Goal: Contribute content: Add original content to the website for others to see

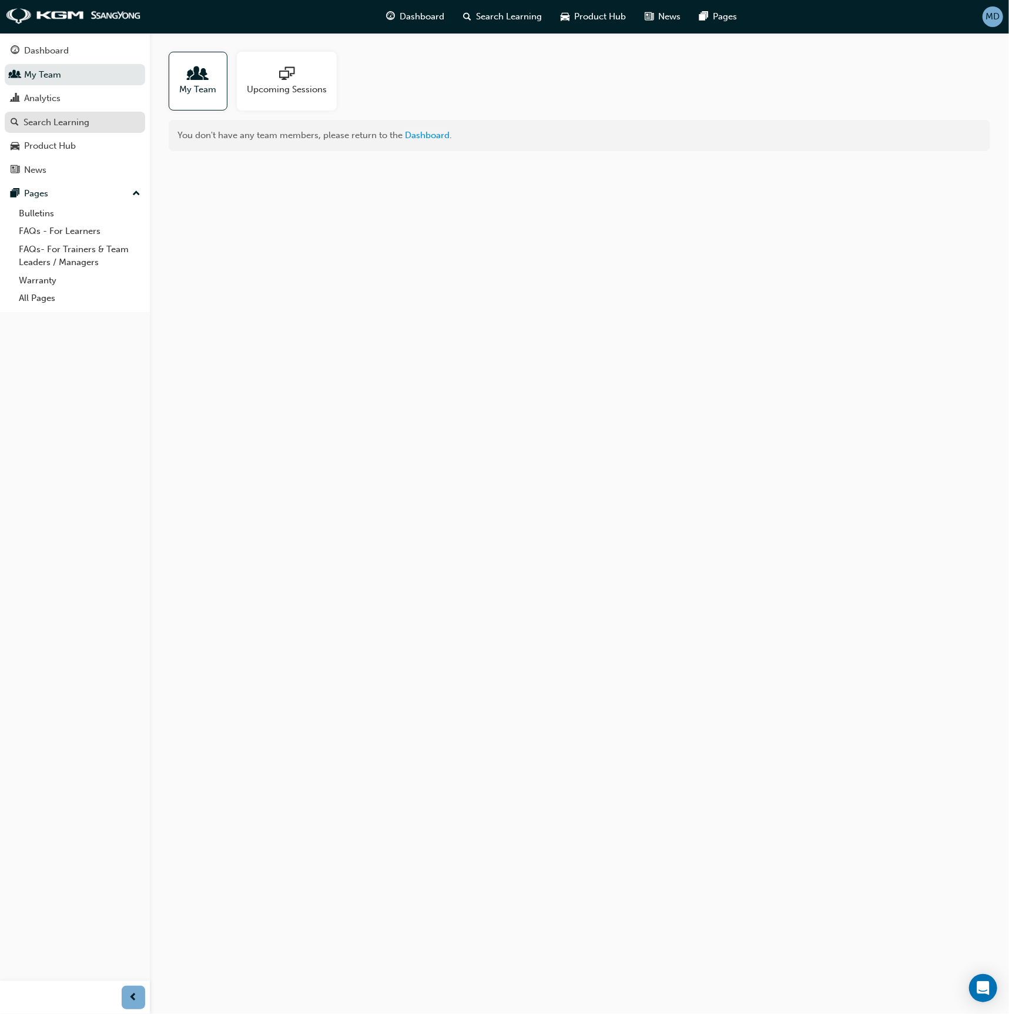
click at [75, 125] on div "Search Learning" at bounding box center [57, 123] width 66 height 14
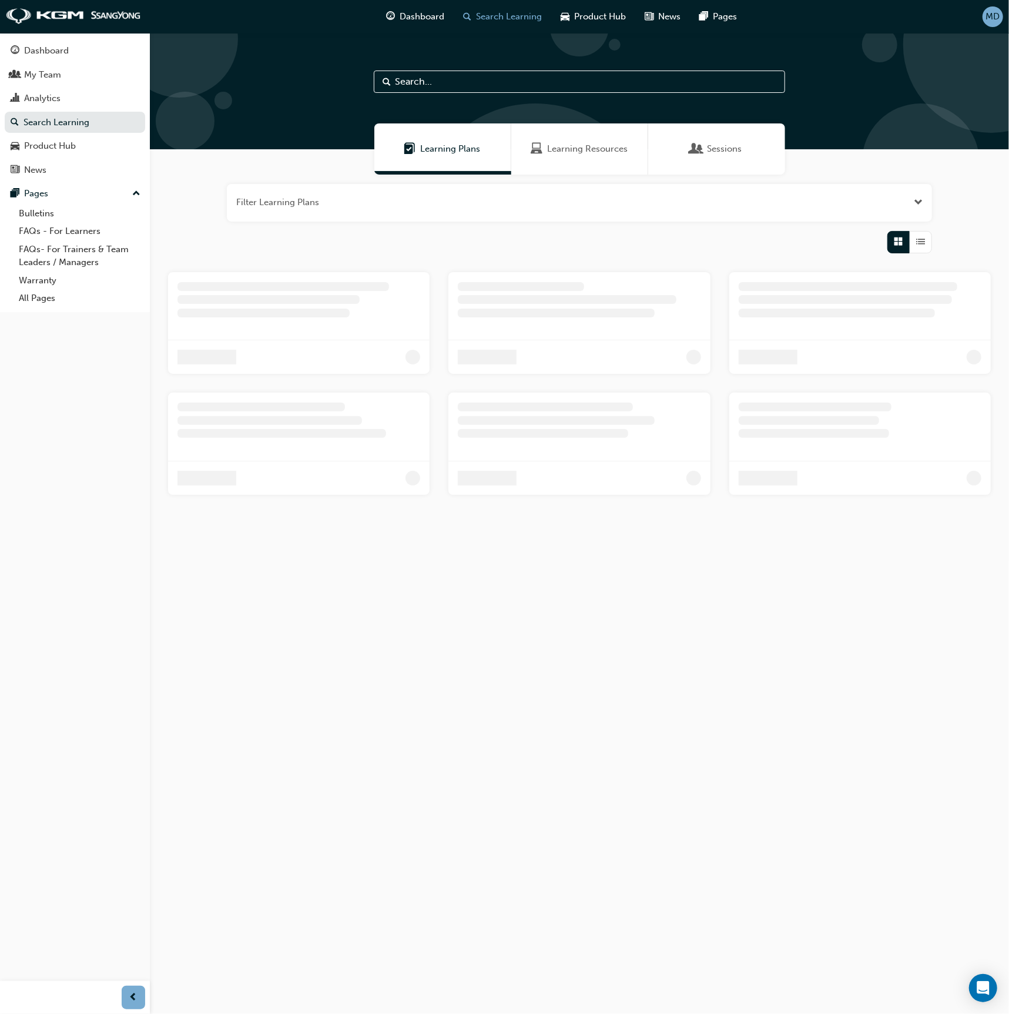
click at [470, 85] on input "text" at bounding box center [579, 82] width 411 height 22
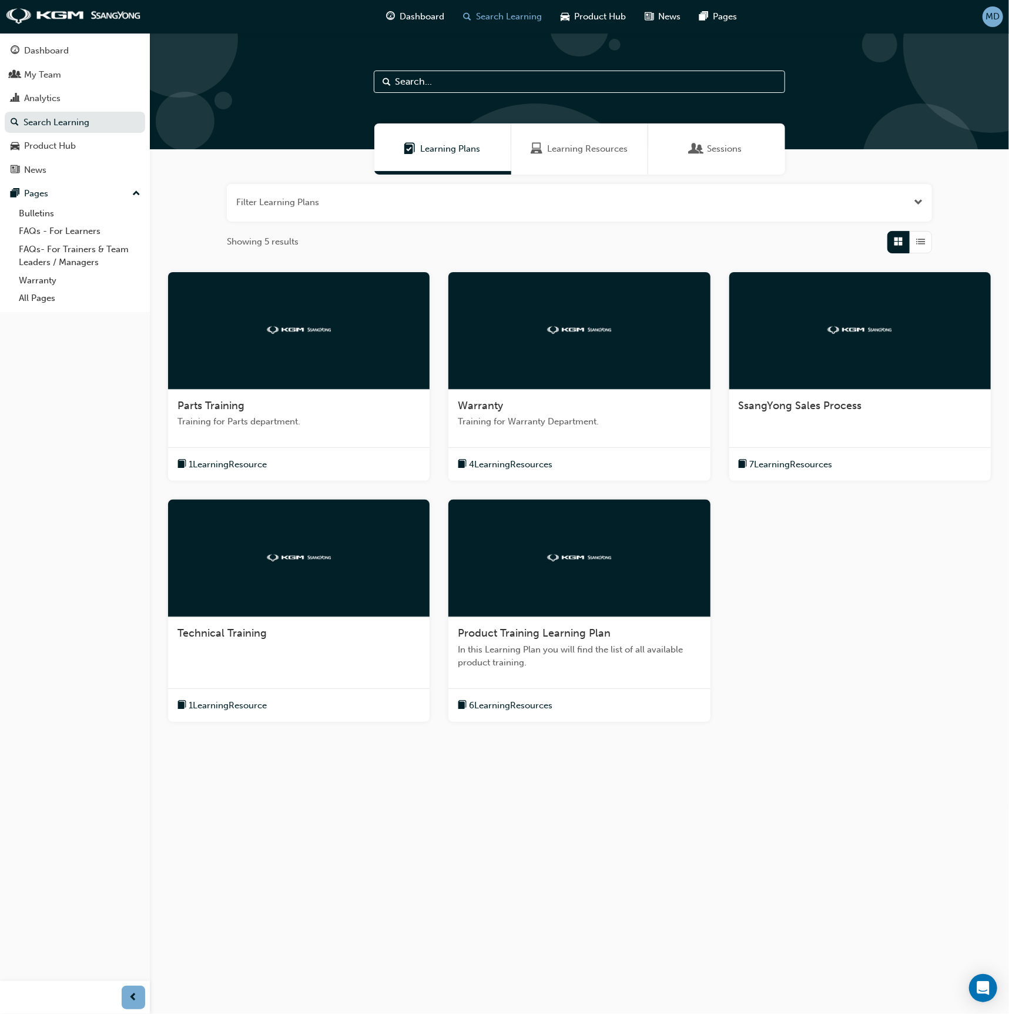
click at [544, 149] on div "Learning Resources" at bounding box center [579, 149] width 97 height 14
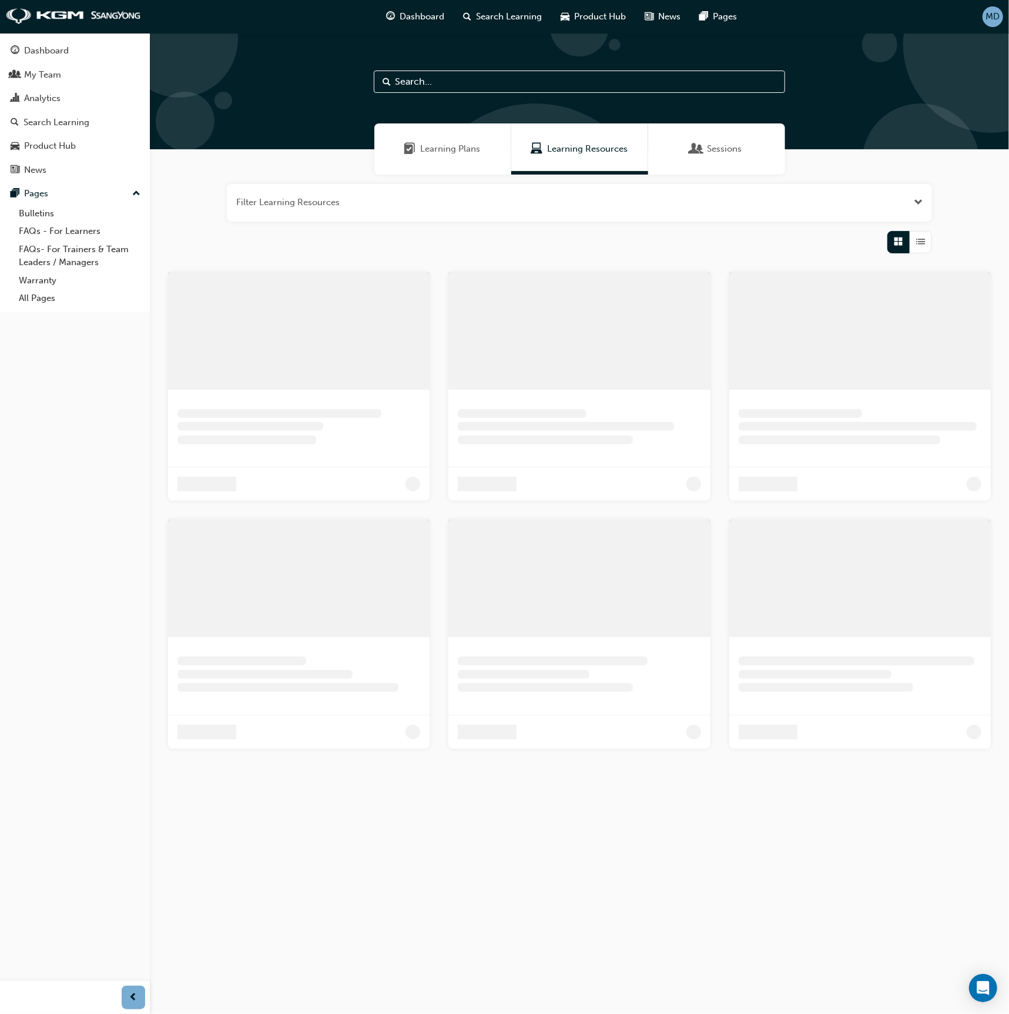
drag, startPoint x: 449, startPoint y: 75, endPoint x: 446, endPoint y: 81, distance: 7.4
click at [448, 75] on input "text" at bounding box center [579, 82] width 411 height 22
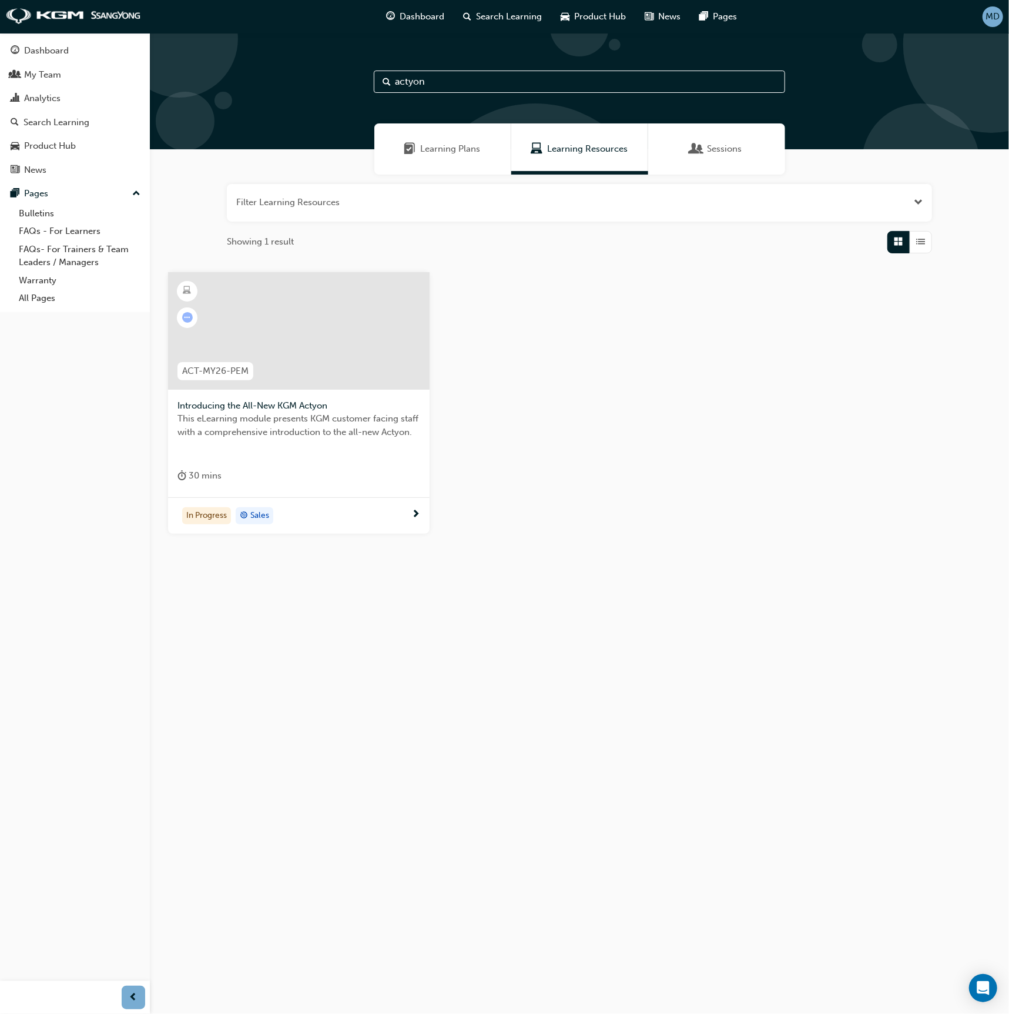
type input "actyon"
click at [298, 327] on div at bounding box center [298, 331] width 261 height 118
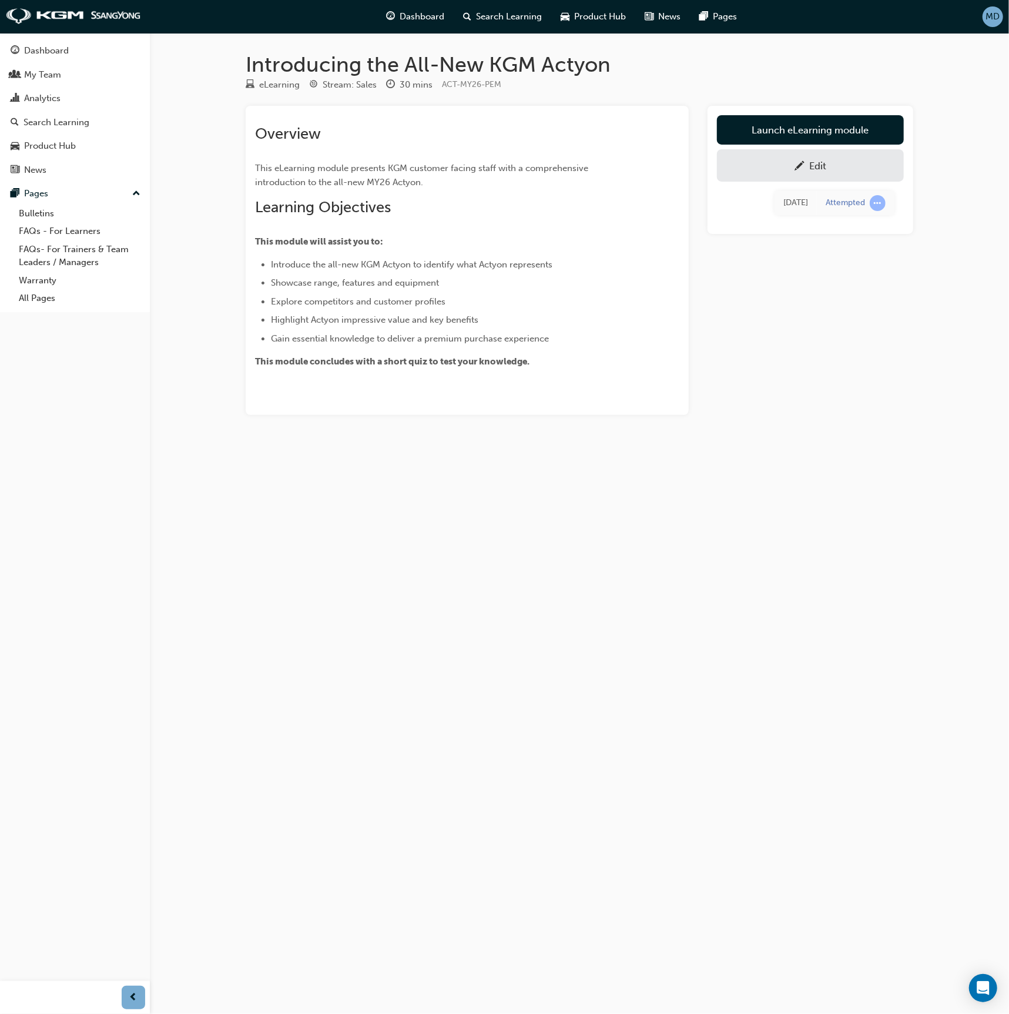
click at [756, 170] on span "pencil-icon" at bounding box center [799, 167] width 10 height 12
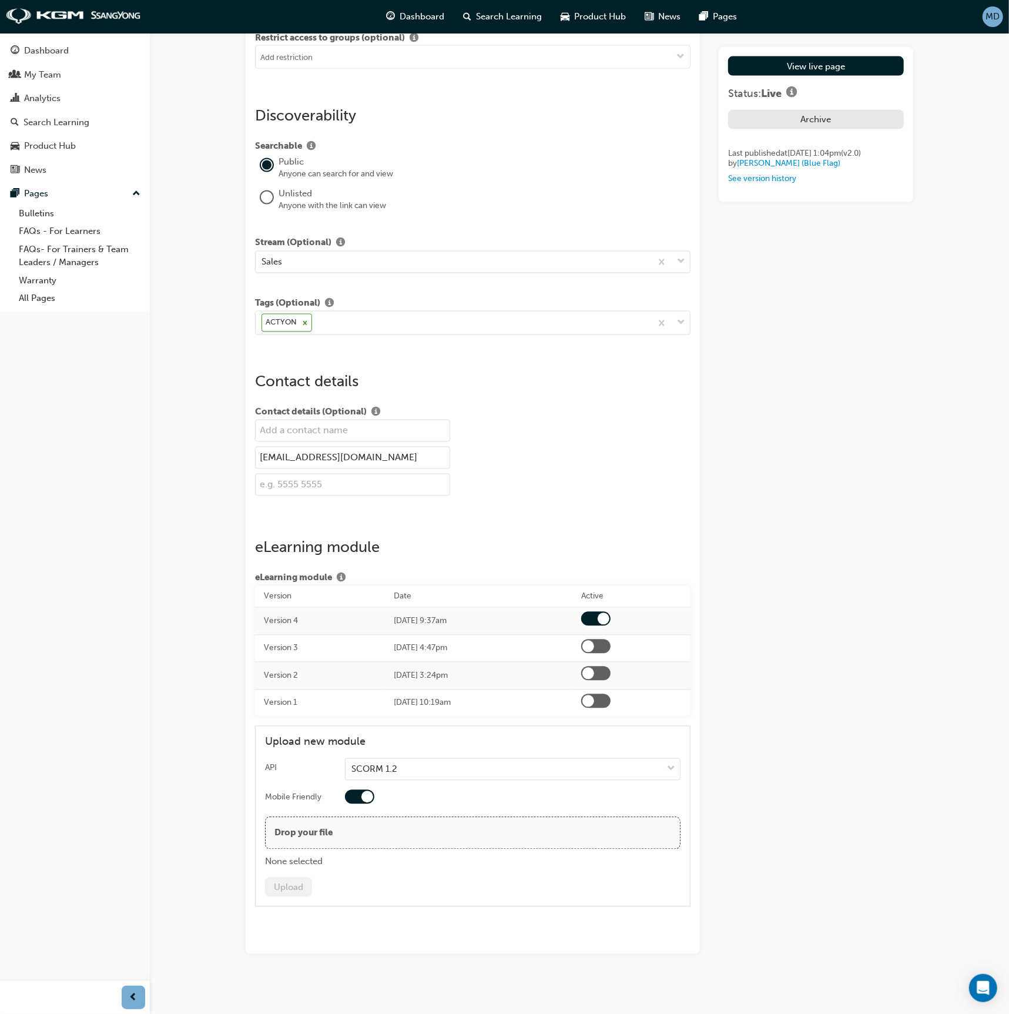
scroll to position [1320, 0]
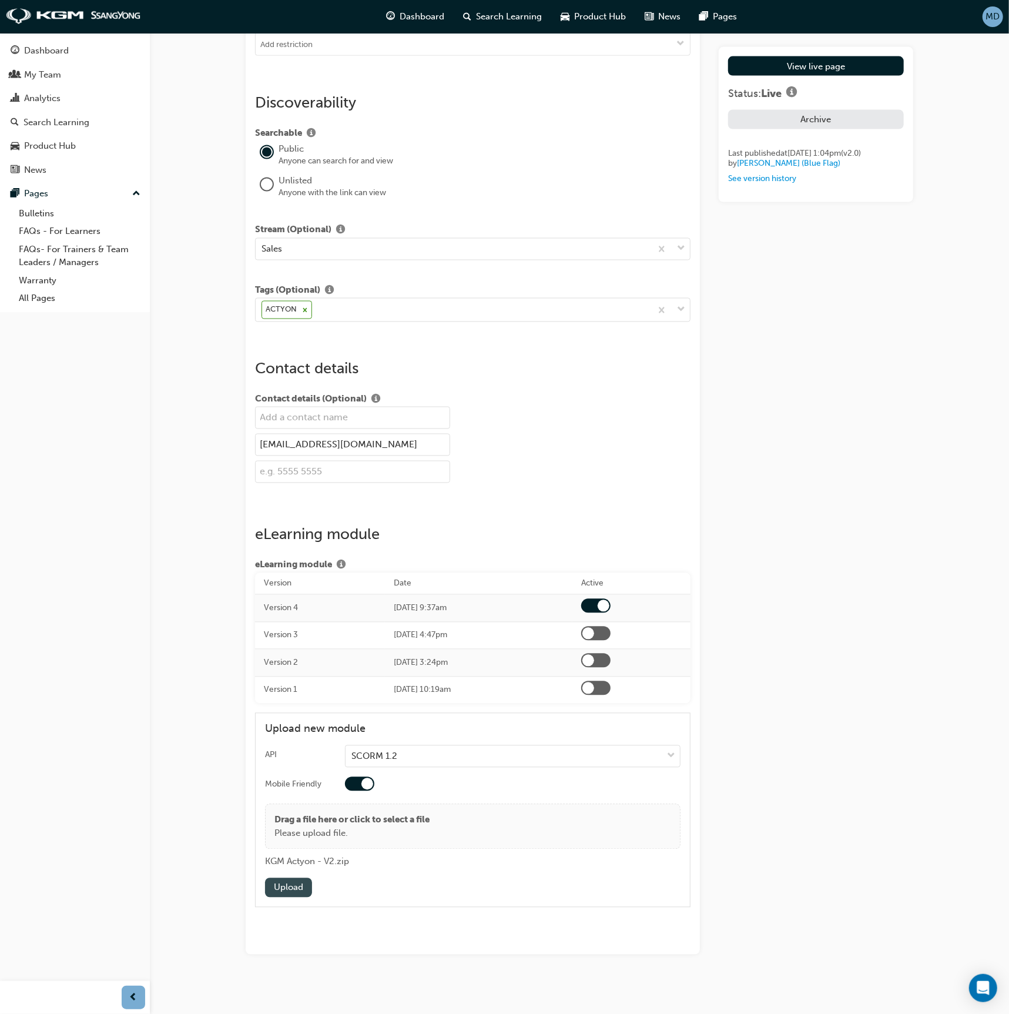
click at [286, 760] on button "Upload" at bounding box center [288, 887] width 47 height 19
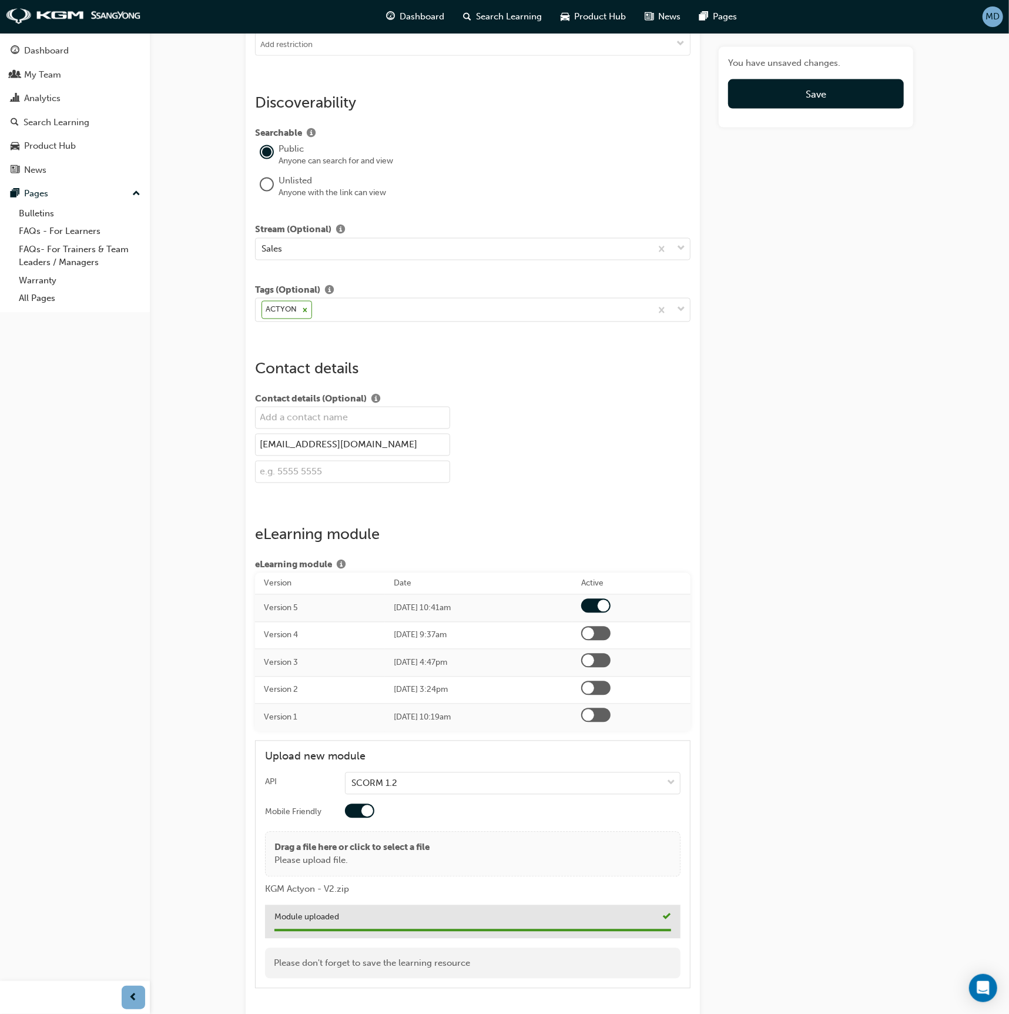
scroll to position [1400, 0]
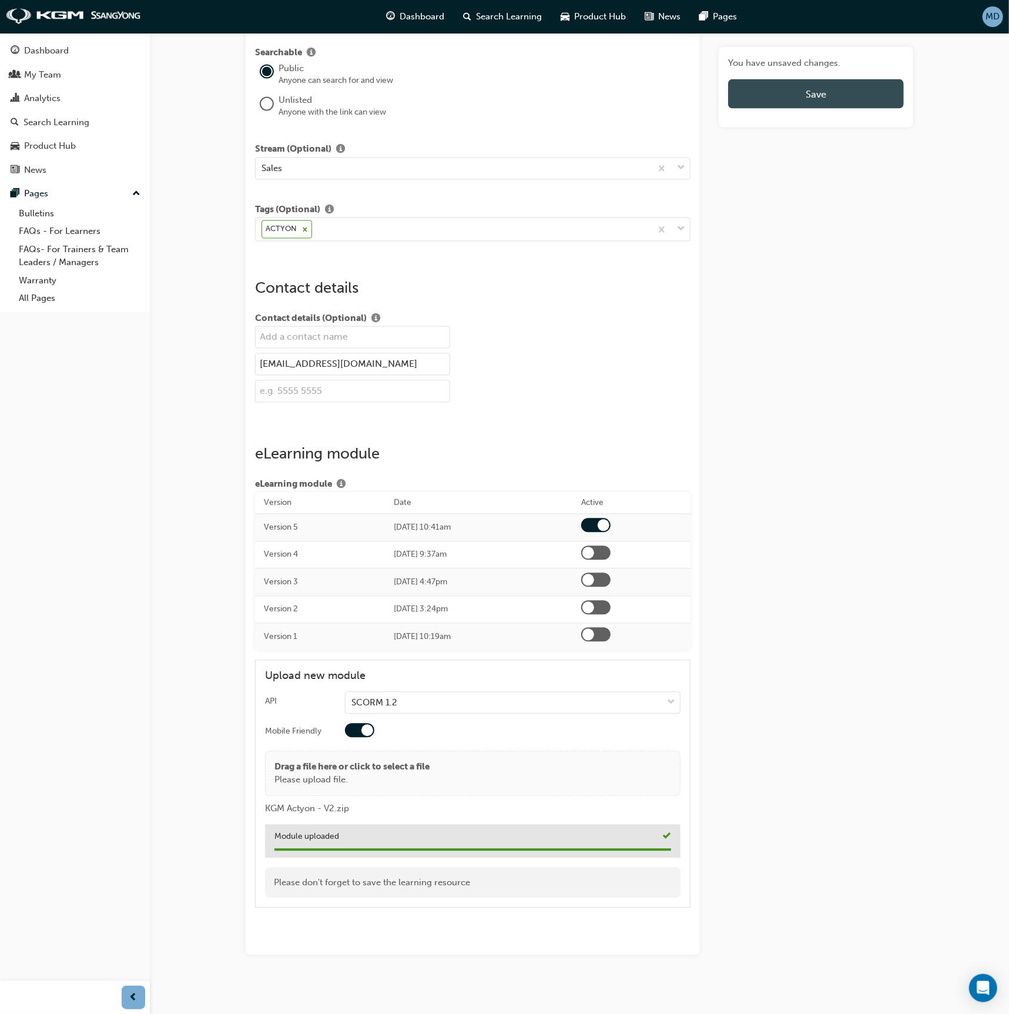
click at [756, 90] on button "Save" at bounding box center [816, 93] width 176 height 29
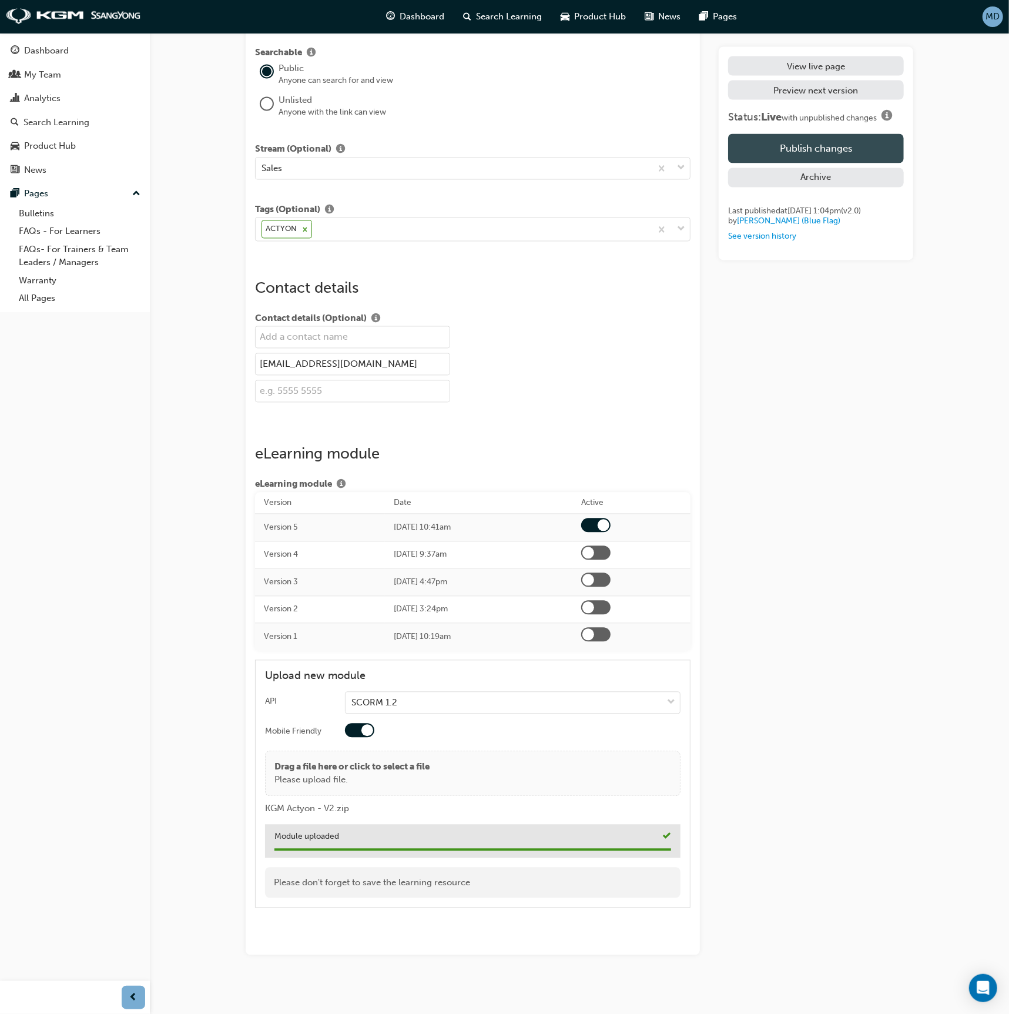
click at [756, 157] on button "Publish changes" at bounding box center [816, 148] width 176 height 29
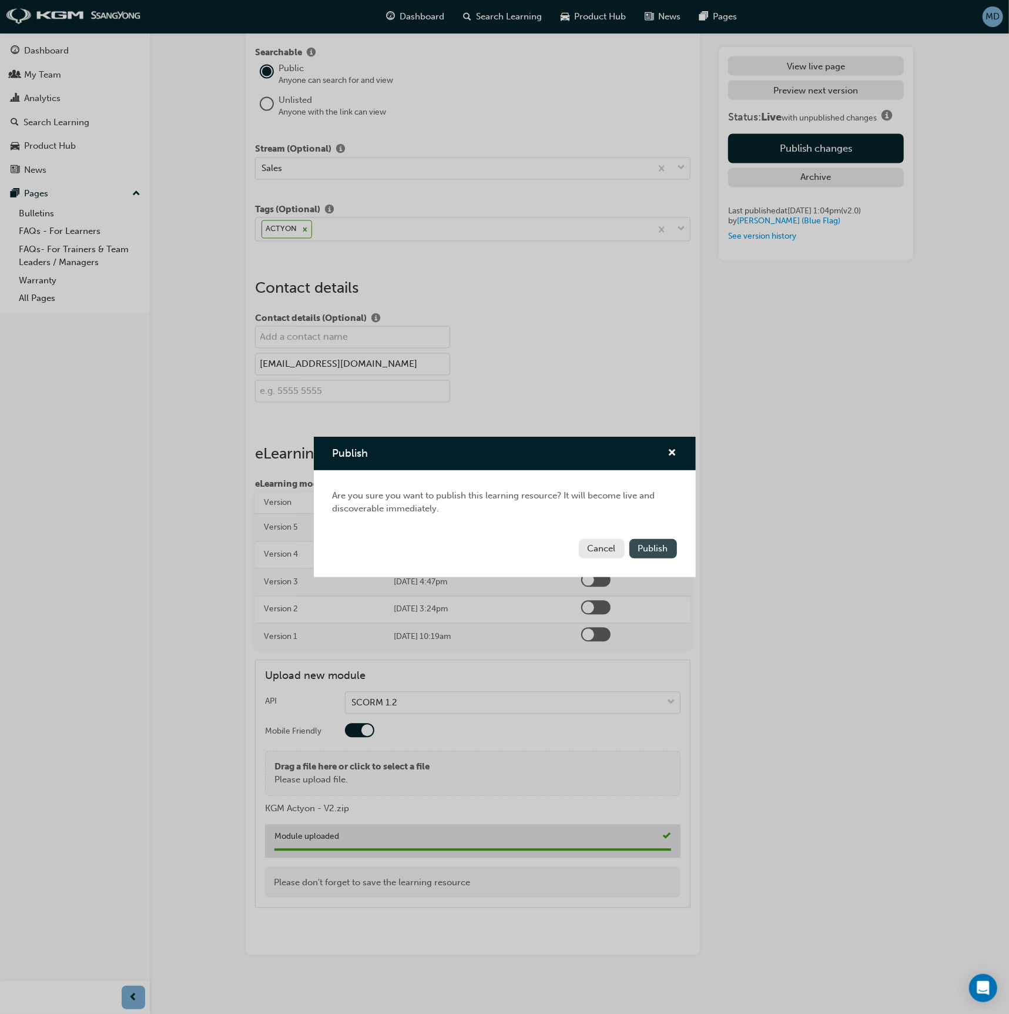
click at [669, 548] on button "Publish" at bounding box center [653, 548] width 48 height 19
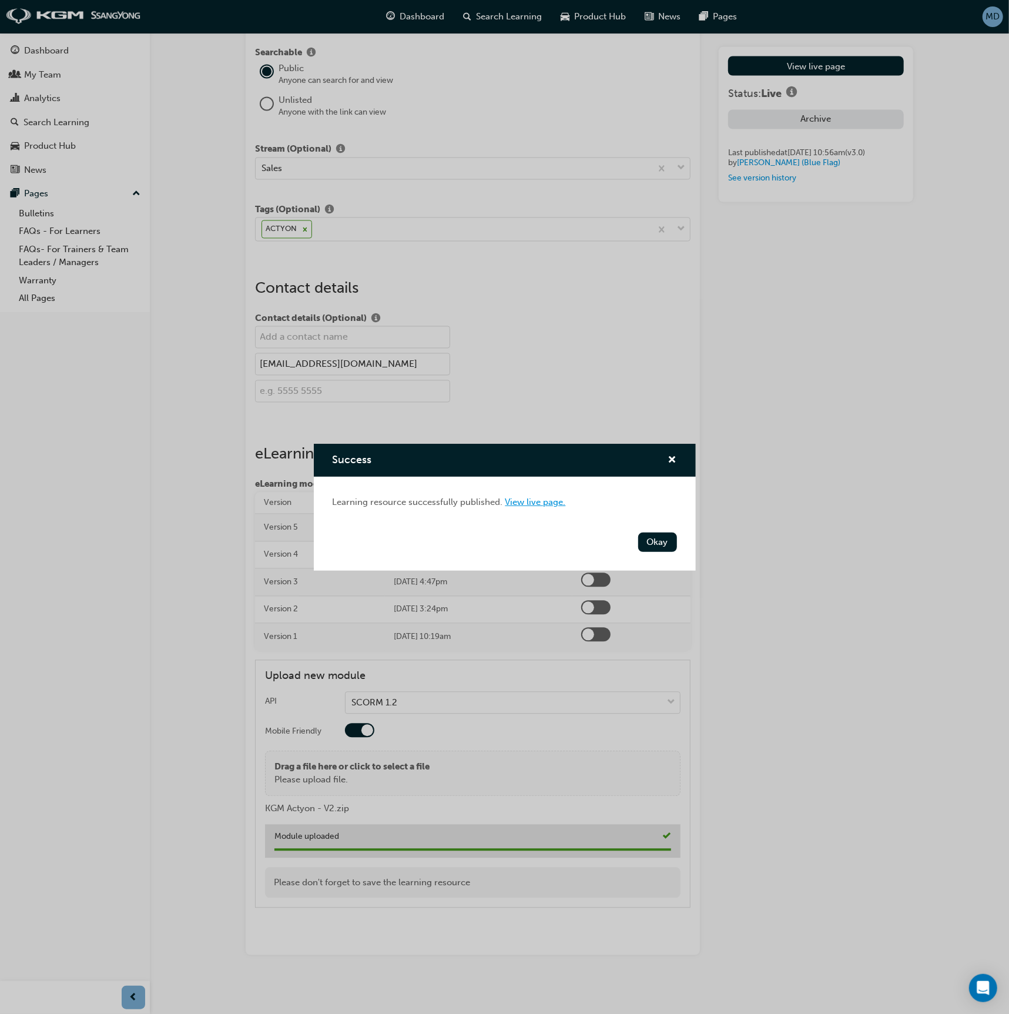
click at [541, 502] on link "View live page." at bounding box center [535, 501] width 61 height 11
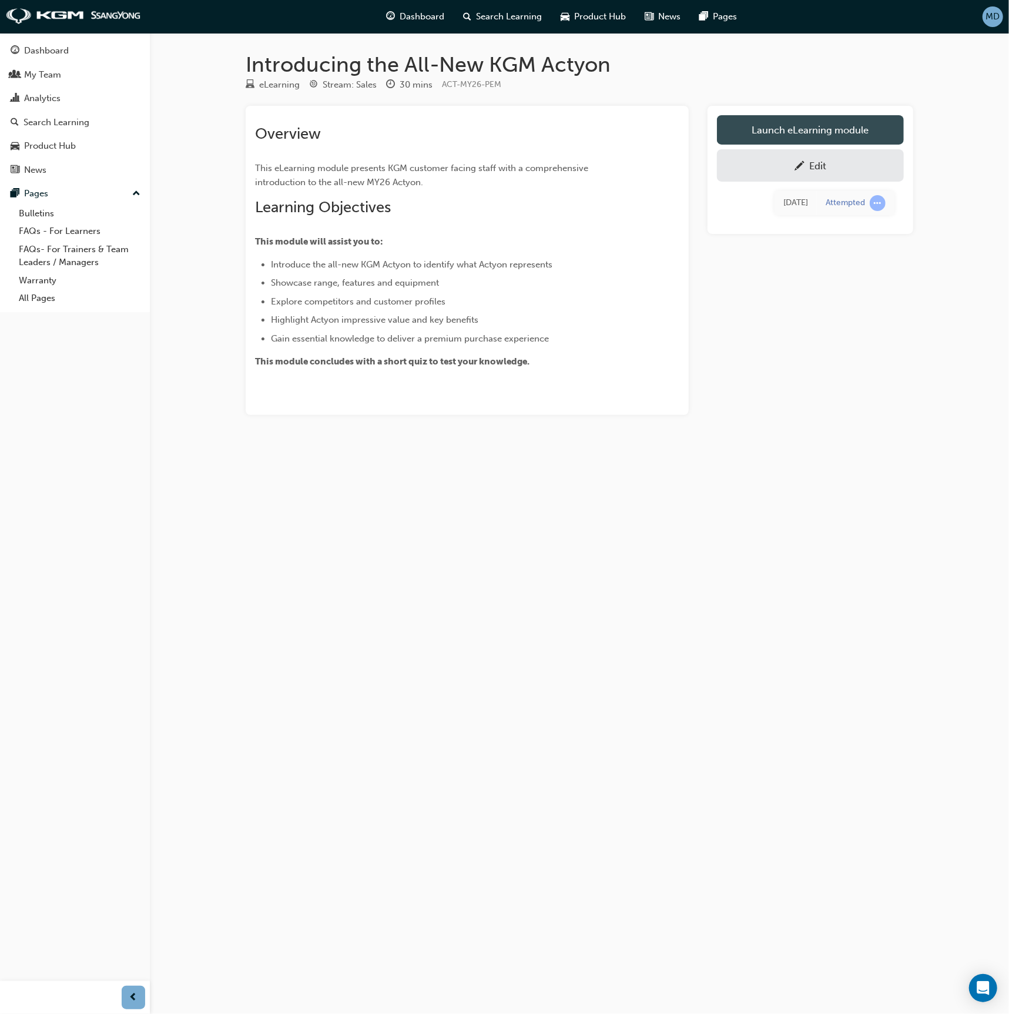
click at [756, 136] on link "Launch eLearning module" at bounding box center [810, 129] width 187 height 29
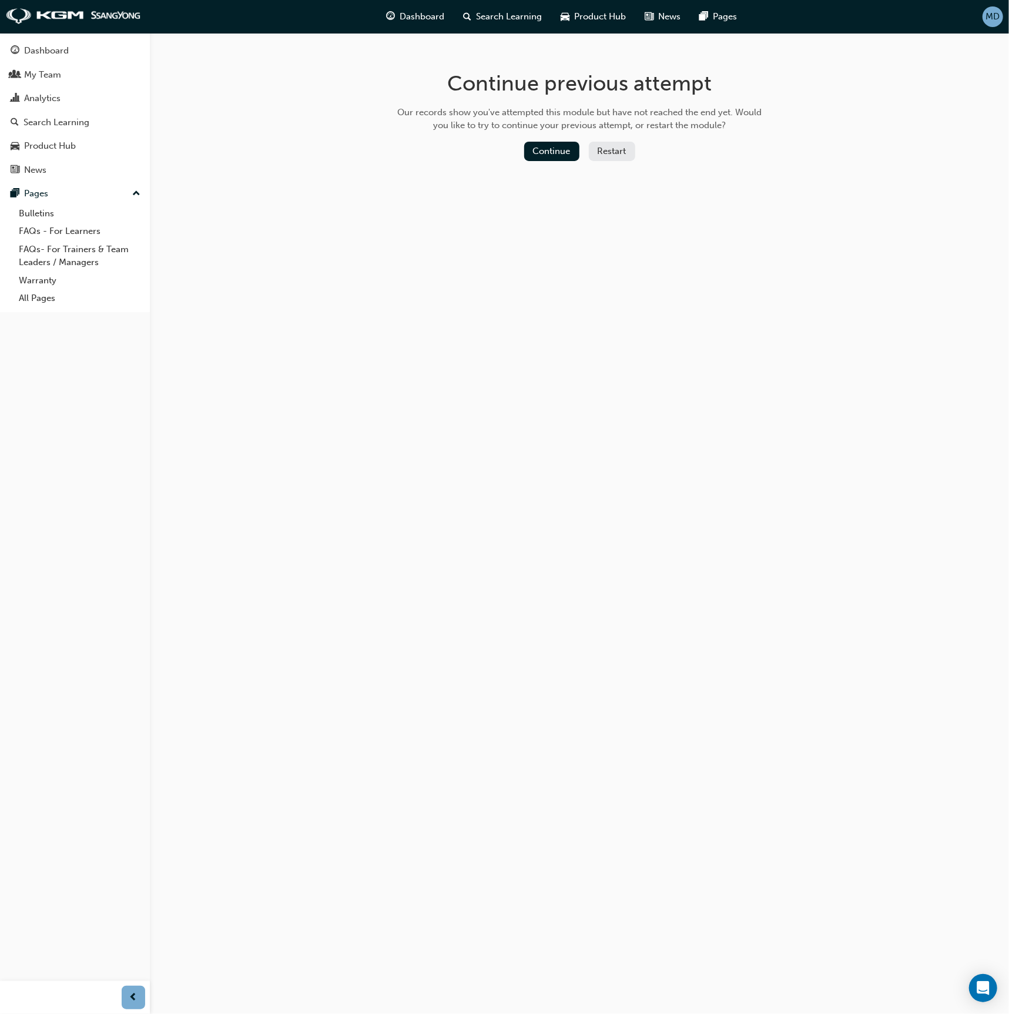
click at [615, 152] on button "Restart" at bounding box center [612, 151] width 46 height 19
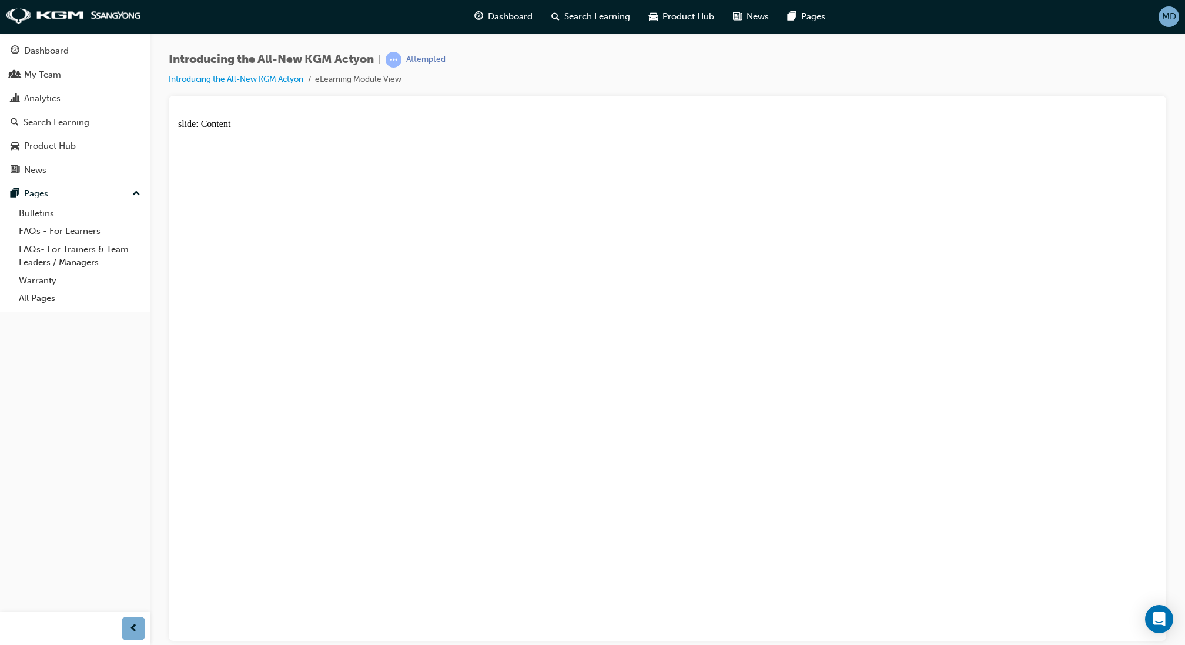
drag, startPoint x: 1137, startPoint y: 205, endPoint x: 785, endPoint y: 259, distance: 356.0
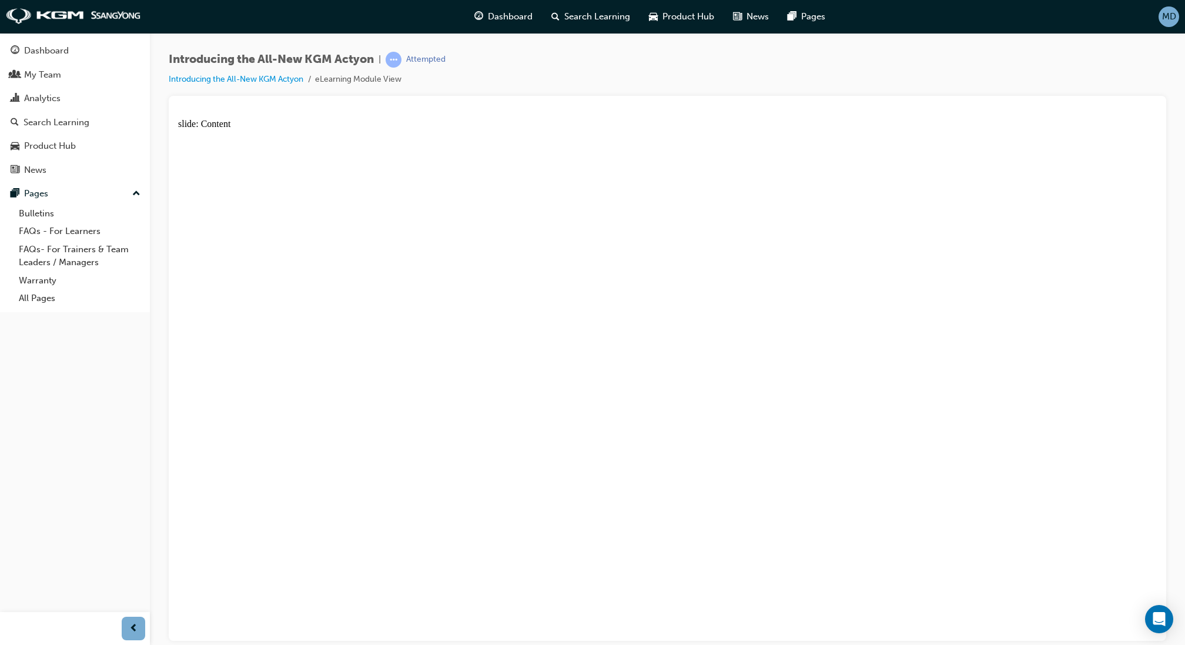
drag, startPoint x: 877, startPoint y: 408, endPoint x: 867, endPoint y: 402, distance: 11.1
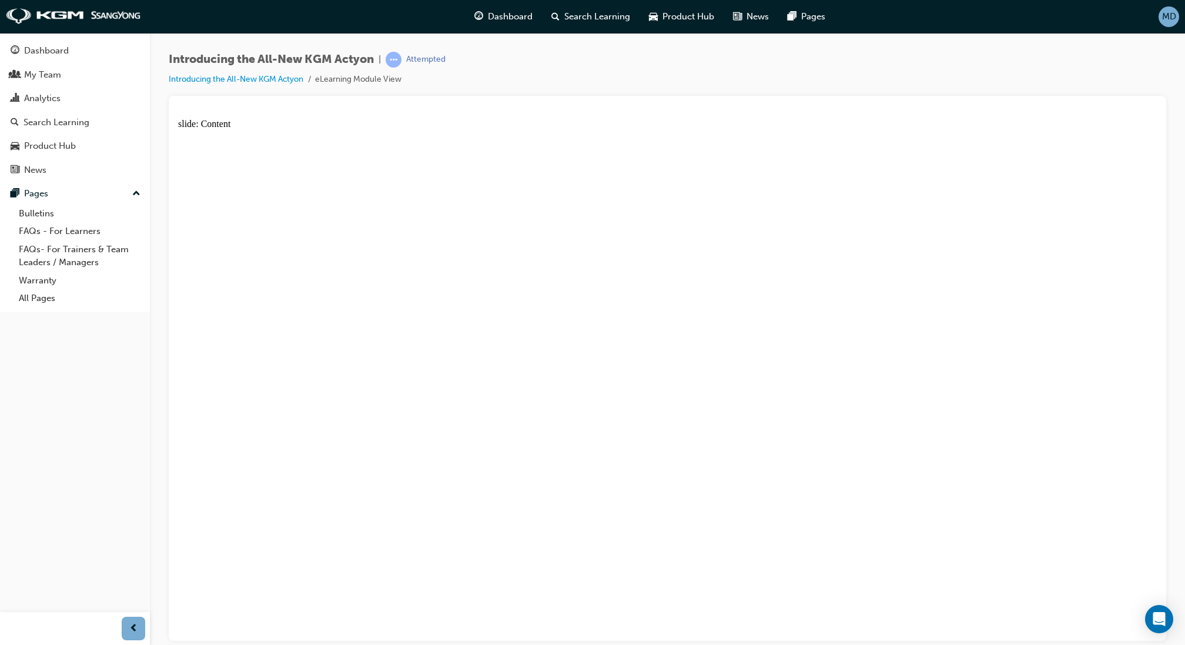
drag, startPoint x: 1004, startPoint y: 251, endPoint x: 1022, endPoint y: 280, distance: 34.3
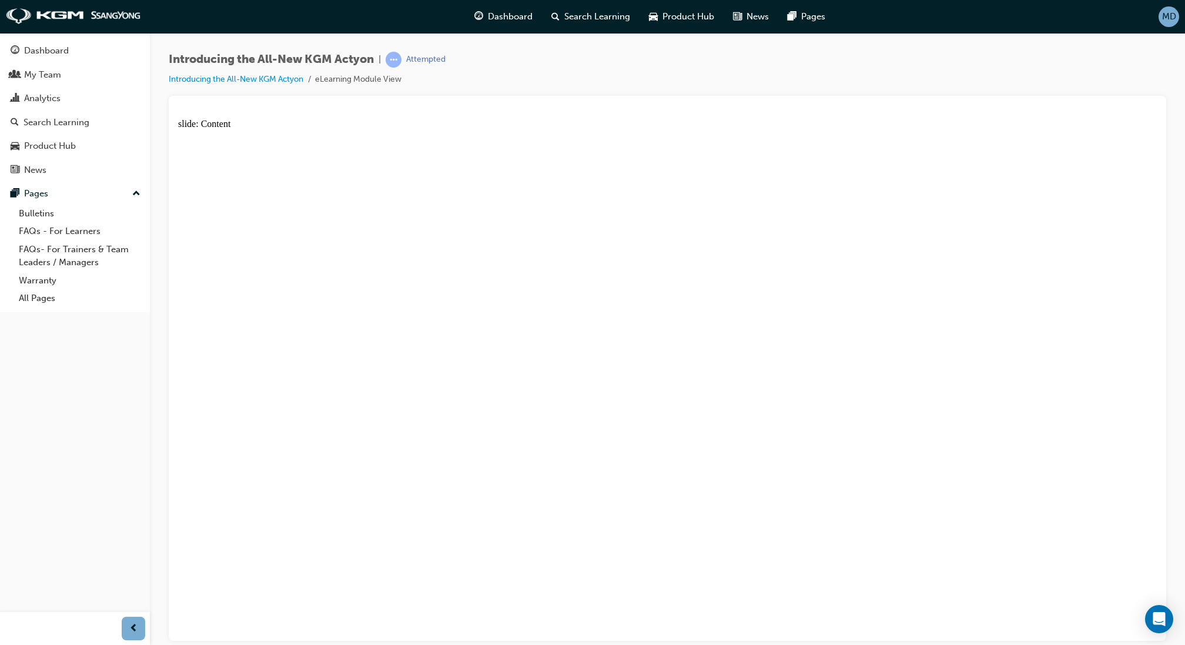
radio input "true"
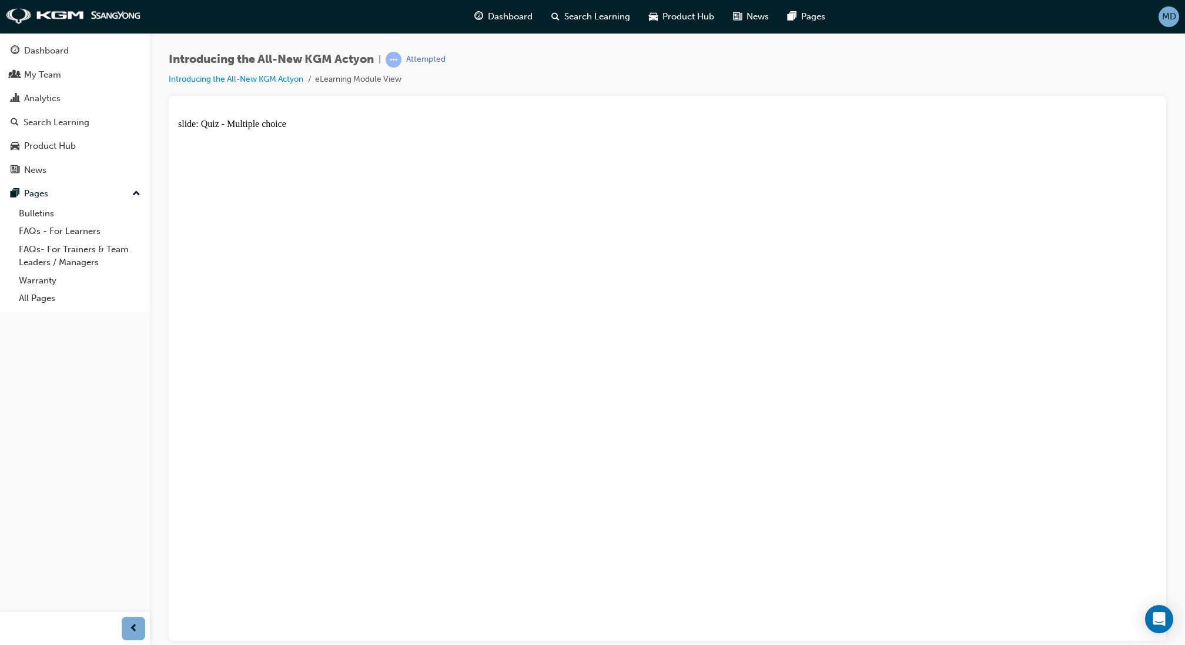
radio input "true"
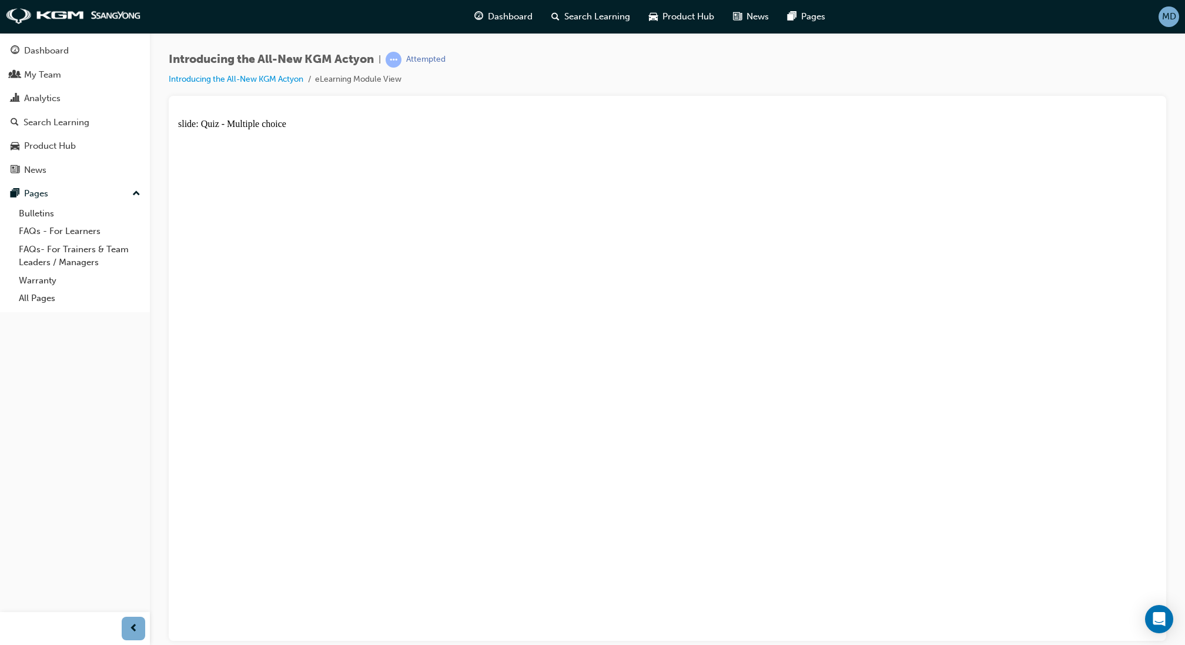
radio input "true"
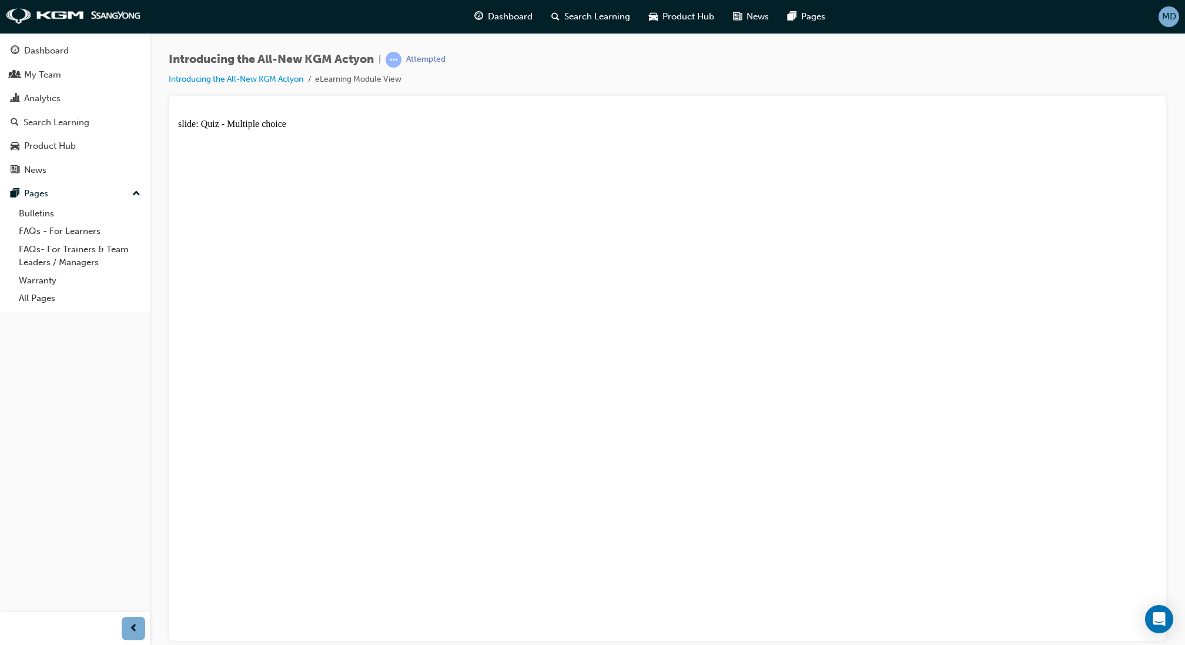
radio input "true"
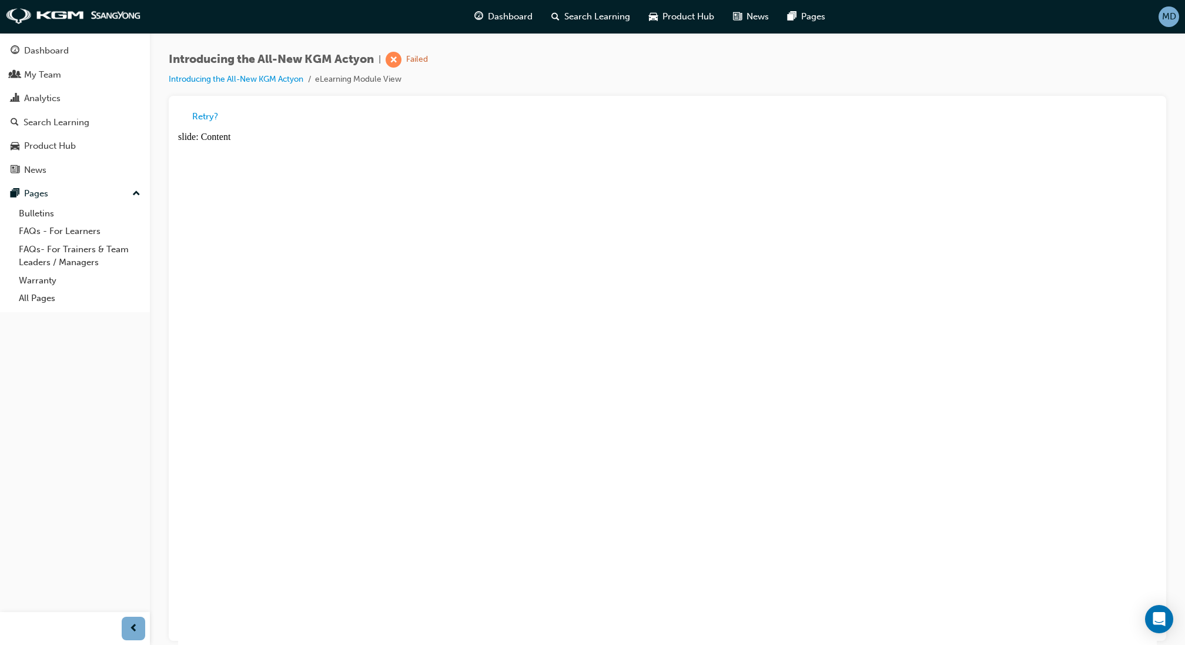
radio input "true"
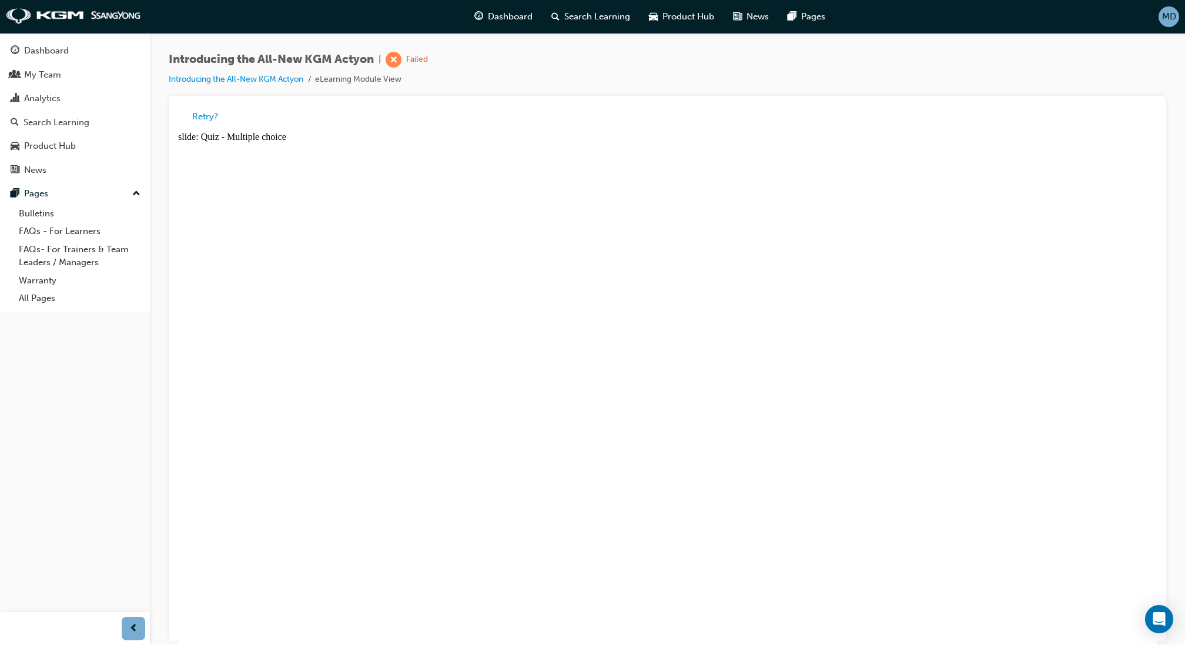
radio input "true"
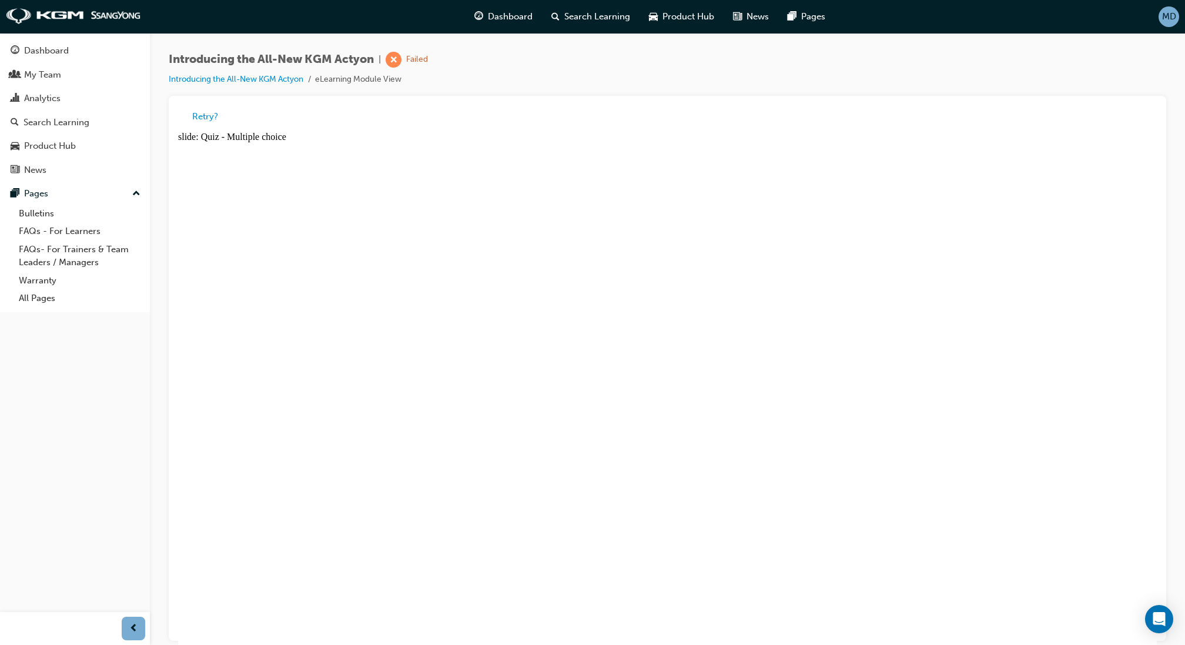
radio input "true"
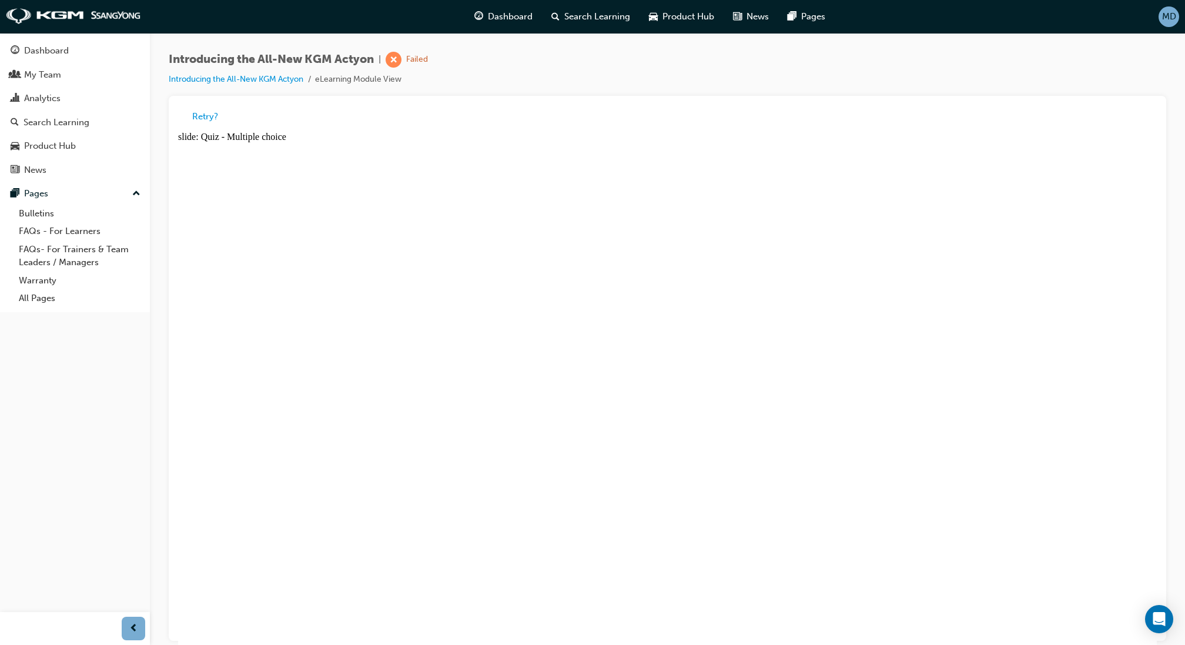
radio input "true"
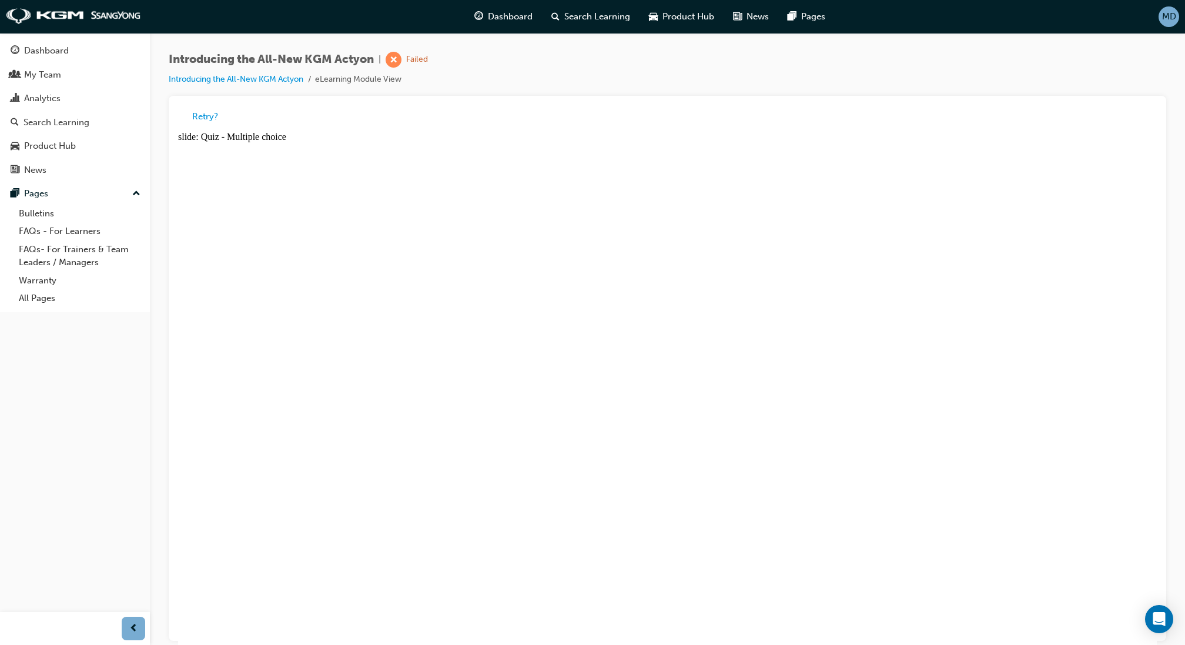
drag, startPoint x: 441, startPoint y: 60, endPoint x: 454, endPoint y: 59, distance: 13.5
click at [363, 62] on div "Introducing the All-New KGM Actyon | Failed Introducing the All-New KGM Actyon …" at bounding box center [667, 74] width 997 height 44
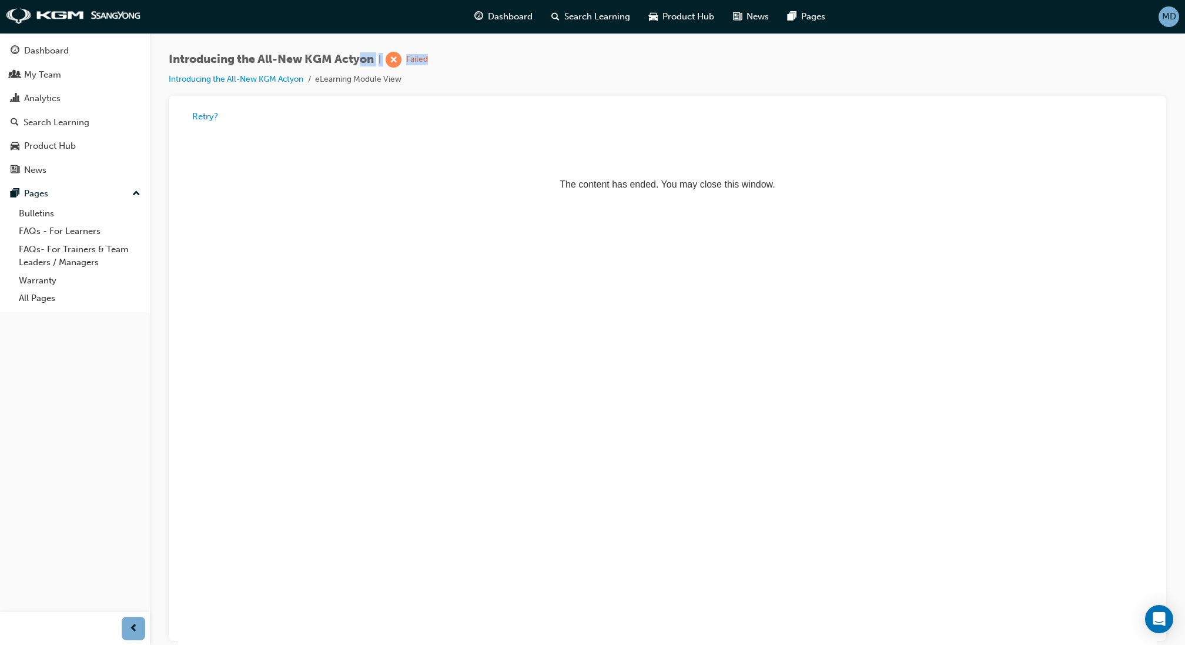
click at [486, 56] on div "Introducing the All-New KGM Actyon | Failed Introducing the All-New KGM Actyon …" at bounding box center [667, 74] width 997 height 44
click at [756, 16] on span "MD" at bounding box center [1169, 17] width 14 height 14
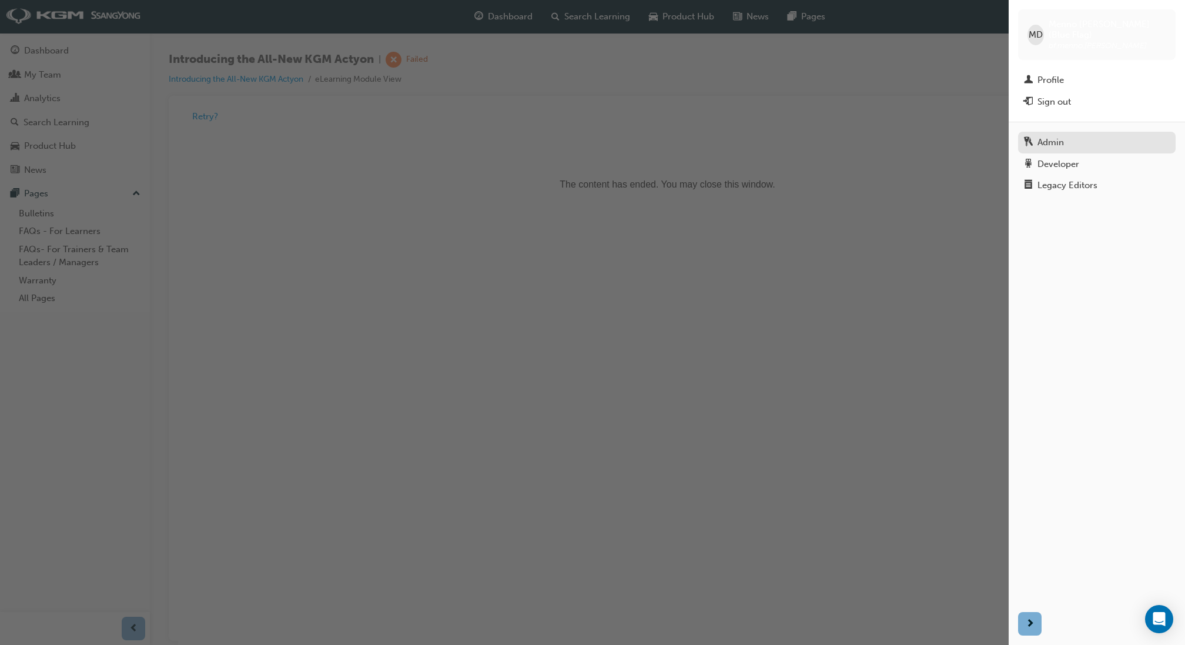
click at [756, 136] on div "Admin" at bounding box center [1050, 143] width 26 height 14
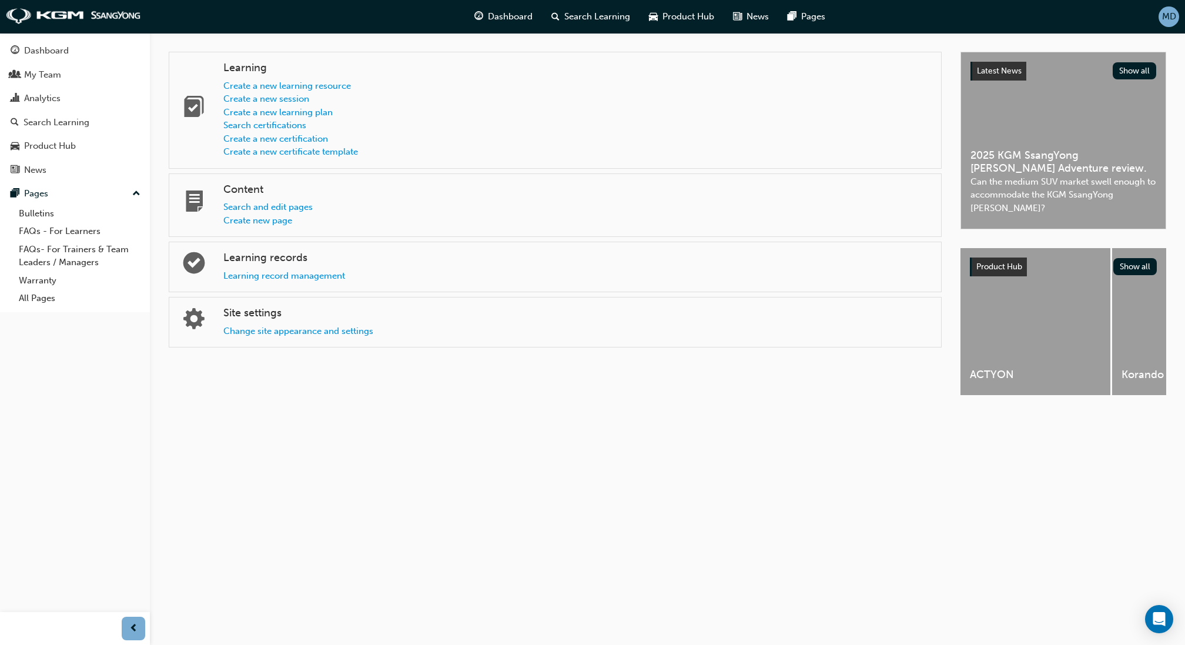
click at [285, 281] on div "Learning records Learning record management" at bounding box center [555, 266] width 773 height 51
click at [297, 273] on link "Learning record management" at bounding box center [284, 275] width 122 height 11
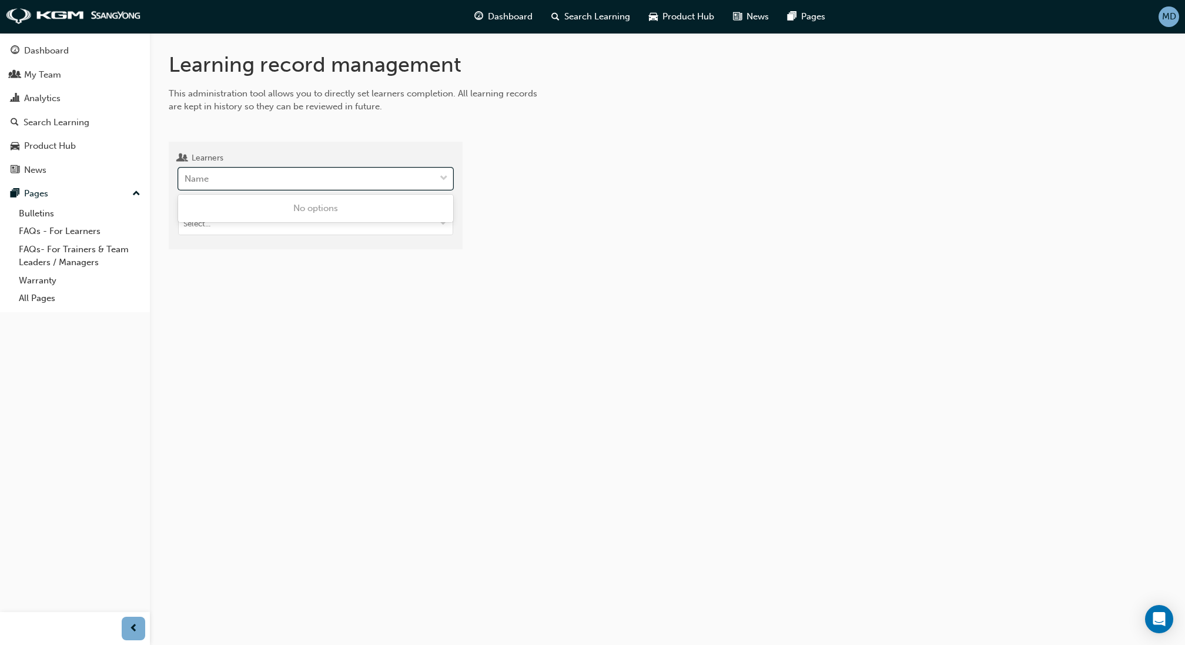
click at [266, 181] on div "Name" at bounding box center [307, 179] width 256 height 21
click at [186, 181] on input "Learners 0 results available. Use Up and Down to choose options, press Enter to…" at bounding box center [184, 178] width 1 height 10
type input "menno dirks"
click at [280, 213] on div "Menno Dirks (Blue Flag) - Blueflag Organisation" at bounding box center [315, 208] width 275 height 23
click at [273, 230] on input "Target type" at bounding box center [316, 224] width 274 height 22
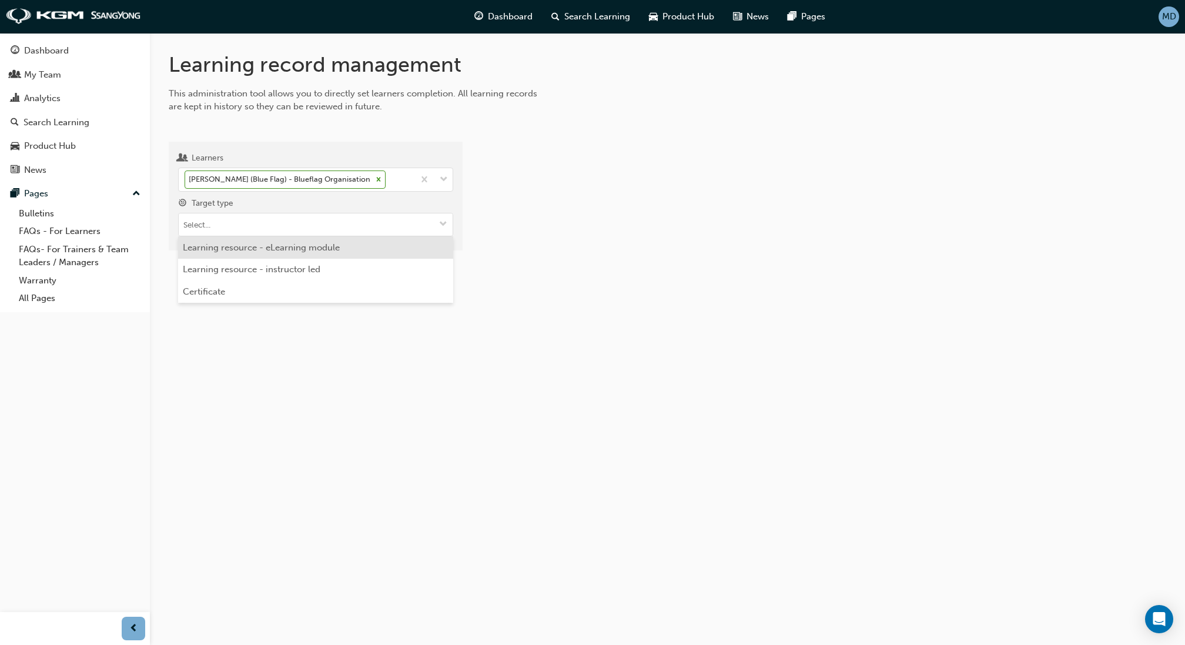
click at [283, 240] on li "Learning resource - eLearning module" at bounding box center [315, 247] width 275 height 22
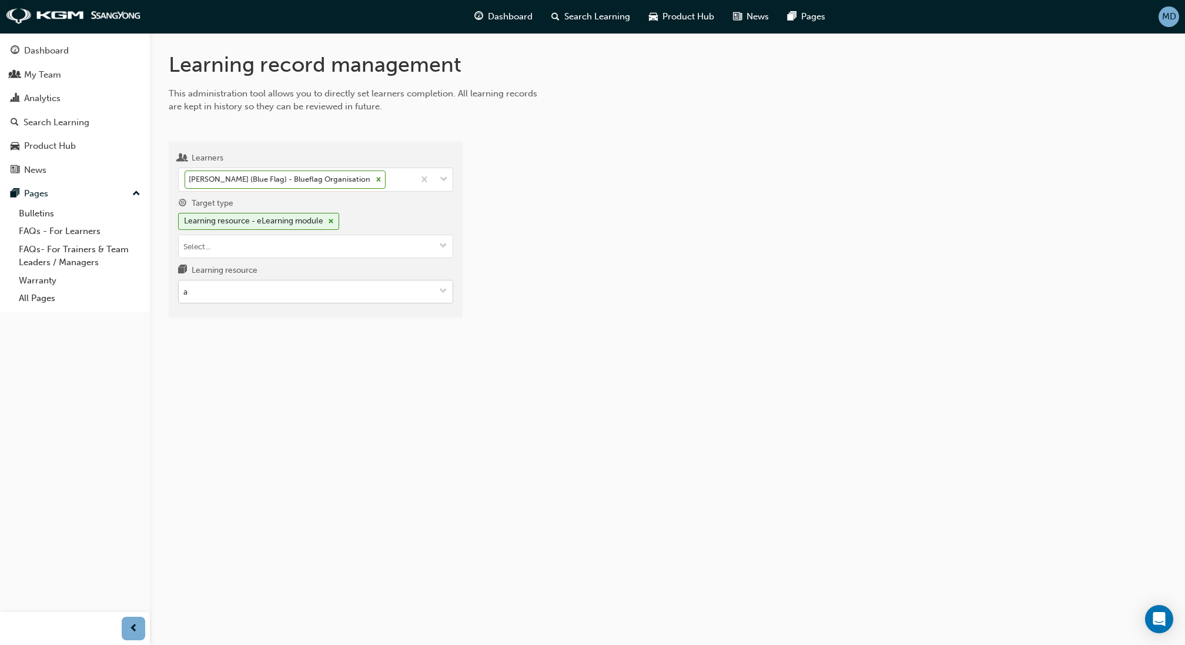
click at [260, 284] on input "a" at bounding box center [316, 291] width 274 height 22
type input "ac"
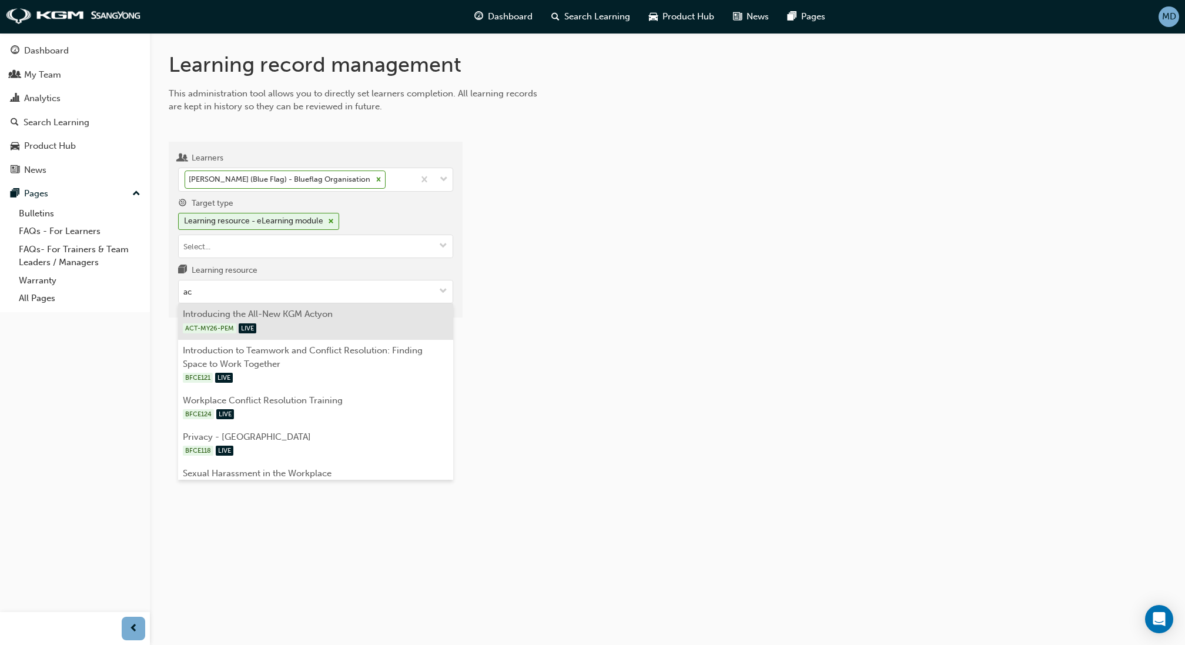
click at [310, 310] on li "Introducing the All-New KGM Actyon ACT-MY26-PEM LIVE" at bounding box center [315, 321] width 275 height 36
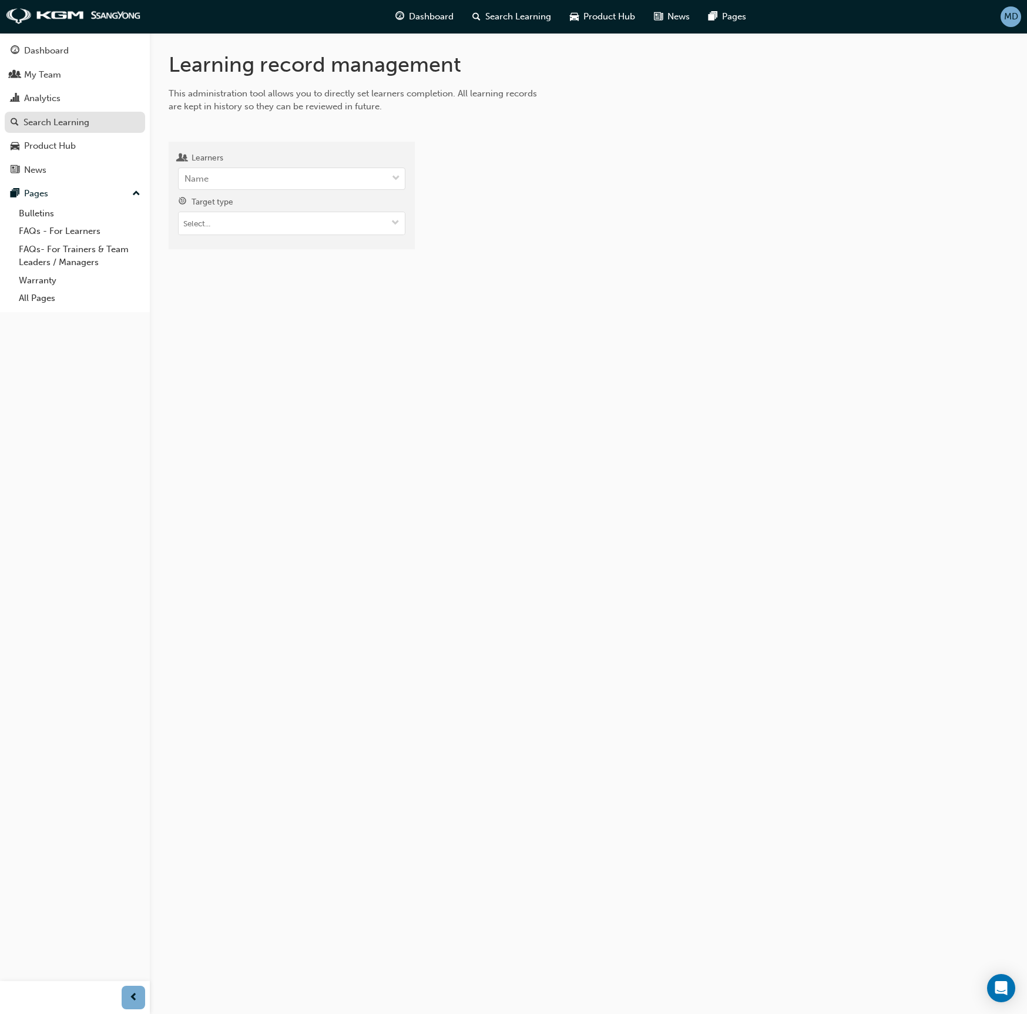
click at [89, 116] on div "Search Learning" at bounding box center [75, 122] width 129 height 15
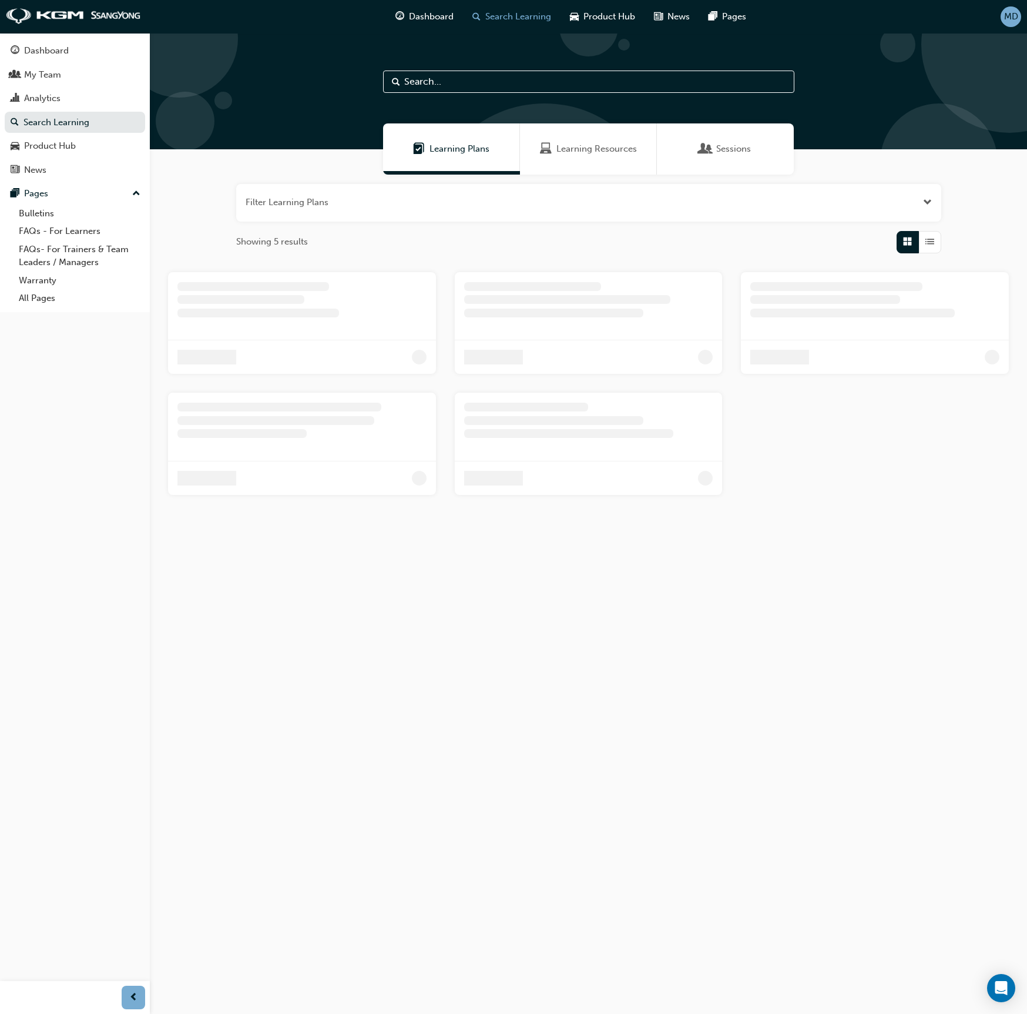
click at [474, 81] on input "text" at bounding box center [588, 82] width 411 height 22
type input "ac"
click at [634, 168] on div "Learning Resources" at bounding box center [588, 148] width 137 height 51
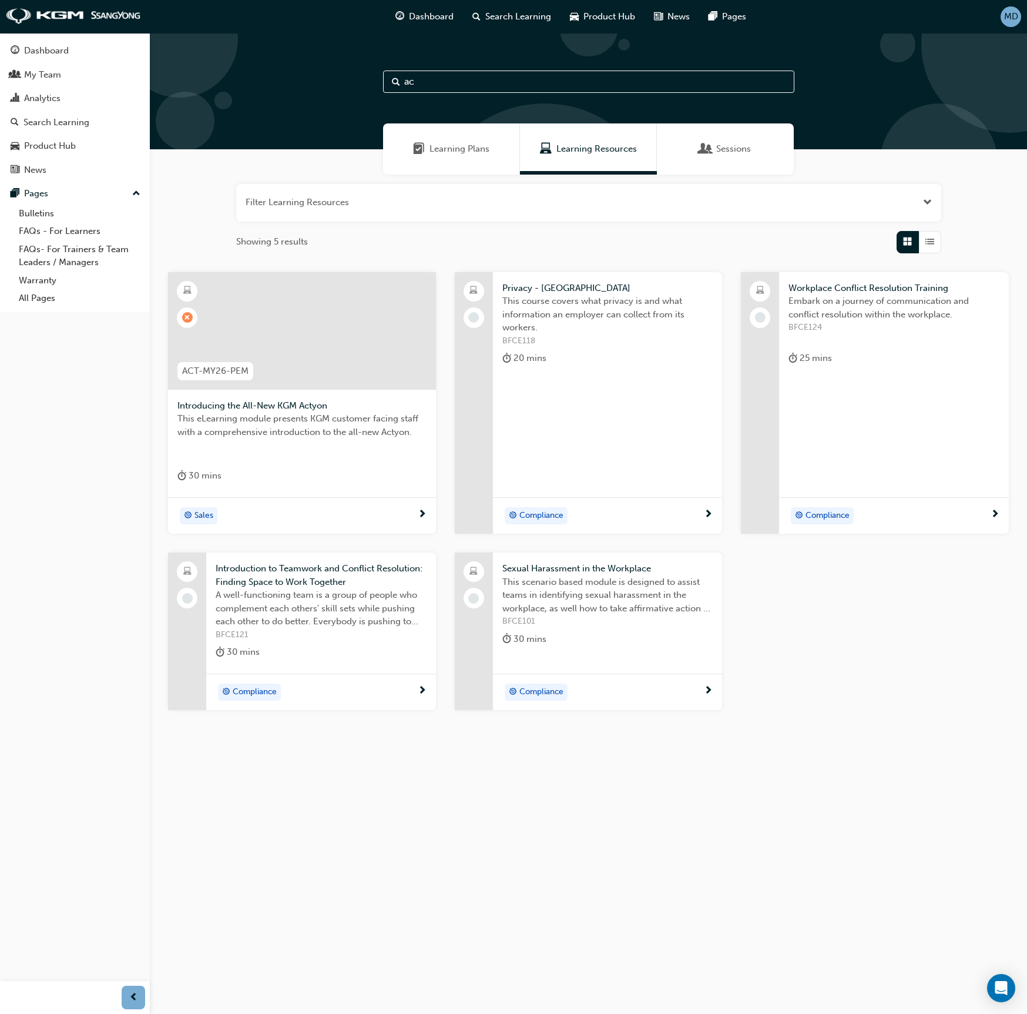
click at [317, 344] on div at bounding box center [302, 331] width 268 height 118
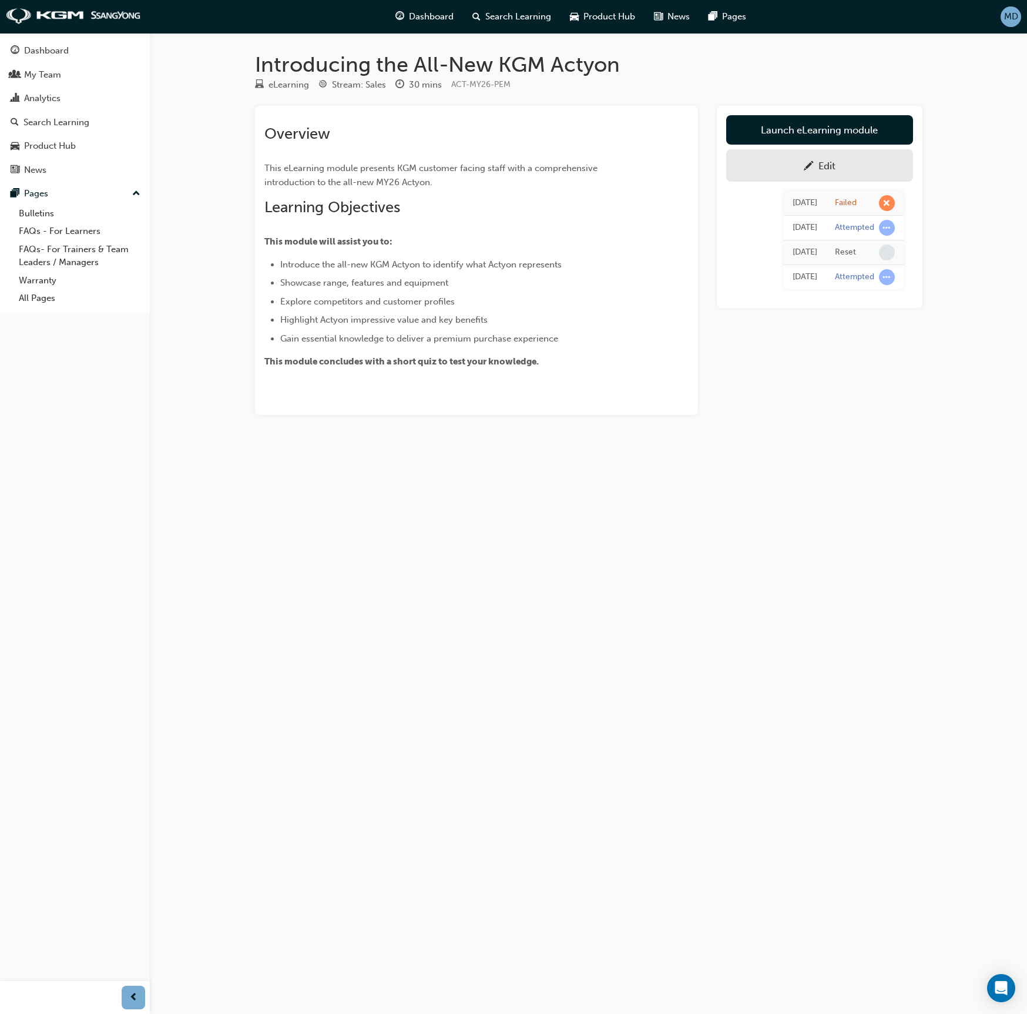
click at [831, 165] on div "Edit" at bounding box center [826, 166] width 17 height 12
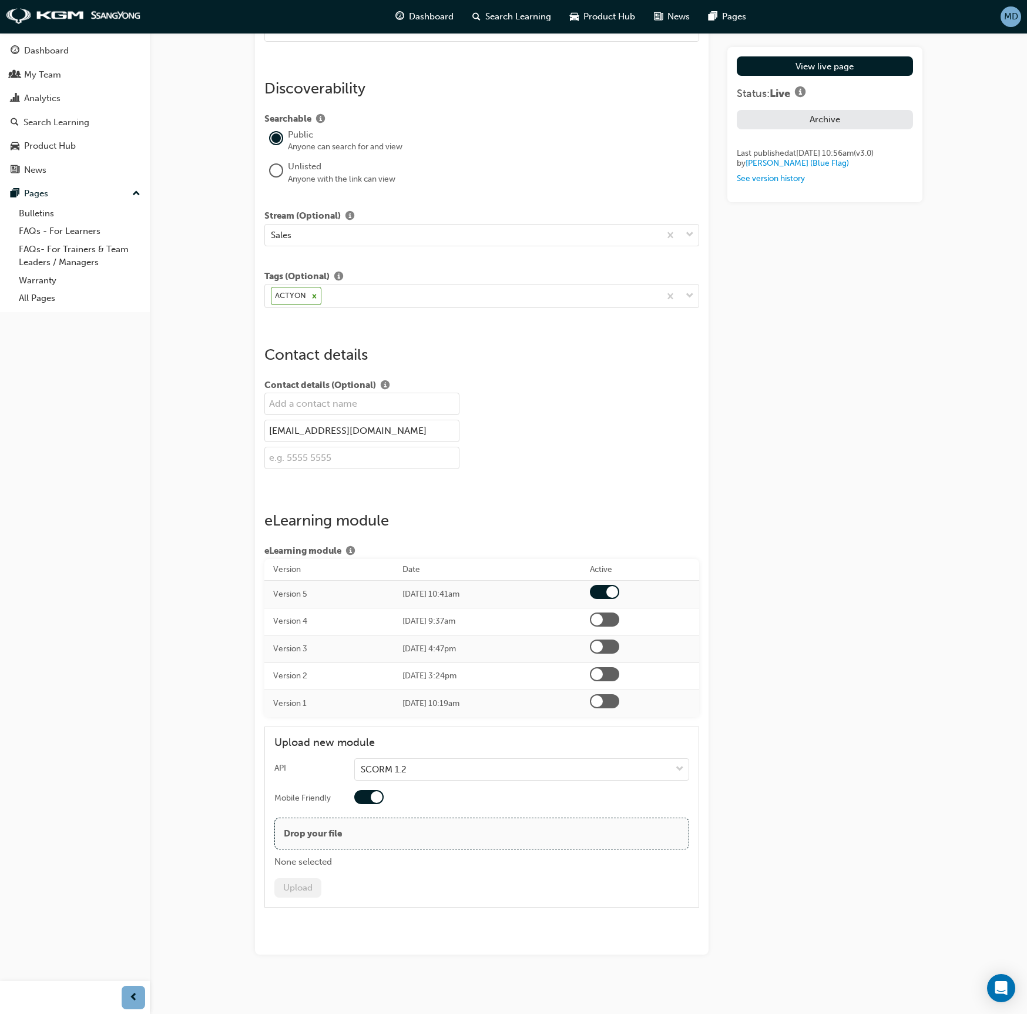
scroll to position [1347, 0]
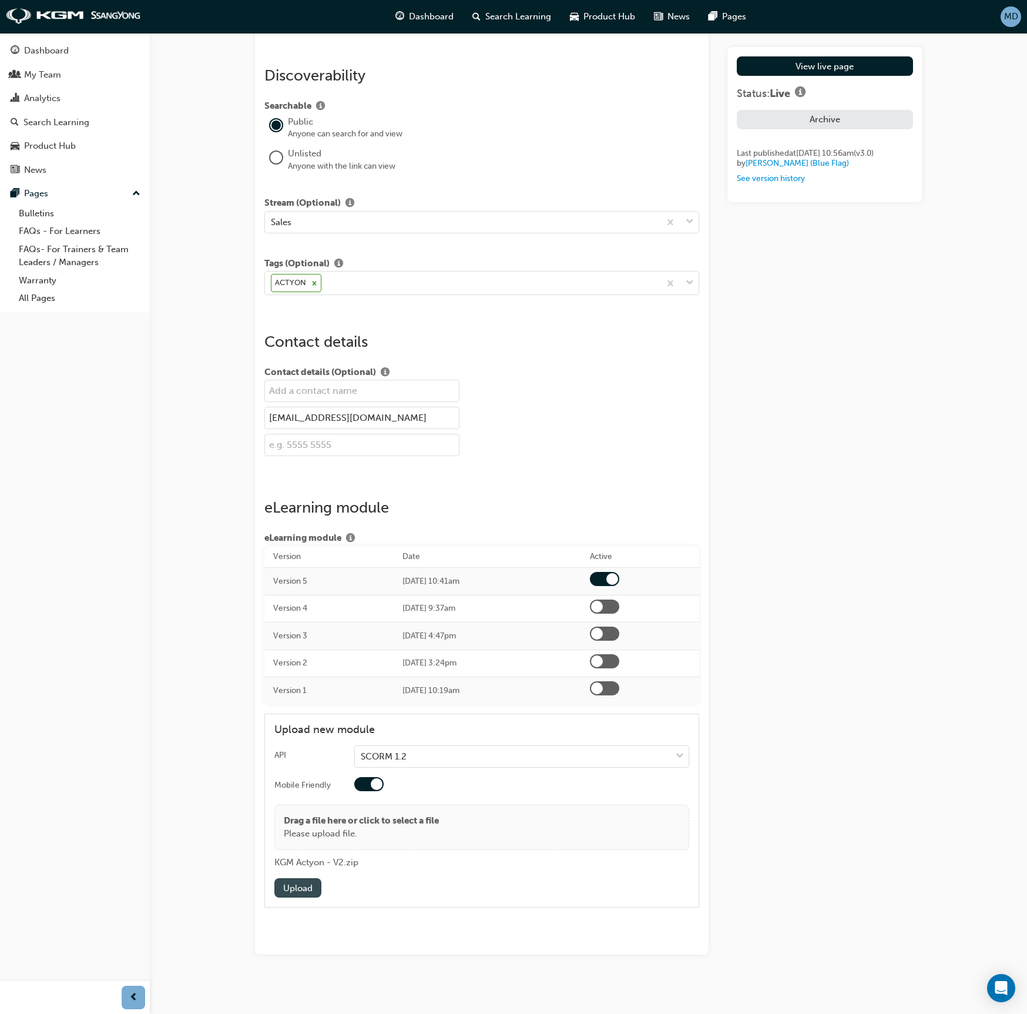
click at [288, 883] on button "Upload" at bounding box center [297, 887] width 47 height 19
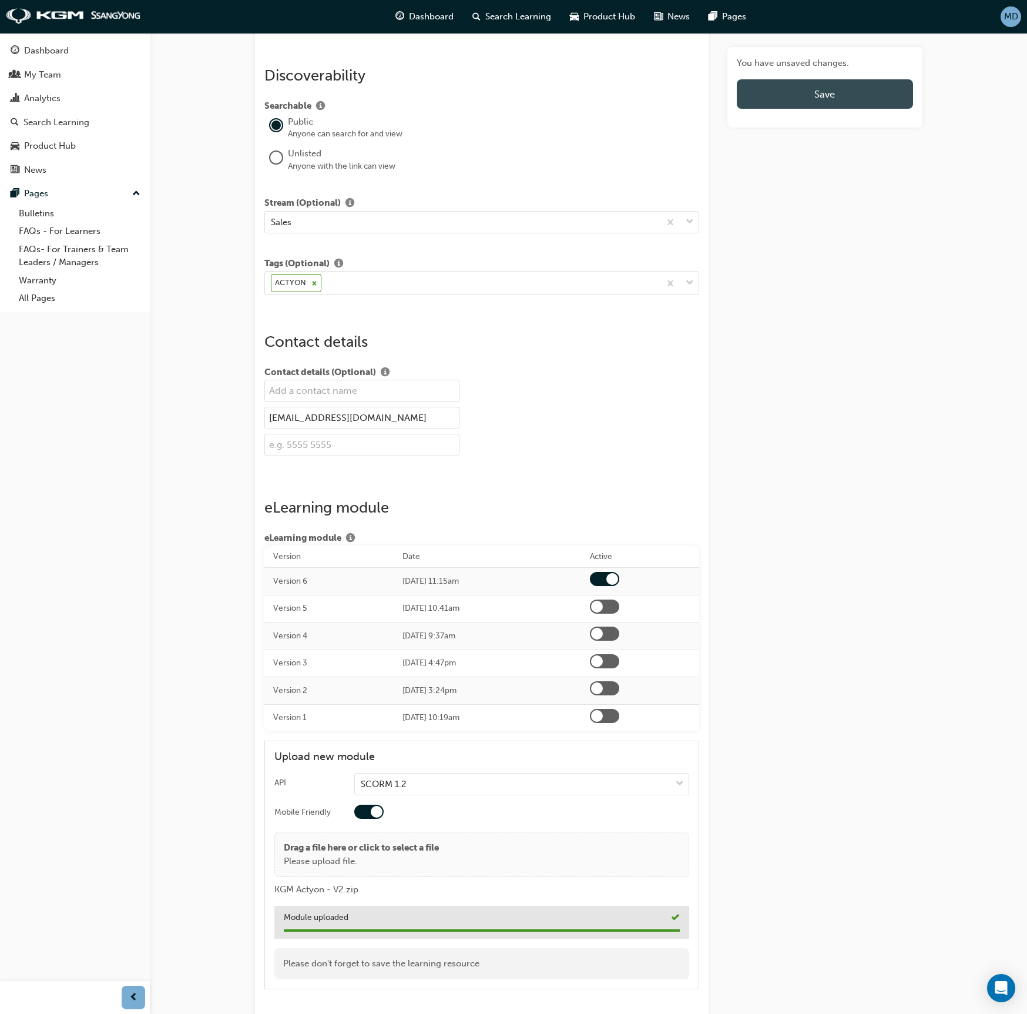
click at [821, 99] on span "Save" at bounding box center [824, 94] width 21 height 12
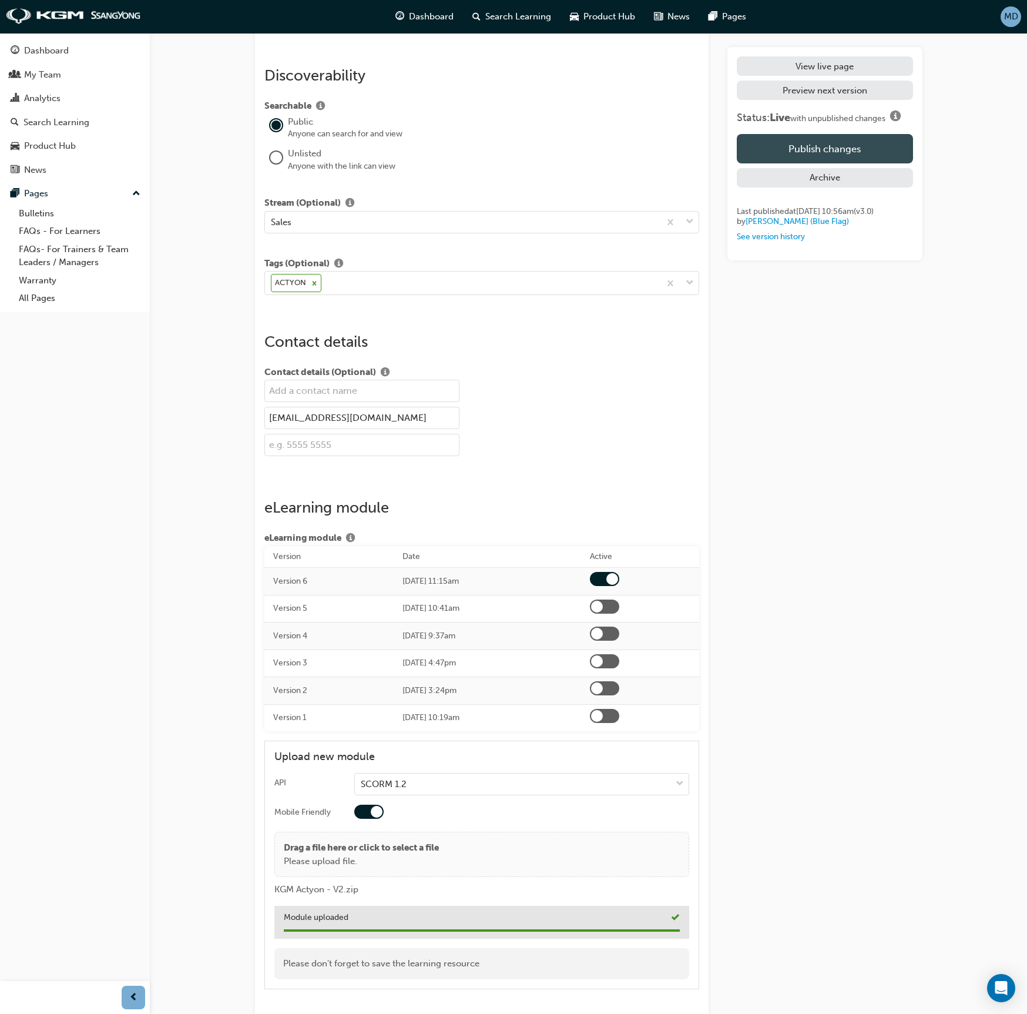
click at [825, 156] on button "Publish changes" at bounding box center [825, 148] width 176 height 29
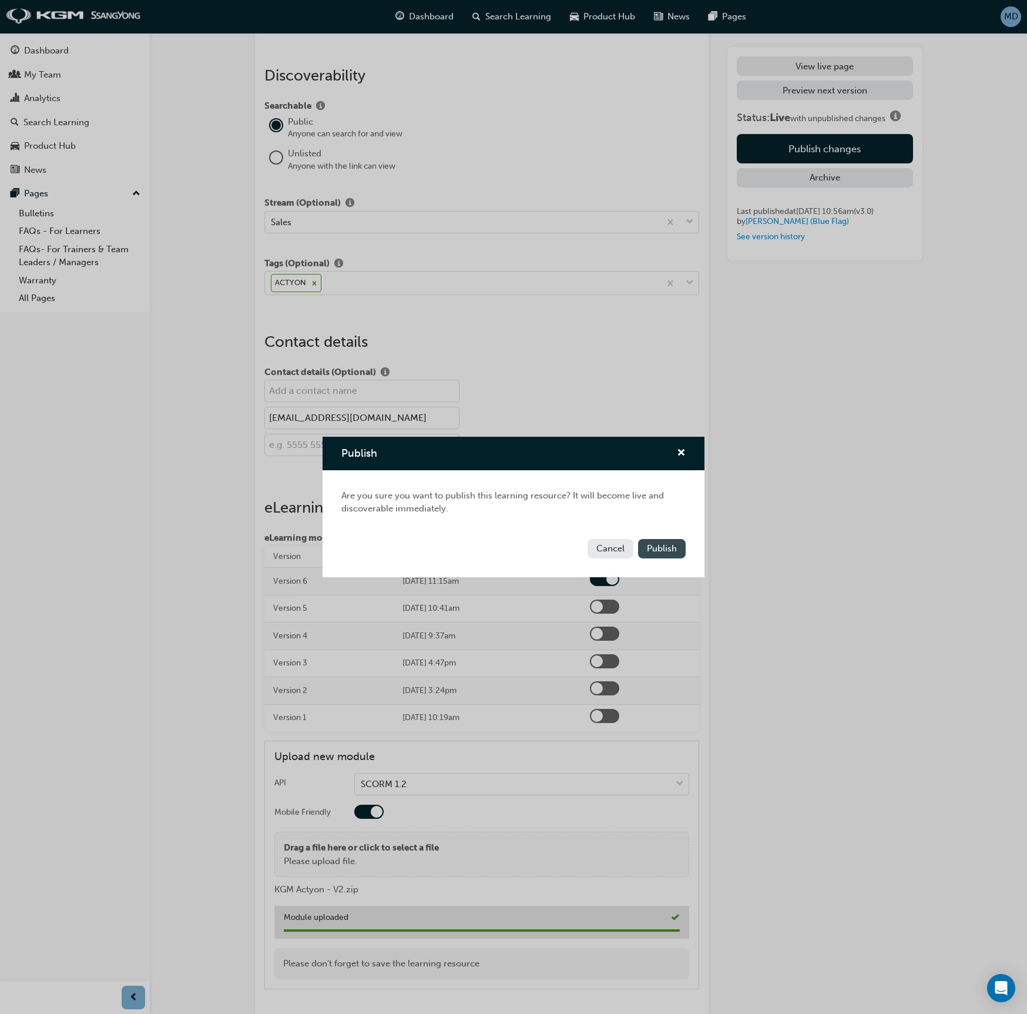
click at [667, 549] on span "Publish" at bounding box center [662, 548] width 30 height 11
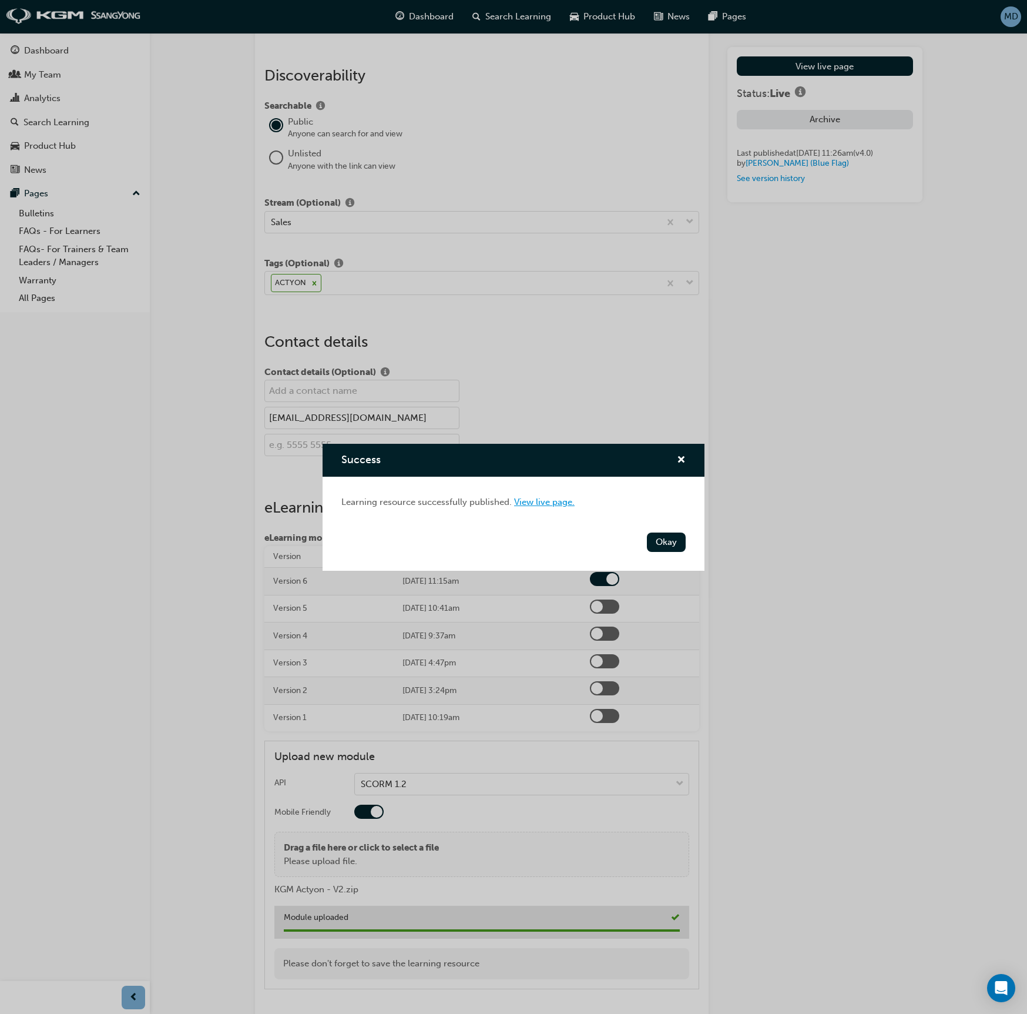
click at [552, 502] on link "View live page." at bounding box center [544, 501] width 61 height 11
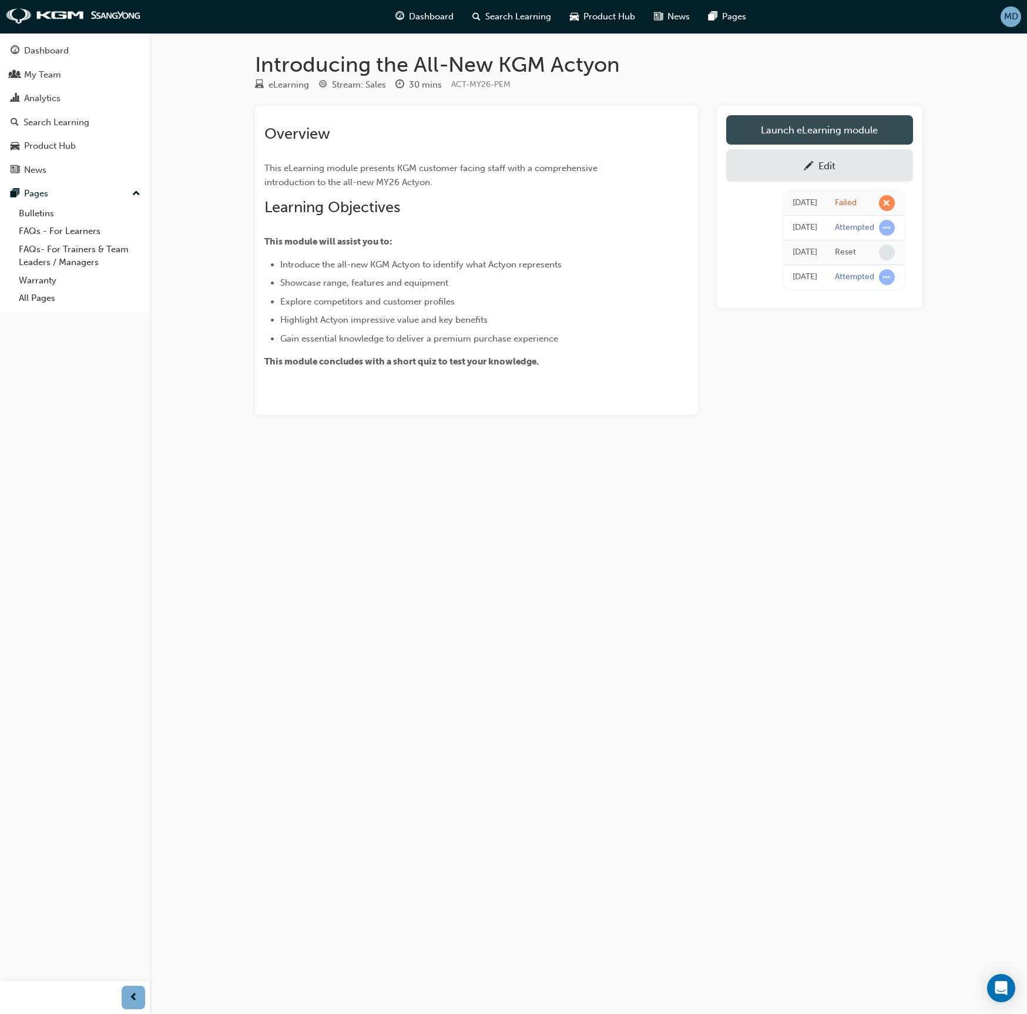
click at [824, 127] on link "Launch eLearning module" at bounding box center [819, 129] width 187 height 29
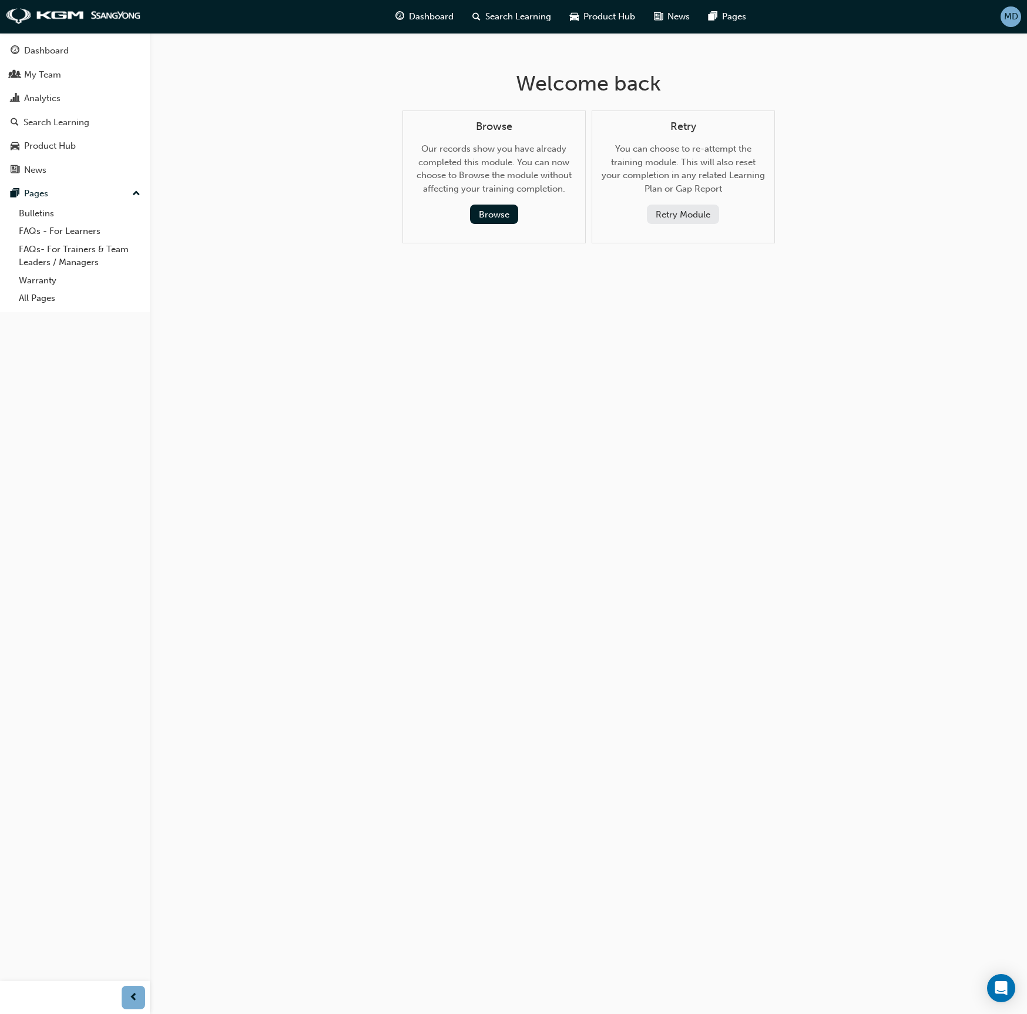
click at [692, 209] on button "Retry Module" at bounding box center [683, 213] width 72 height 19
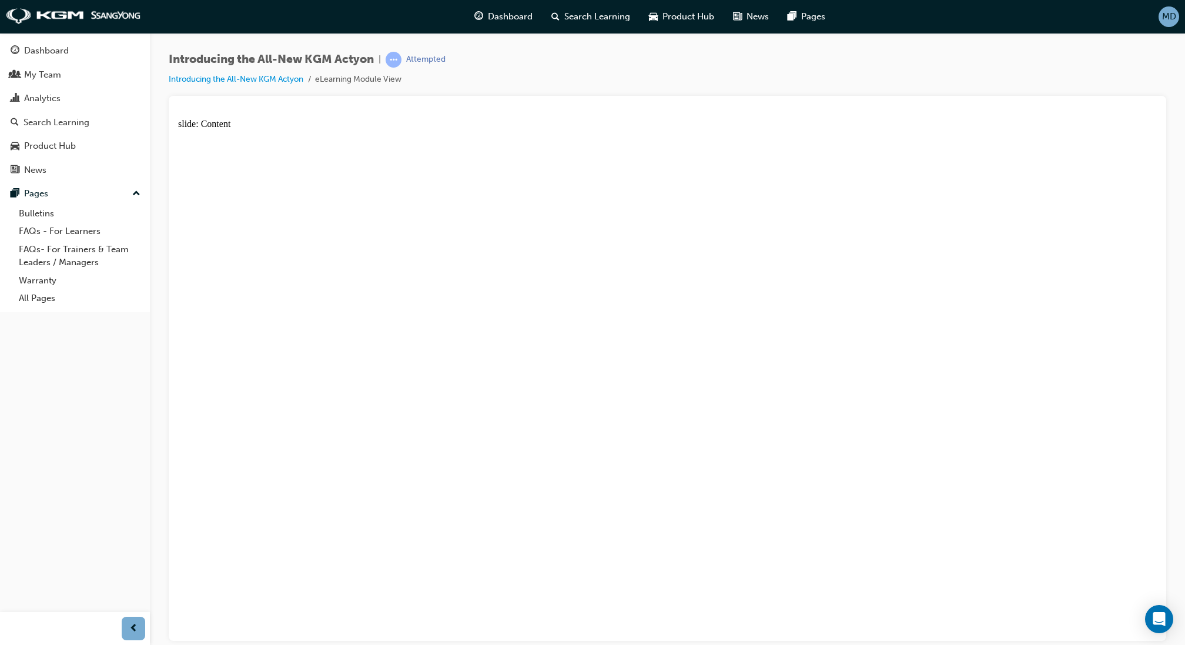
drag, startPoint x: 589, startPoint y: 203, endPoint x: 600, endPoint y: 203, distance: 11.2
drag, startPoint x: 610, startPoint y: 345, endPoint x: 637, endPoint y: 345, distance: 27.0
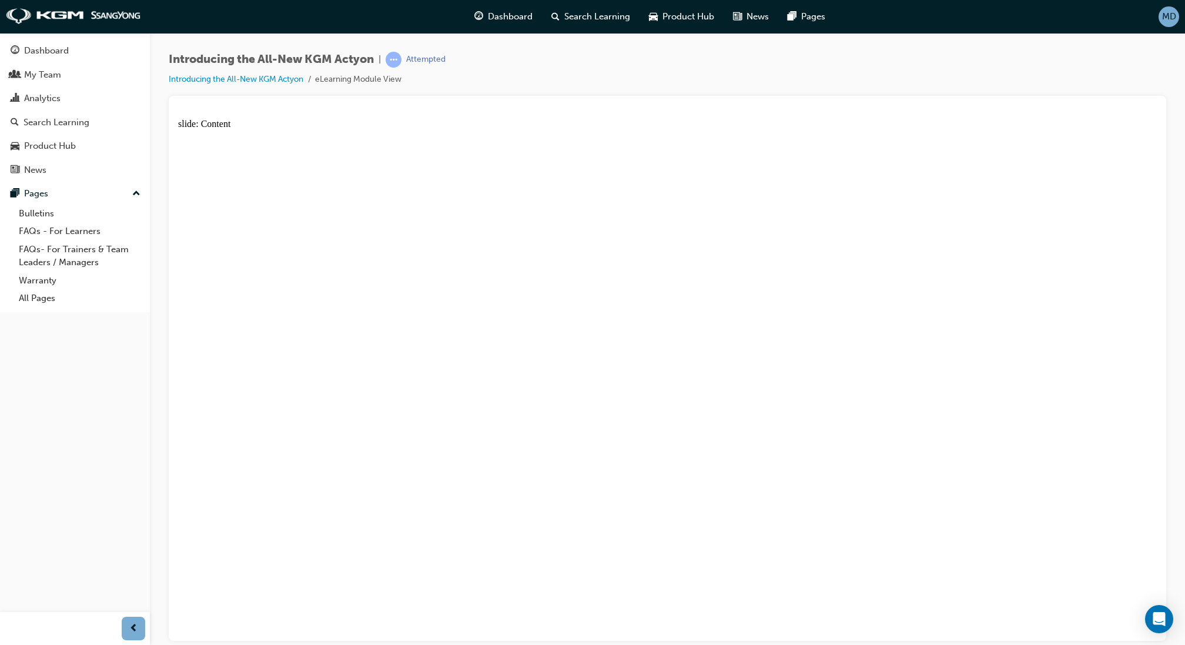
drag, startPoint x: 652, startPoint y: 345, endPoint x: 908, endPoint y: 293, distance: 261.9
drag, startPoint x: 1043, startPoint y: 239, endPoint x: 1097, endPoint y: 219, distance: 57.6
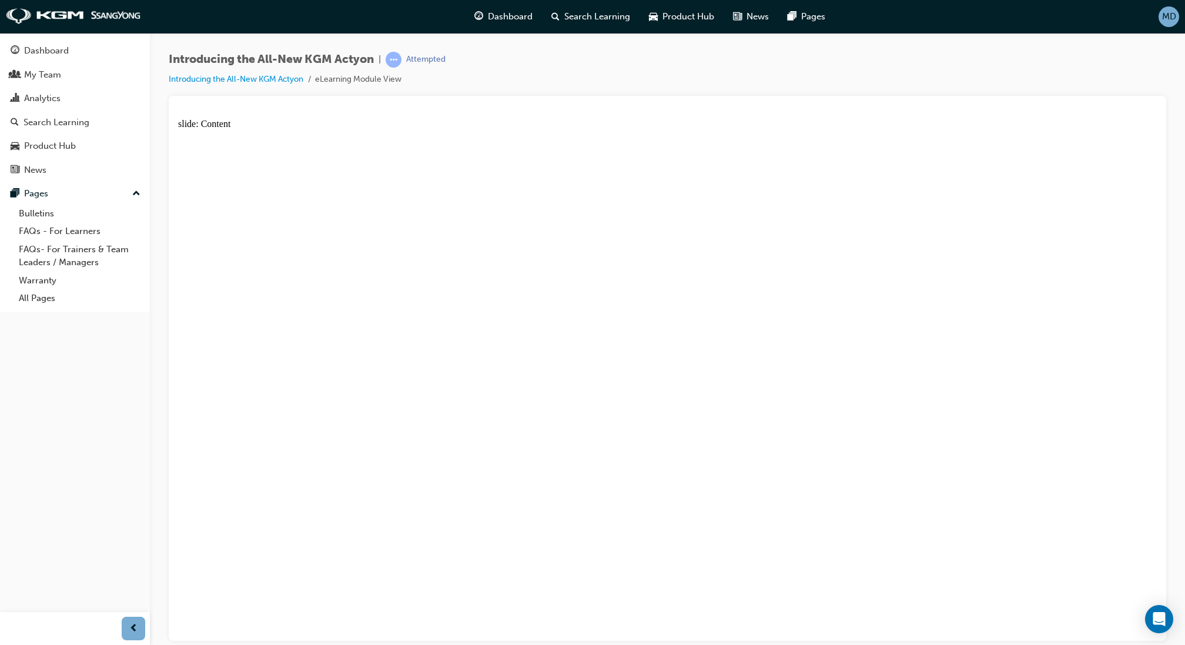
drag, startPoint x: 1137, startPoint y: 202, endPoint x: 981, endPoint y: 209, distance: 155.9
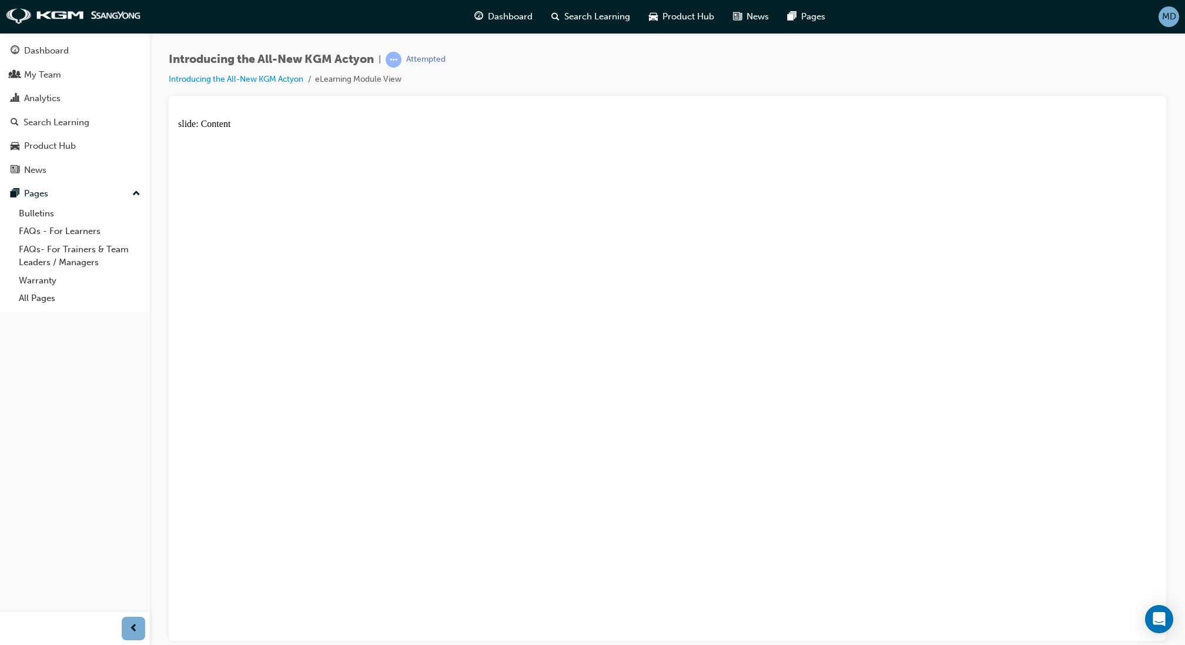
drag, startPoint x: 695, startPoint y: 282, endPoint x: 717, endPoint y: 280, distance: 22.5
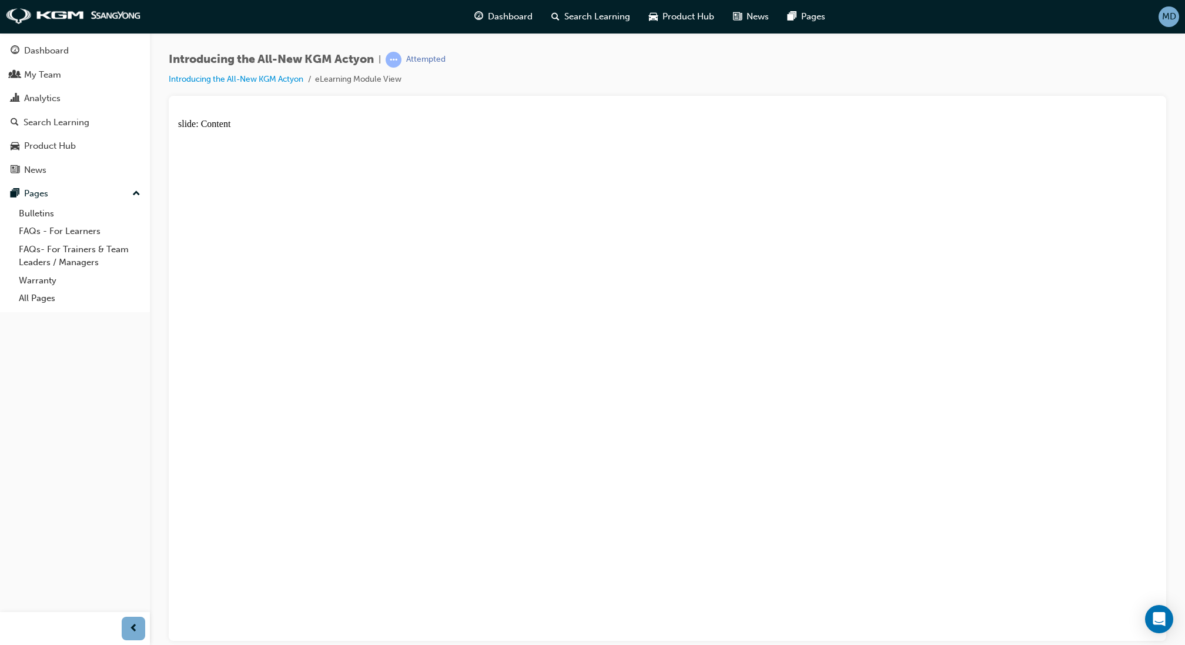
drag, startPoint x: 394, startPoint y: 516, endPoint x: 539, endPoint y: 568, distance: 154.6
drag, startPoint x: 629, startPoint y: 451, endPoint x: 728, endPoint y: 445, distance: 99.5
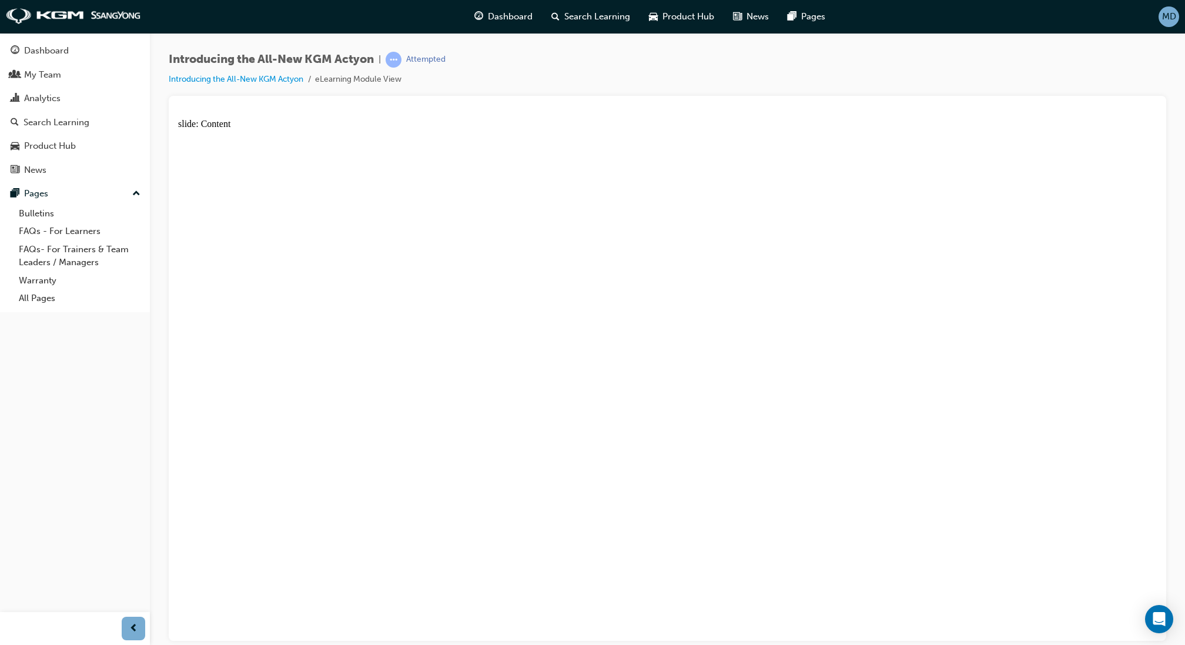
drag, startPoint x: 821, startPoint y: 327, endPoint x: 770, endPoint y: 309, distance: 54.6
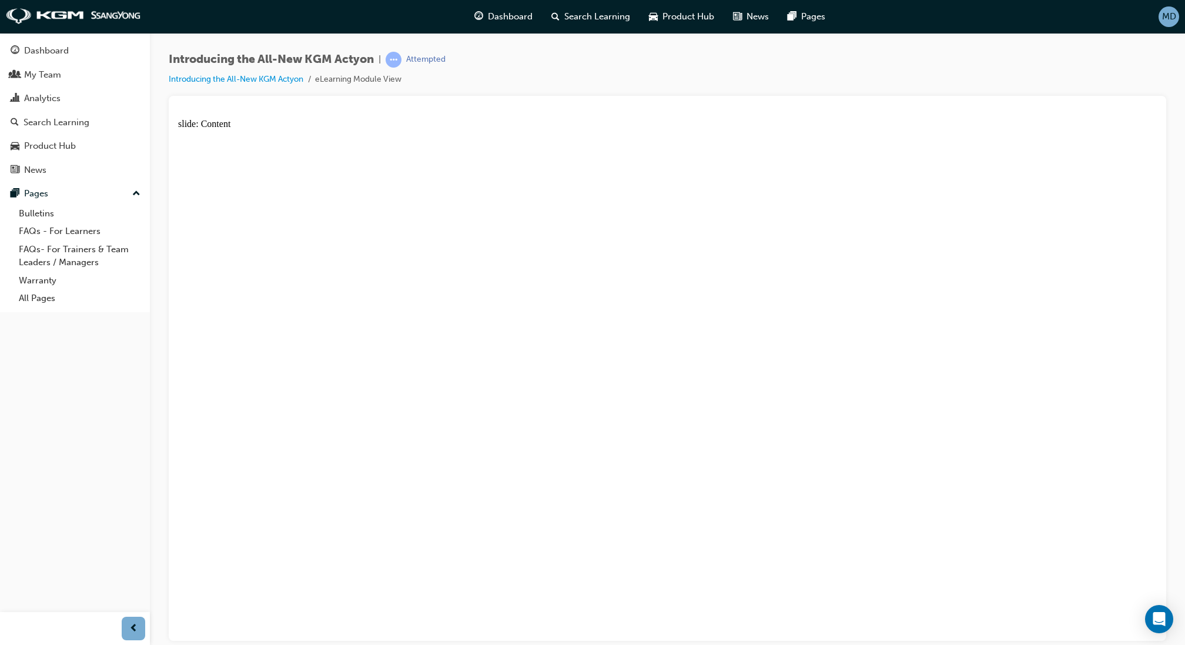
drag, startPoint x: 1067, startPoint y: 541, endPoint x: 1062, endPoint y: 551, distance: 11.6
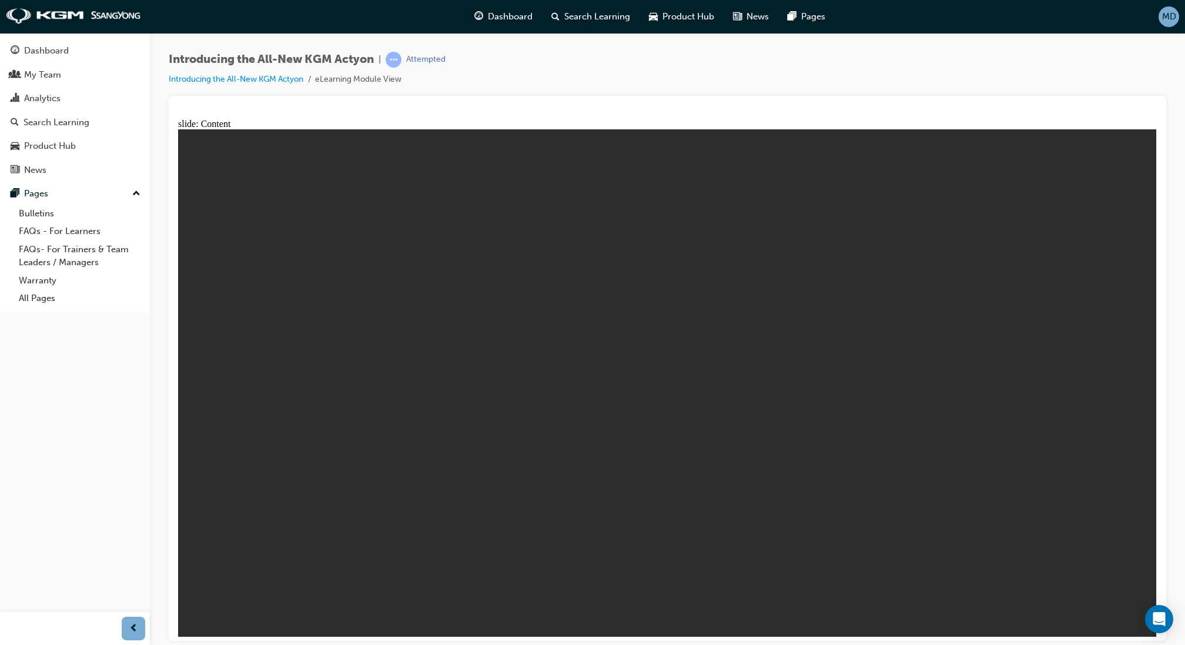
drag, startPoint x: 1058, startPoint y: 239, endPoint x: 1108, endPoint y: 180, distance: 76.7
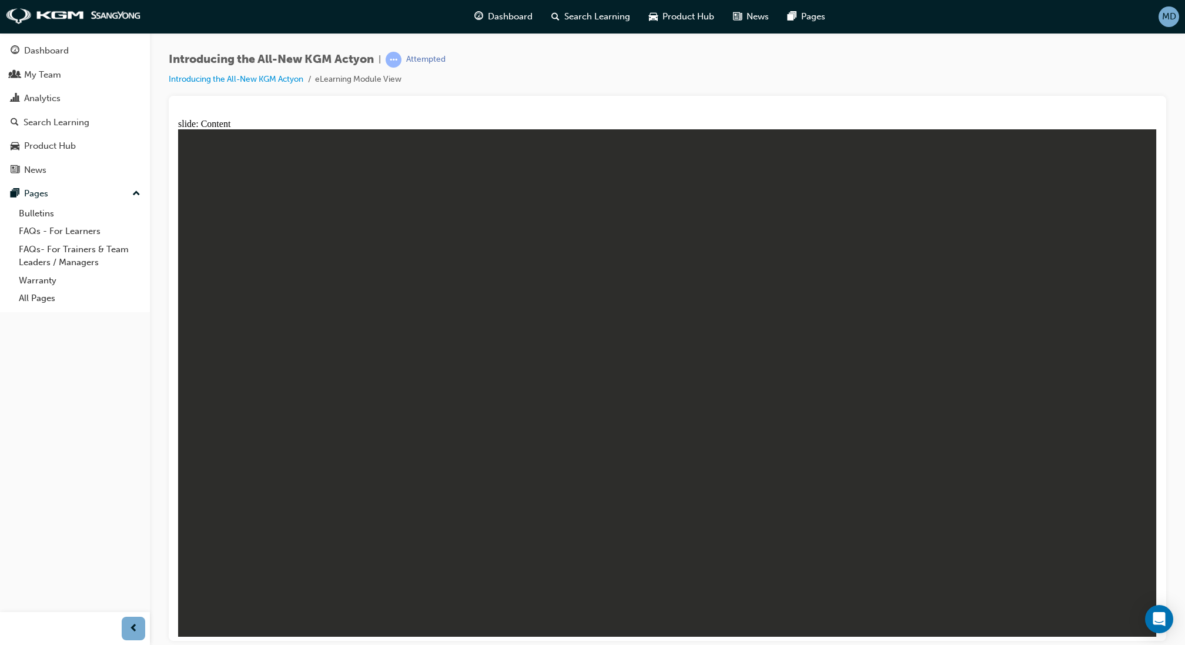
drag, startPoint x: 1112, startPoint y: 277, endPoint x: 827, endPoint y: 326, distance: 289.7
drag, startPoint x: 1091, startPoint y: 297, endPoint x: 1087, endPoint y: 303, distance: 7.2
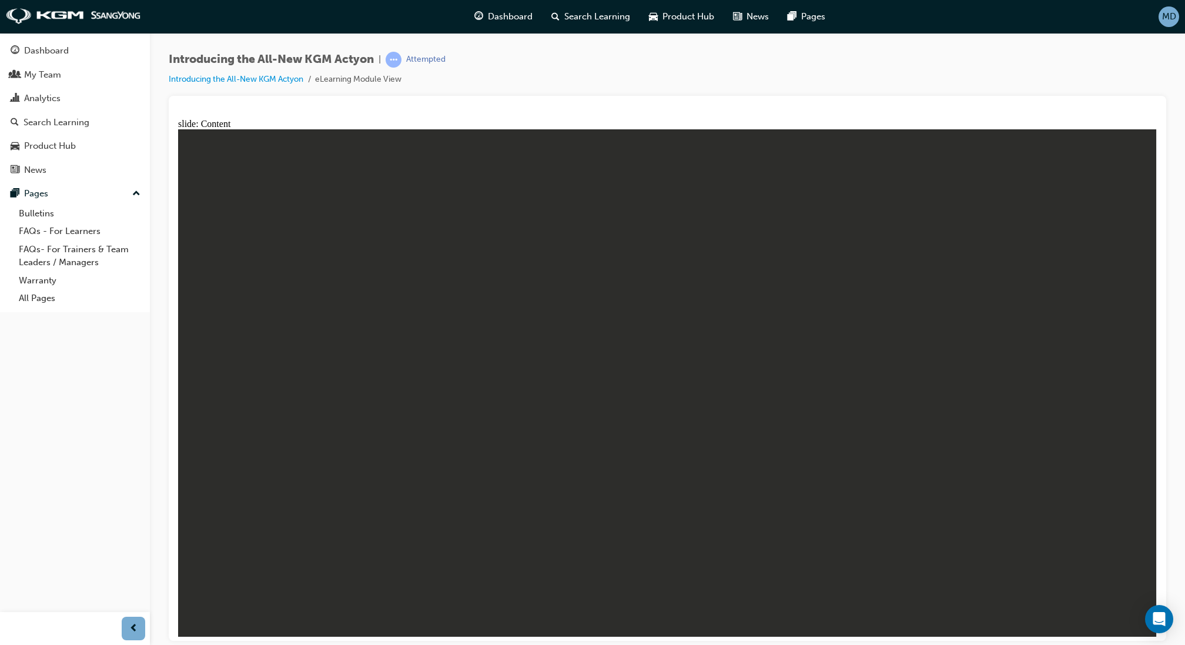
drag, startPoint x: 1062, startPoint y: 588, endPoint x: 1063, endPoint y: 553, distance: 34.7
drag, startPoint x: 1048, startPoint y: 182, endPoint x: 1093, endPoint y: 166, distance: 47.4
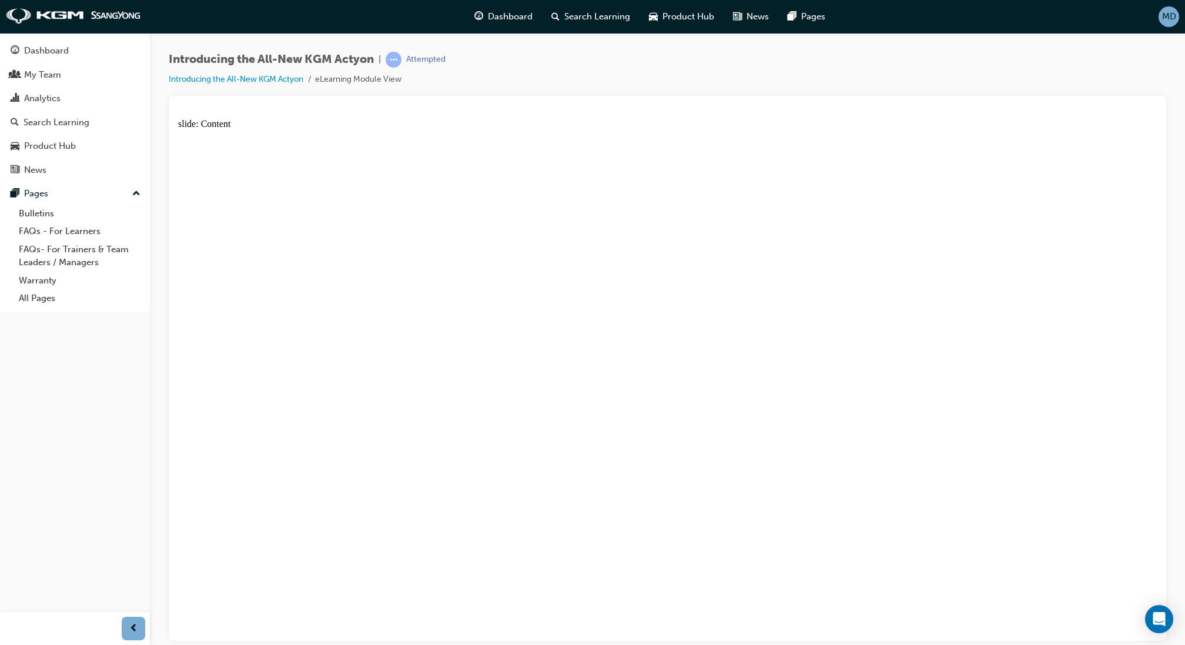
drag, startPoint x: 297, startPoint y: 434, endPoint x: 544, endPoint y: 381, distance: 252.5
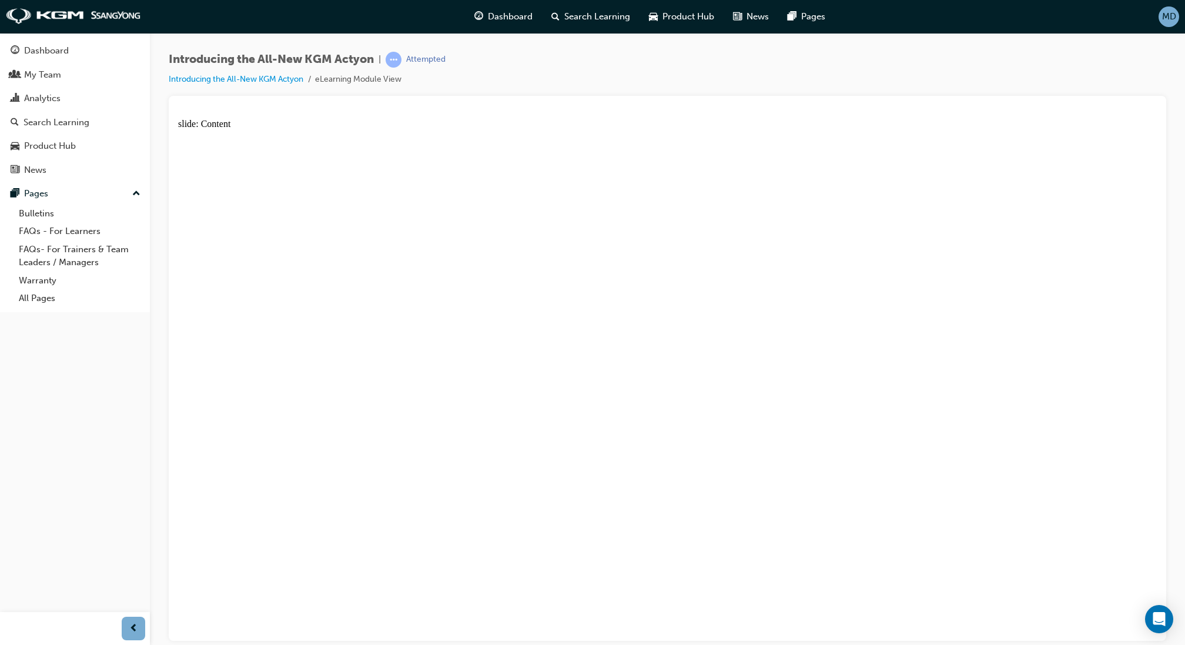
drag, startPoint x: 1049, startPoint y: 213, endPoint x: 1123, endPoint y: 187, distance: 78.2
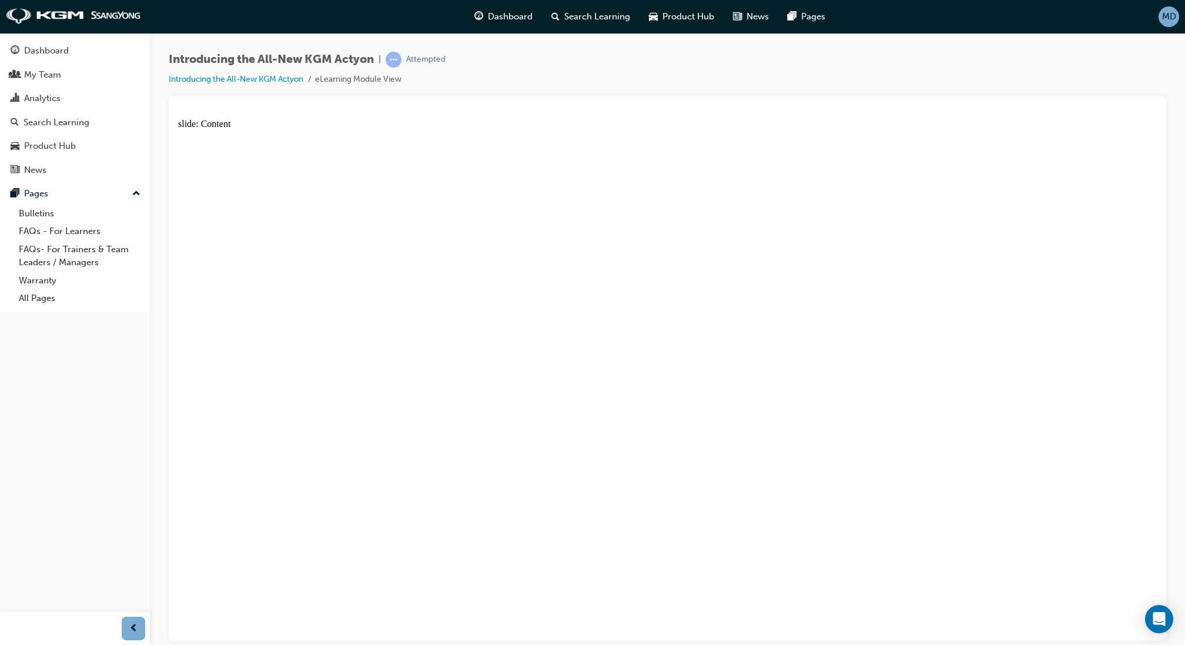
drag, startPoint x: 1080, startPoint y: 202, endPoint x: 1025, endPoint y: 281, distance: 96.7
drag, startPoint x: 1022, startPoint y: 284, endPoint x: 1029, endPoint y: 260, distance: 25.7
drag, startPoint x: 1029, startPoint y: 260, endPoint x: 1005, endPoint y: 340, distance: 84.0
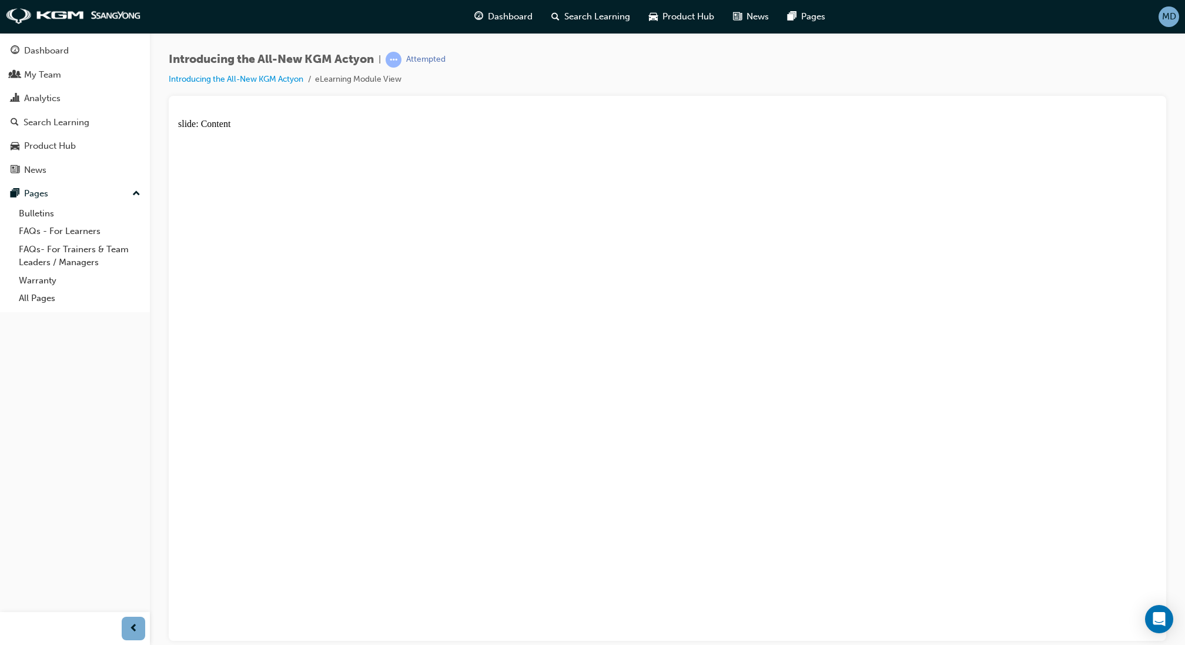
drag, startPoint x: 1005, startPoint y: 370, endPoint x: 1008, endPoint y: 382, distance: 12.7
drag, startPoint x: 1023, startPoint y: 439, endPoint x: 1155, endPoint y: 249, distance: 231.4
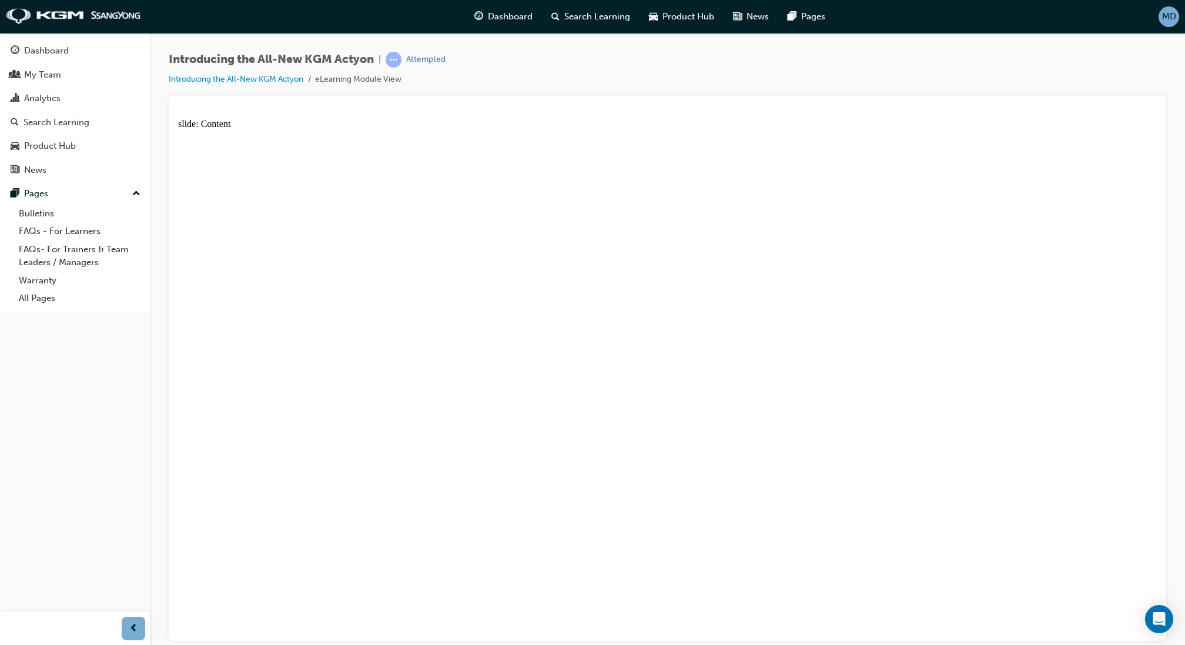
drag, startPoint x: 244, startPoint y: 543, endPoint x: 524, endPoint y: 449, distance: 294.3
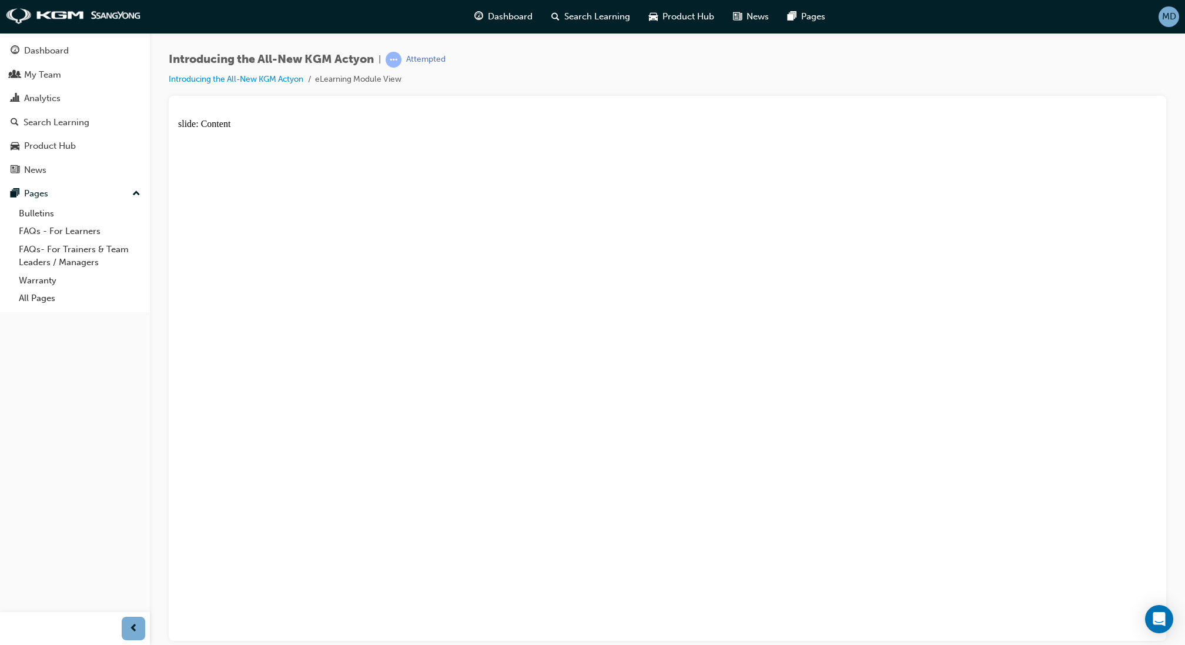
drag, startPoint x: 868, startPoint y: 470, endPoint x: 890, endPoint y: 471, distance: 21.7
drag, startPoint x: 575, startPoint y: 479, endPoint x: 599, endPoint y: 478, distance: 24.1
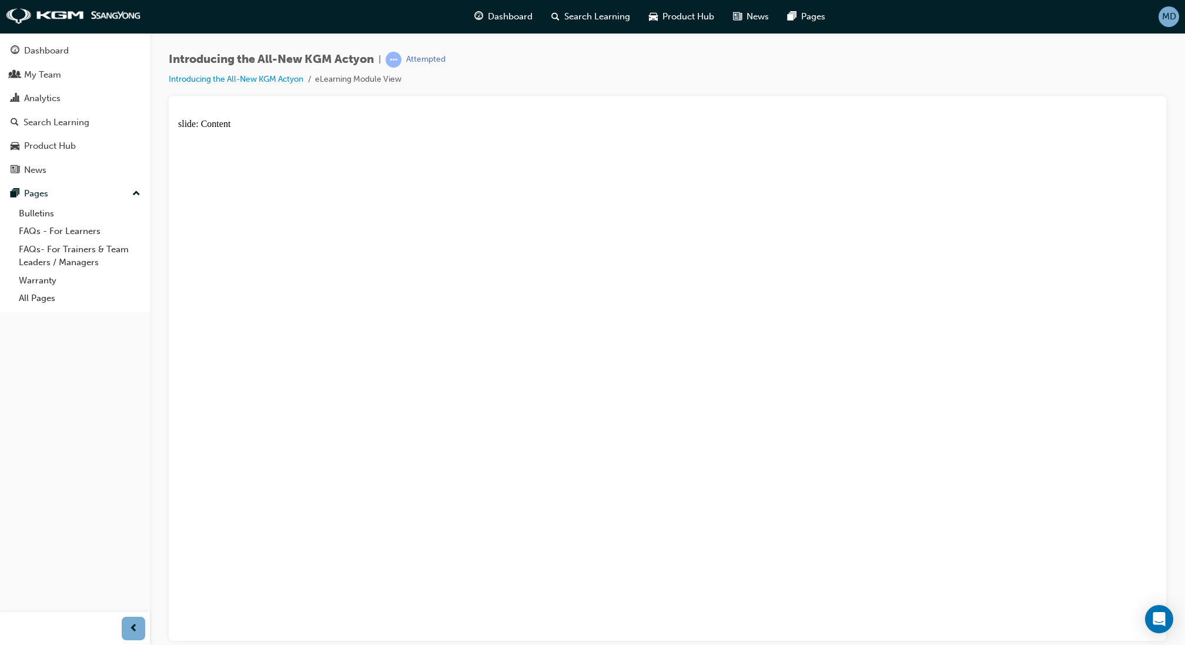
drag, startPoint x: 538, startPoint y: 475, endPoint x: 587, endPoint y: 475, distance: 48.8
drag, startPoint x: 587, startPoint y: 475, endPoint x: 602, endPoint y: 475, distance: 14.7
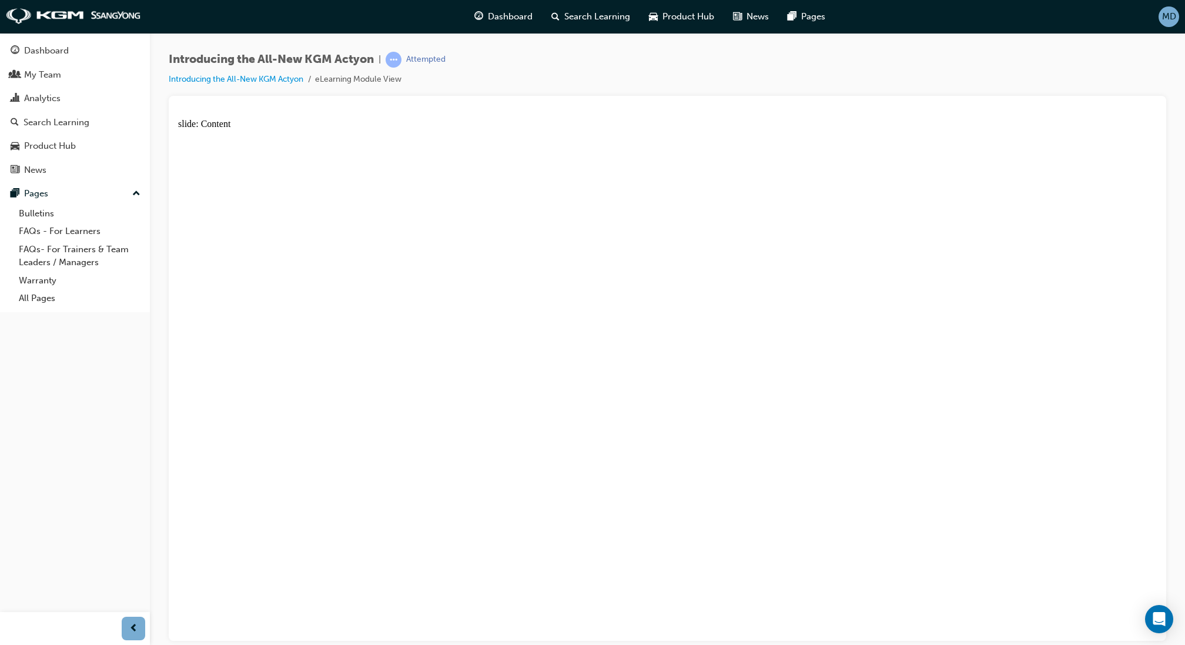
radio input "true"
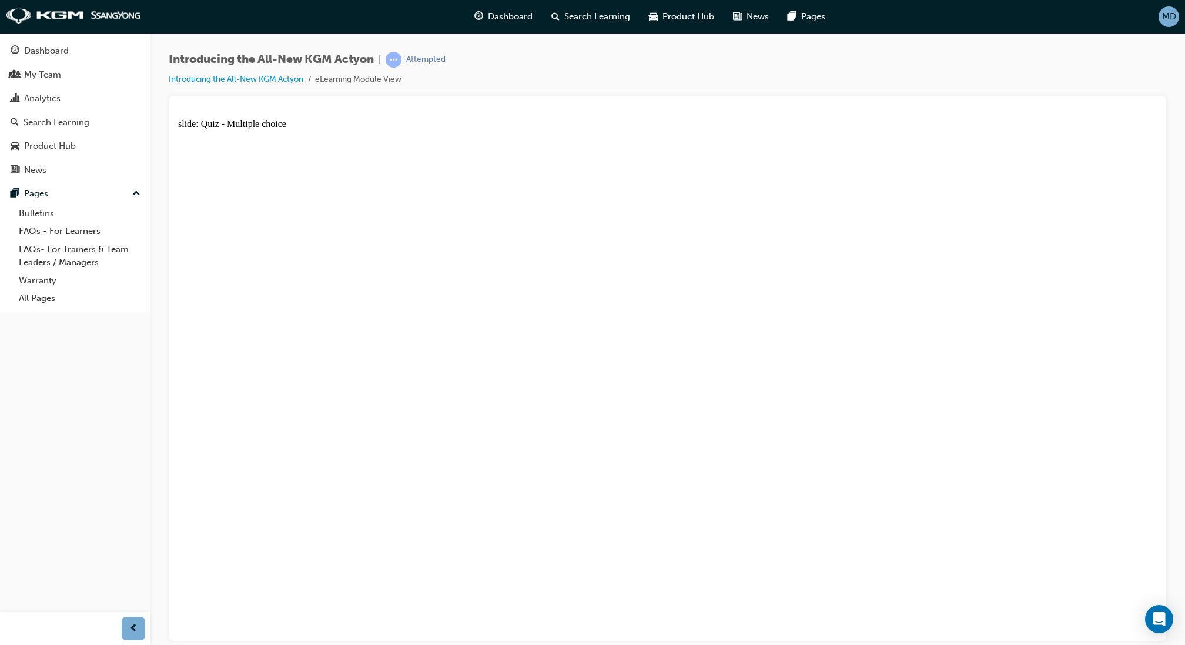
radio input "true"
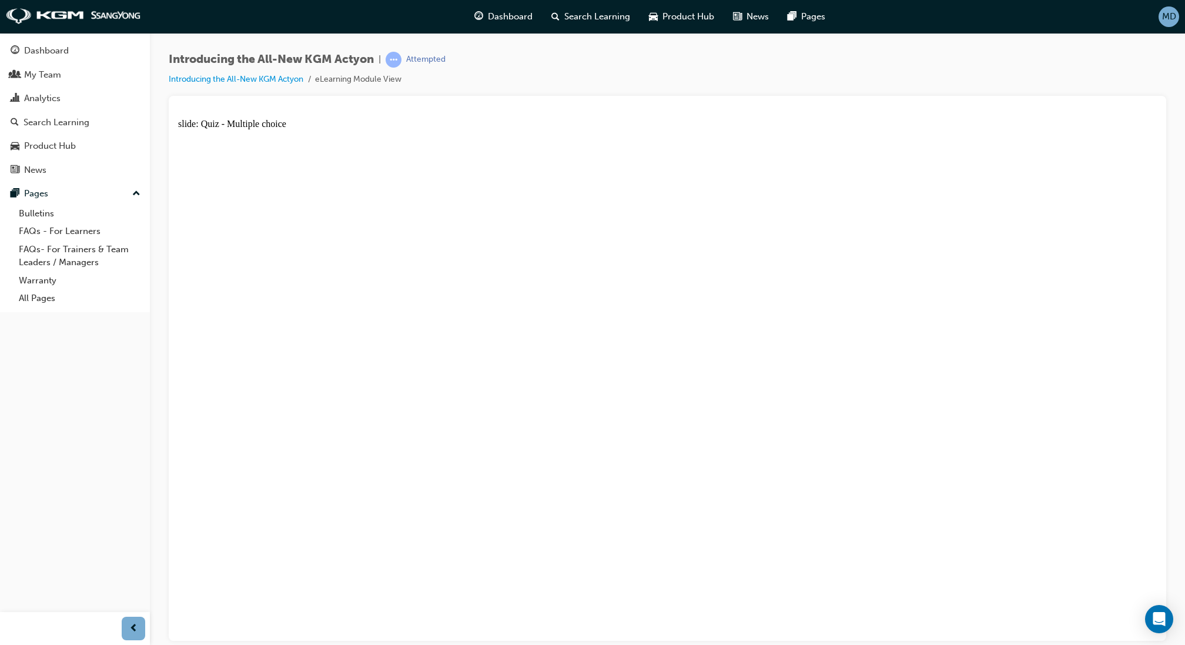
radio input "true"
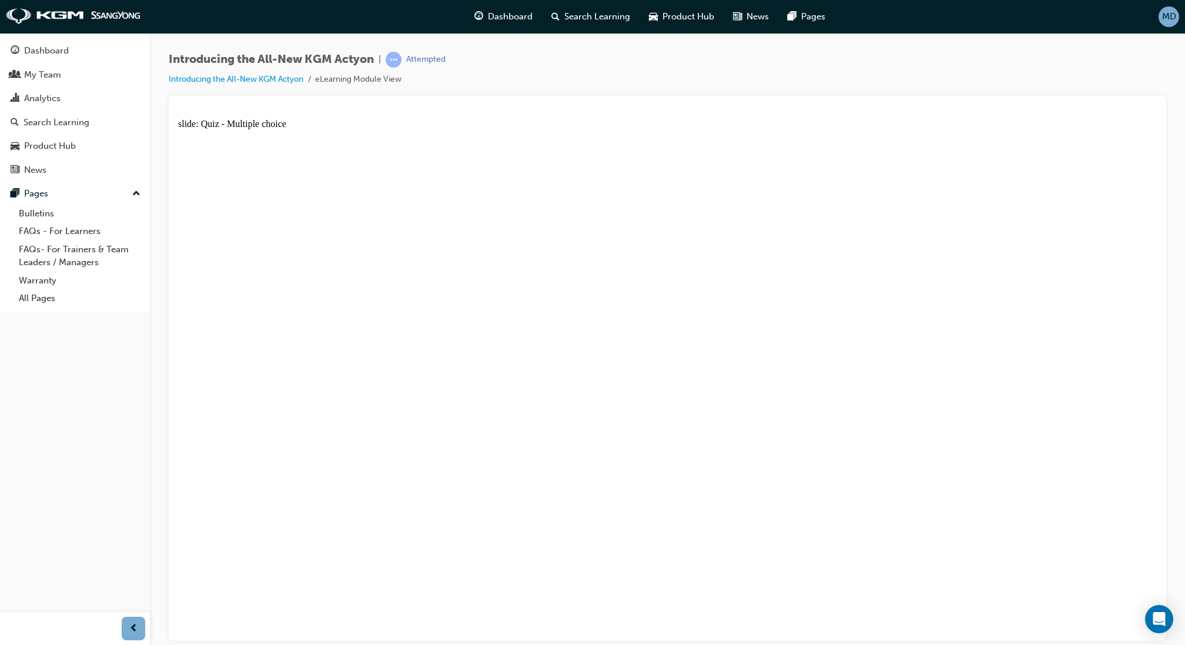
drag, startPoint x: 850, startPoint y: 234, endPoint x: 676, endPoint y: 404, distance: 243.1
radio input "true"
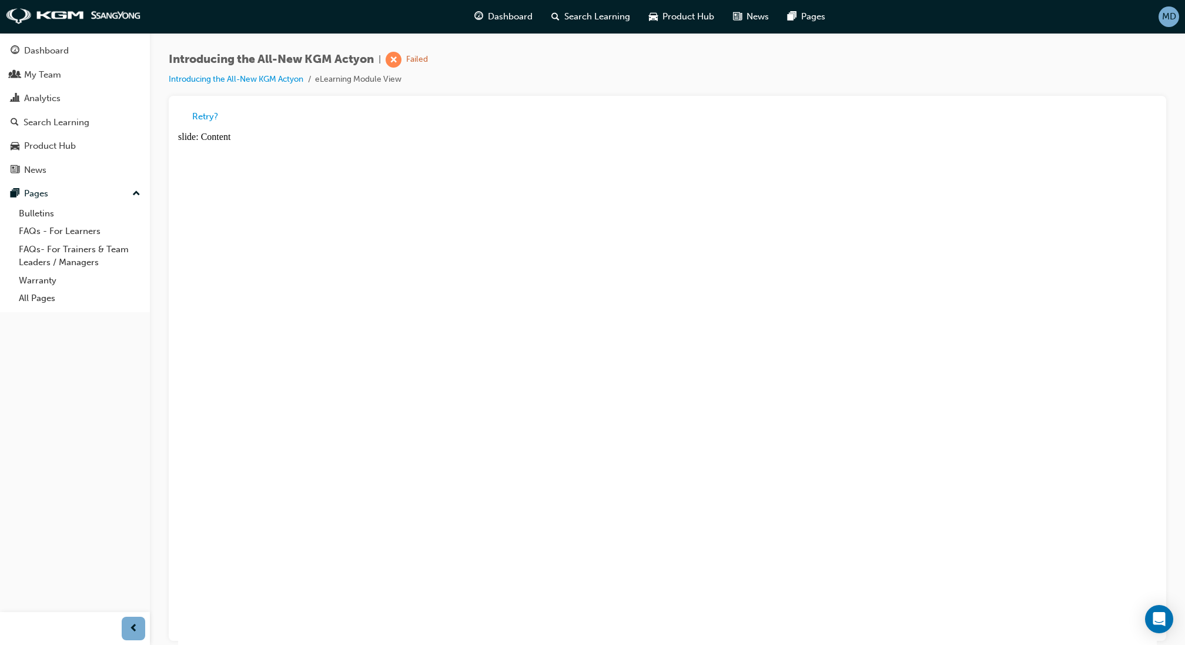
radio input "true"
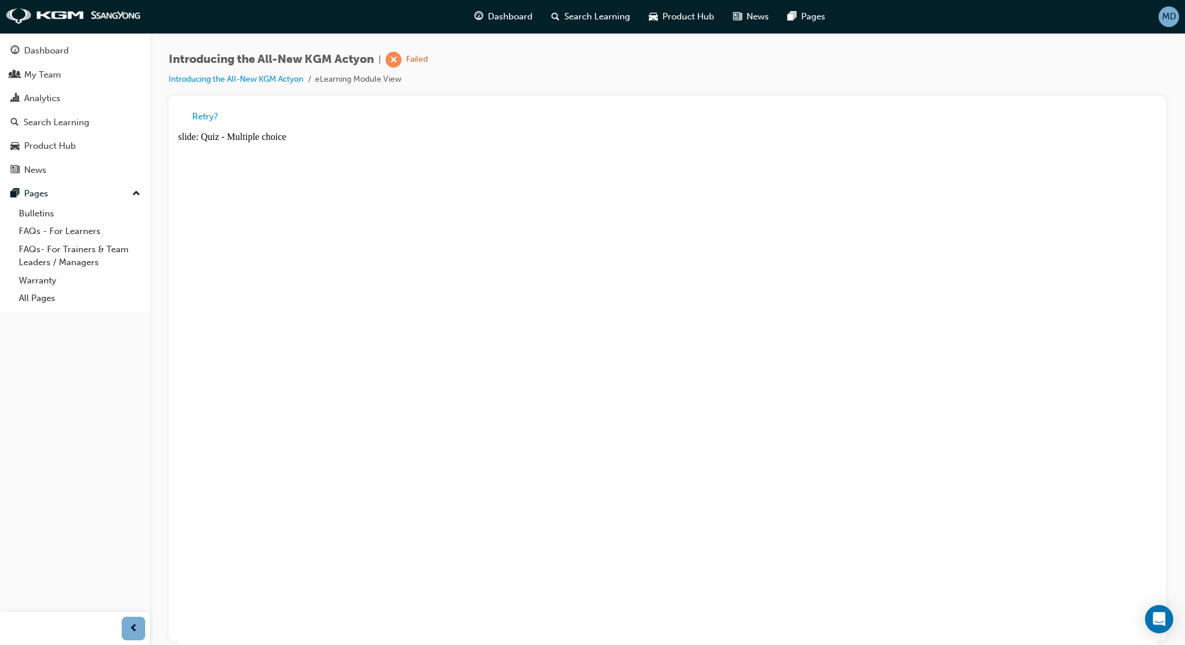
radio input "true"
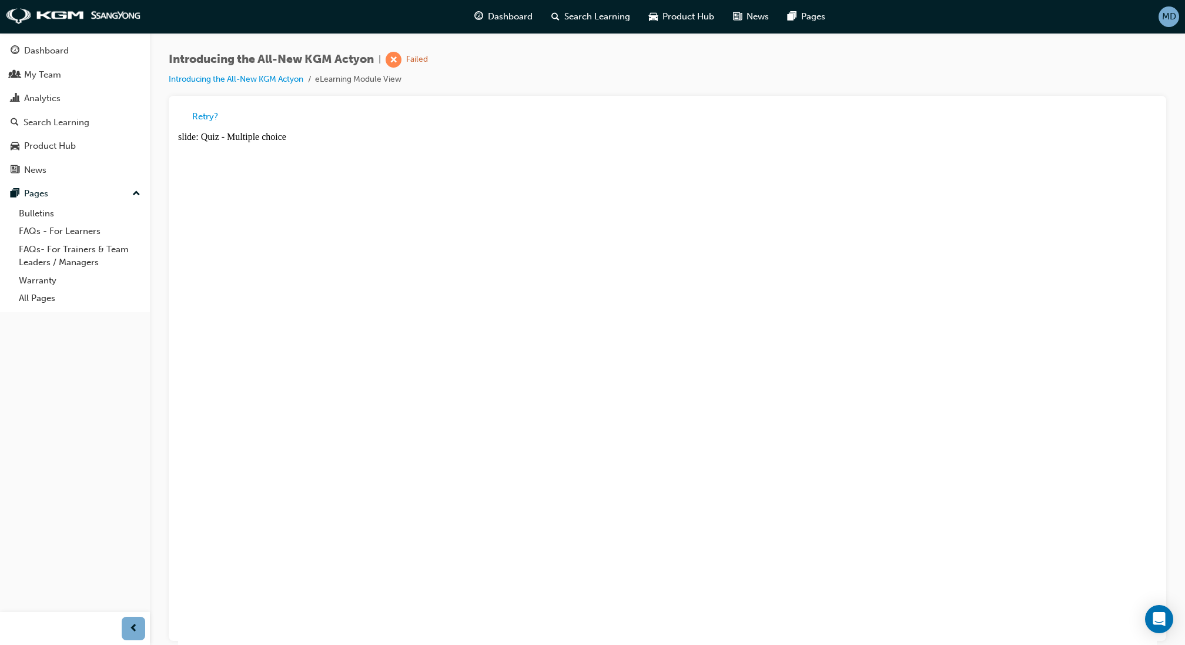
radio input "true"
drag, startPoint x: 743, startPoint y: 512, endPoint x: 571, endPoint y: 519, distance: 171.7
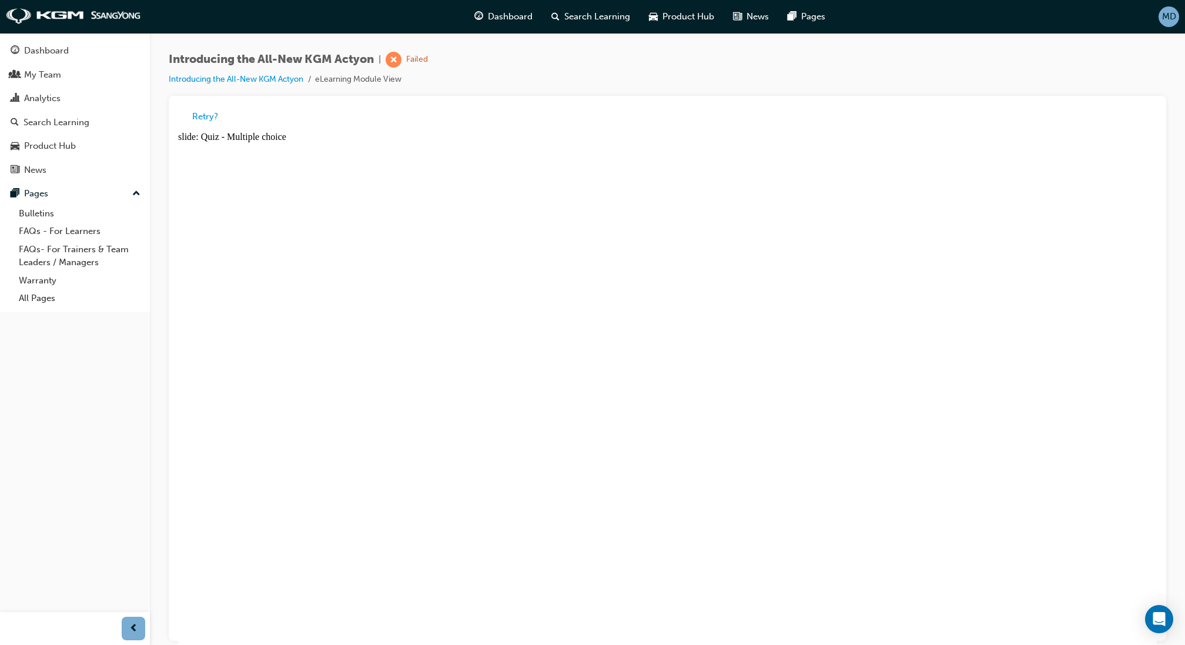
radio input "true"
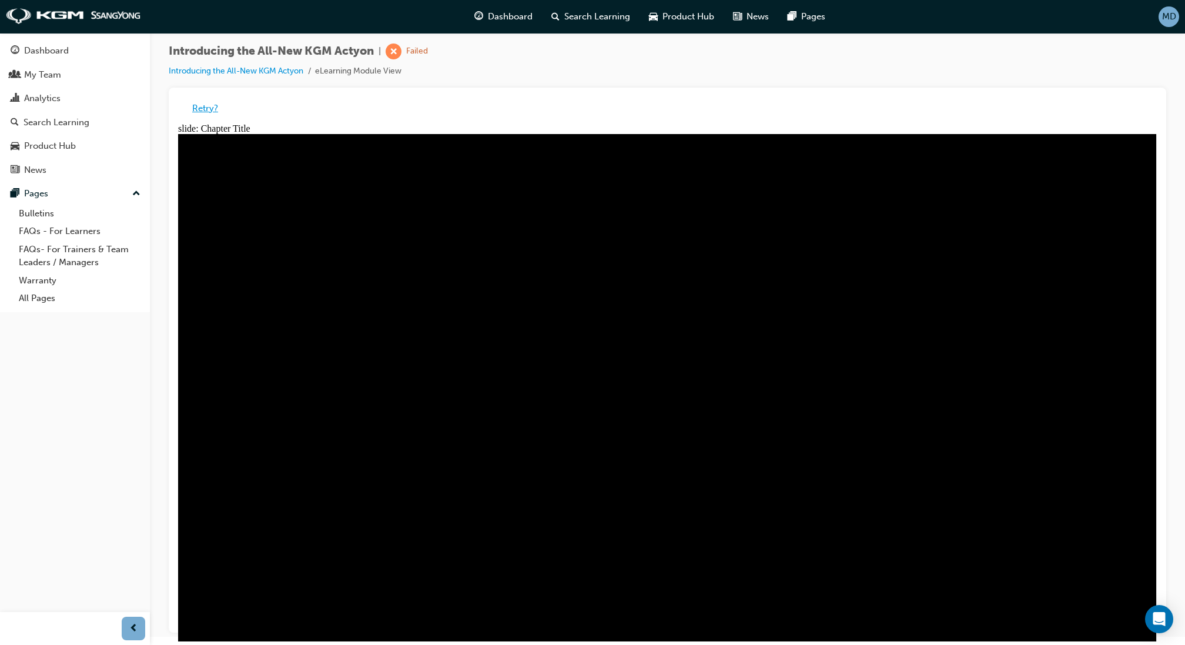
click at [208, 108] on button "Retry?" at bounding box center [205, 109] width 26 height 14
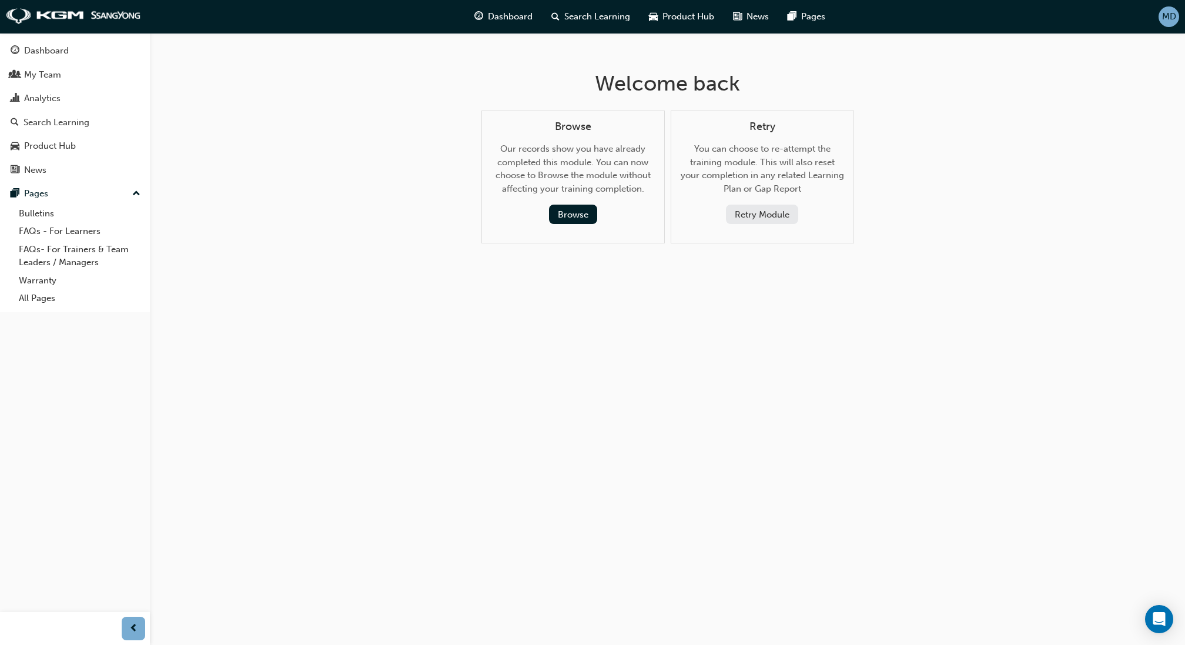
scroll to position [0, 0]
click at [794, 213] on button "Retry Module" at bounding box center [762, 213] width 72 height 19
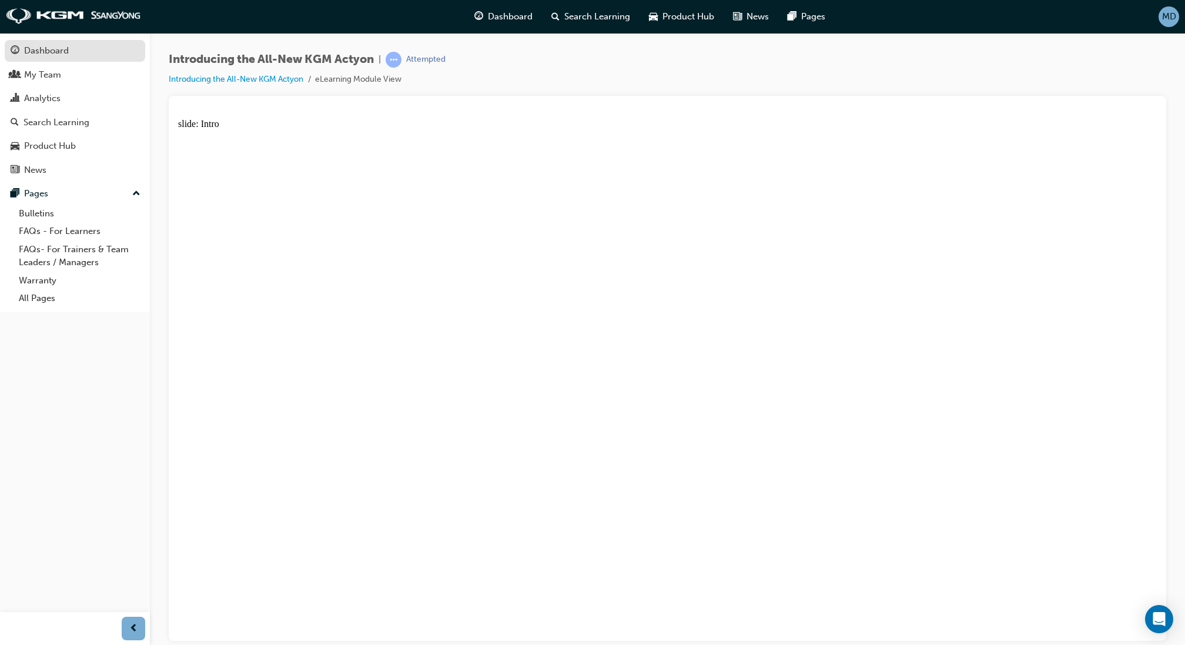
click at [55, 49] on div "Dashboard" at bounding box center [46, 51] width 45 height 14
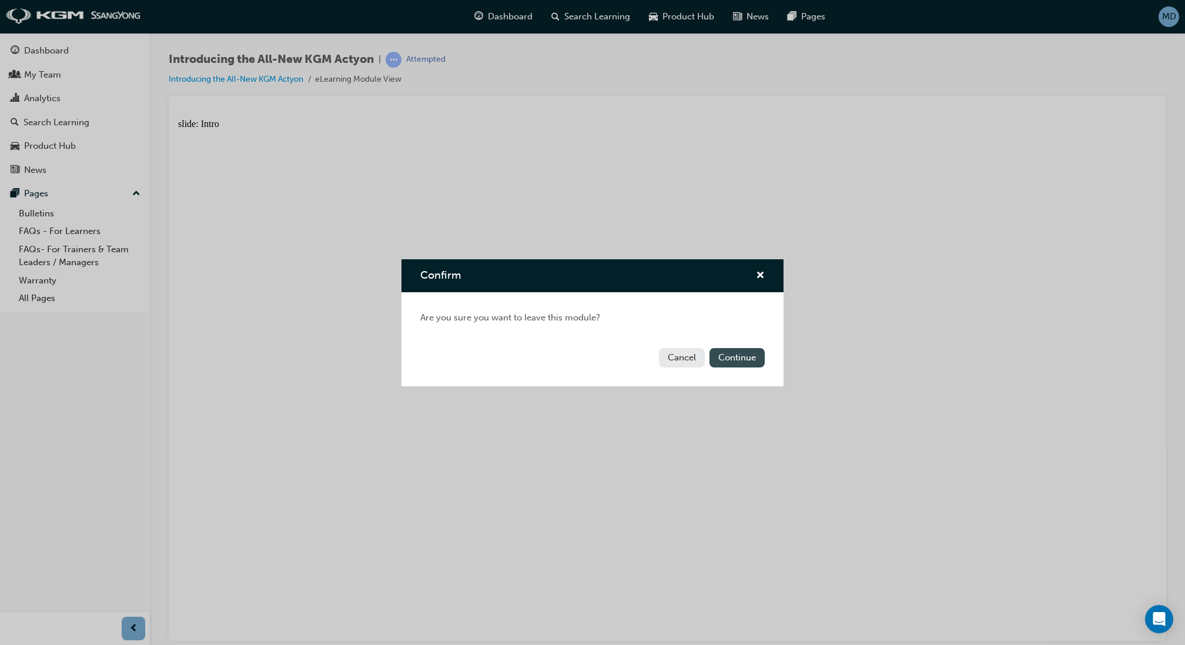
click at [733, 357] on button "Continue" at bounding box center [736, 357] width 55 height 19
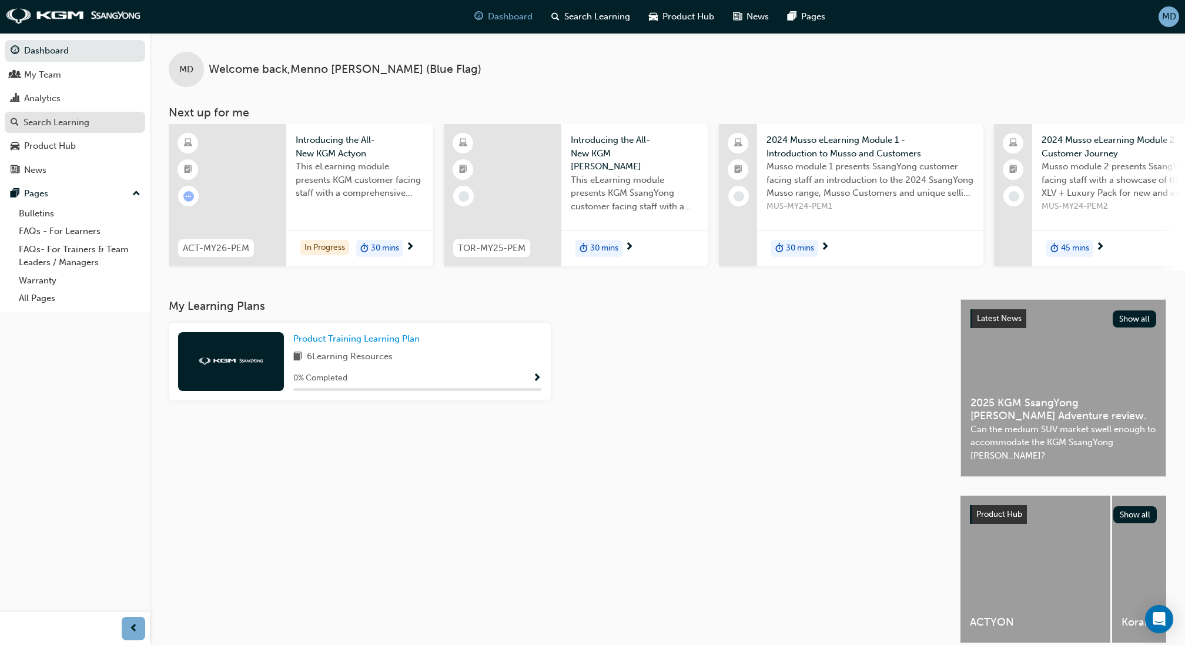
click at [42, 126] on div "Search Learning" at bounding box center [57, 123] width 66 height 14
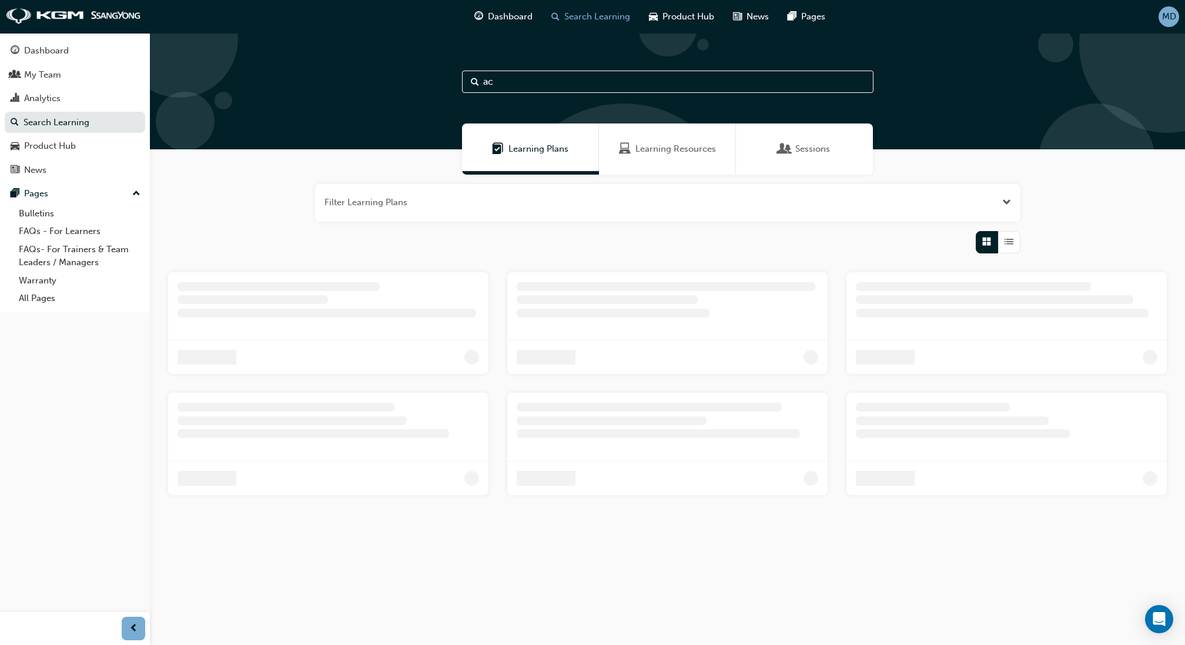
click at [544, 85] on input "ac" at bounding box center [667, 82] width 411 height 22
click at [613, 143] on div "Learning Resources" at bounding box center [667, 148] width 137 height 51
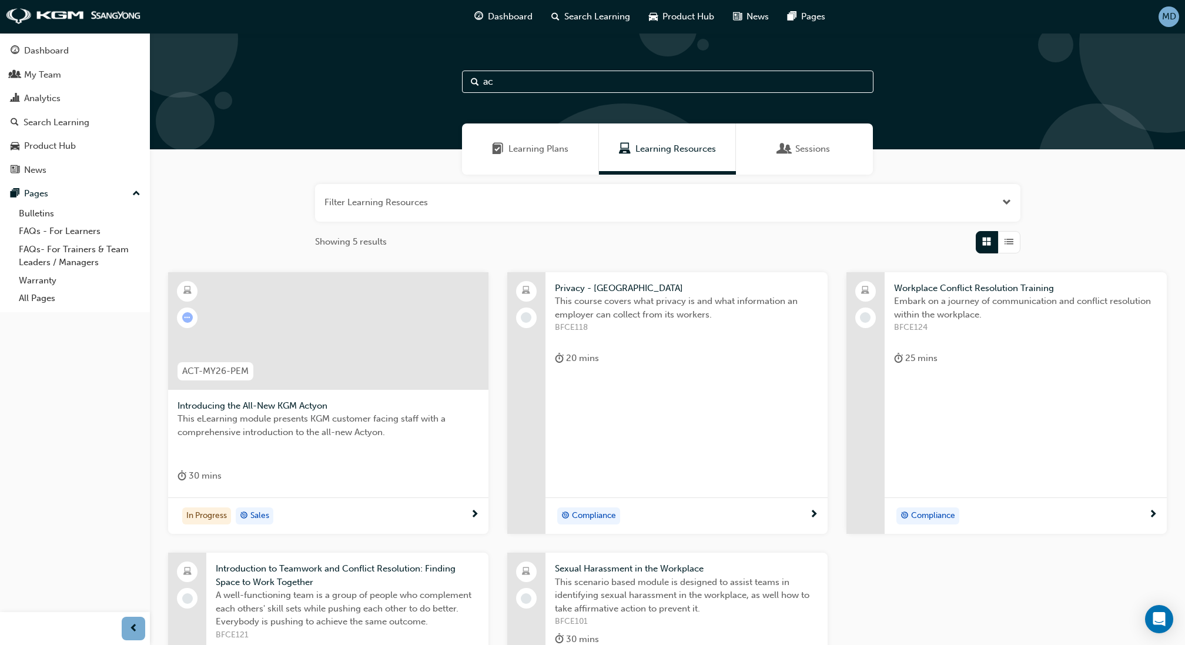
click at [377, 374] on div at bounding box center [328, 331] width 320 height 118
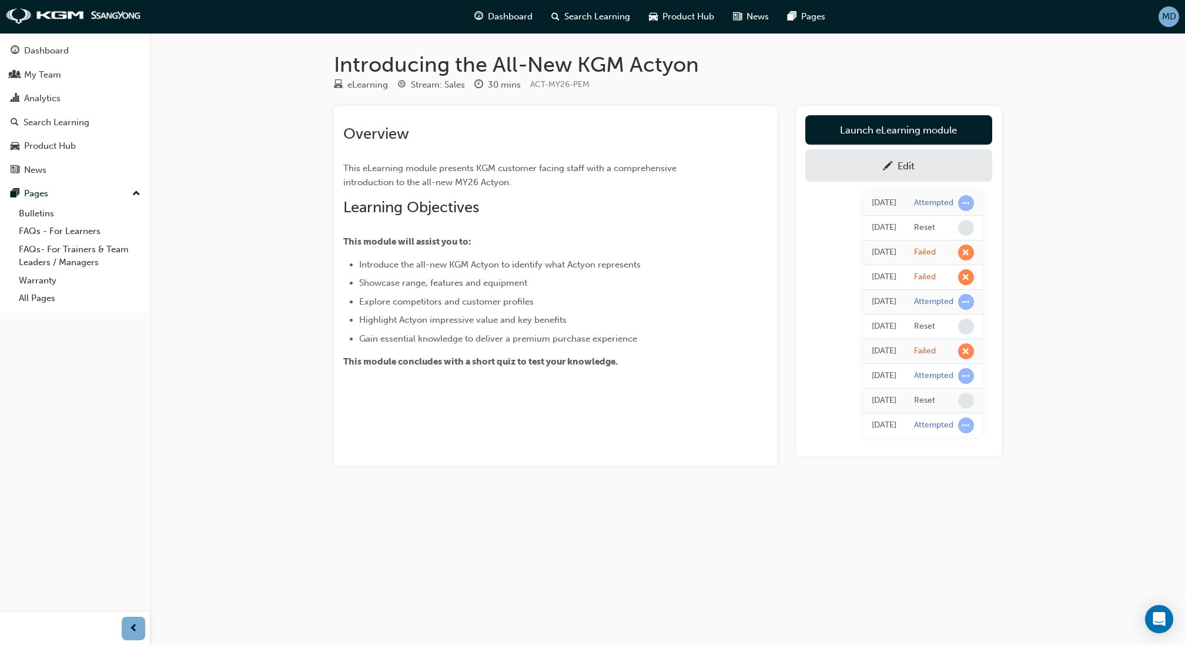
click at [921, 156] on link "Edit" at bounding box center [898, 165] width 187 height 32
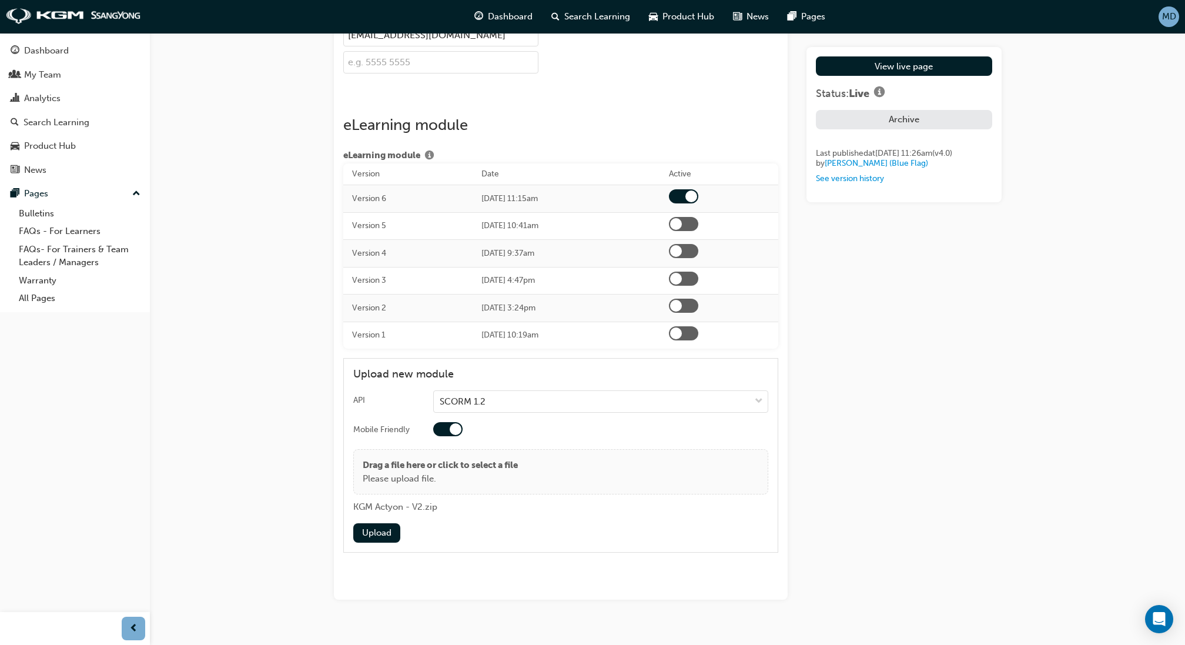
scroll to position [1743, 0]
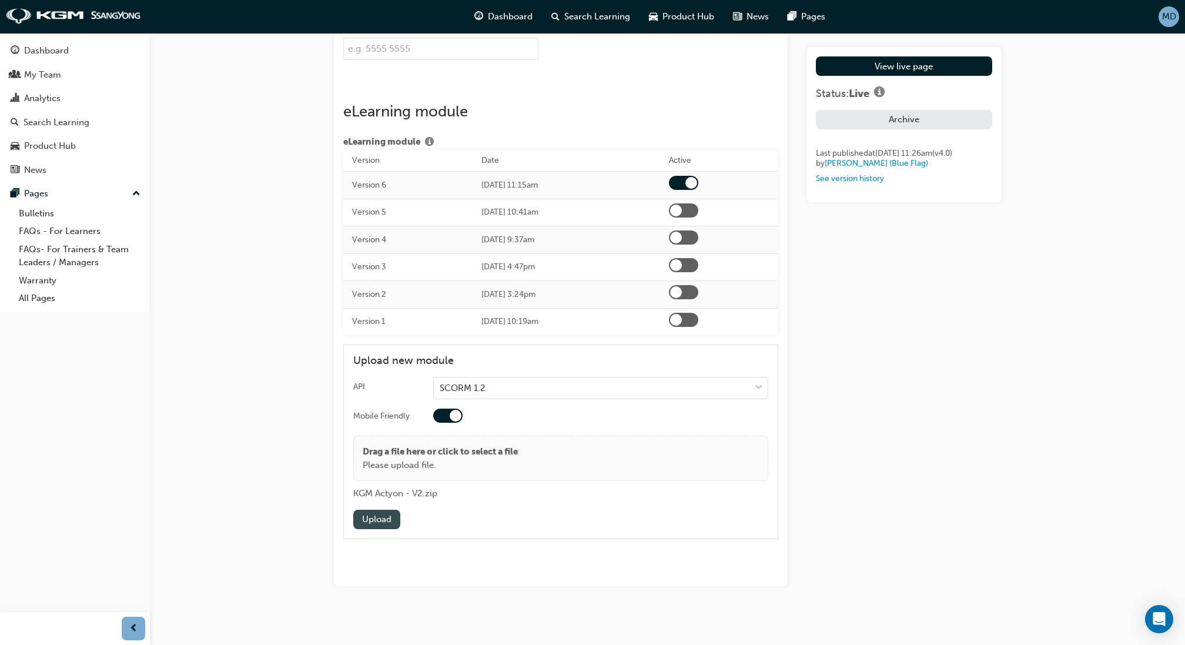
click at [379, 518] on button "Upload" at bounding box center [376, 518] width 47 height 19
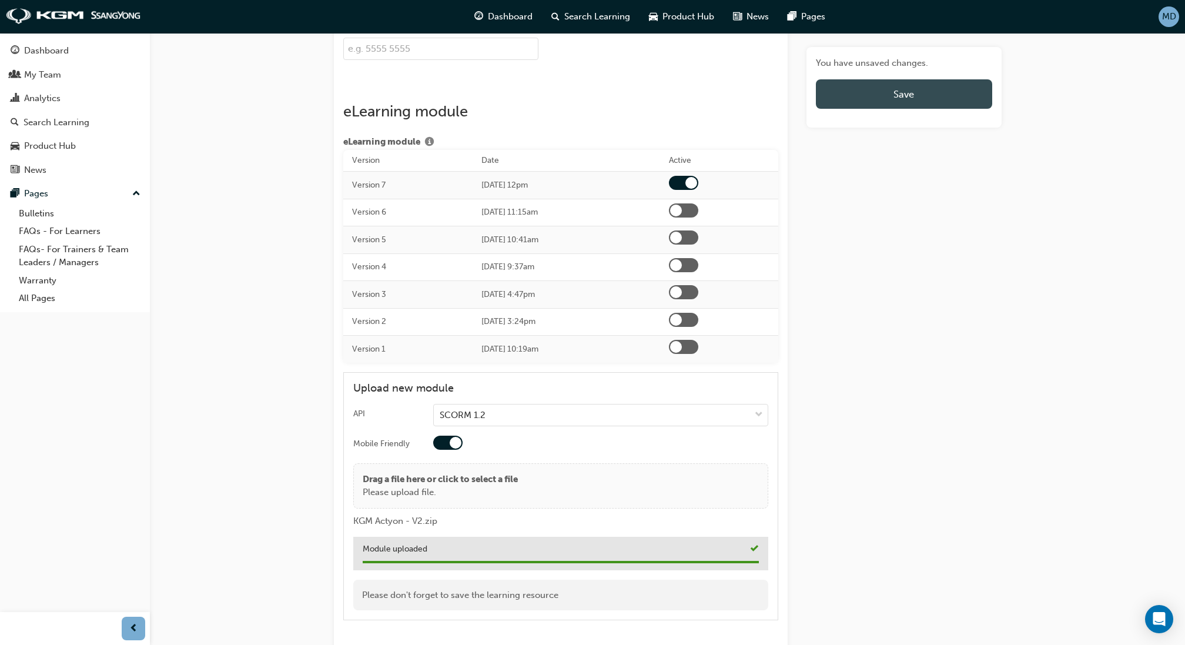
click at [912, 95] on span "Save" at bounding box center [903, 94] width 21 height 12
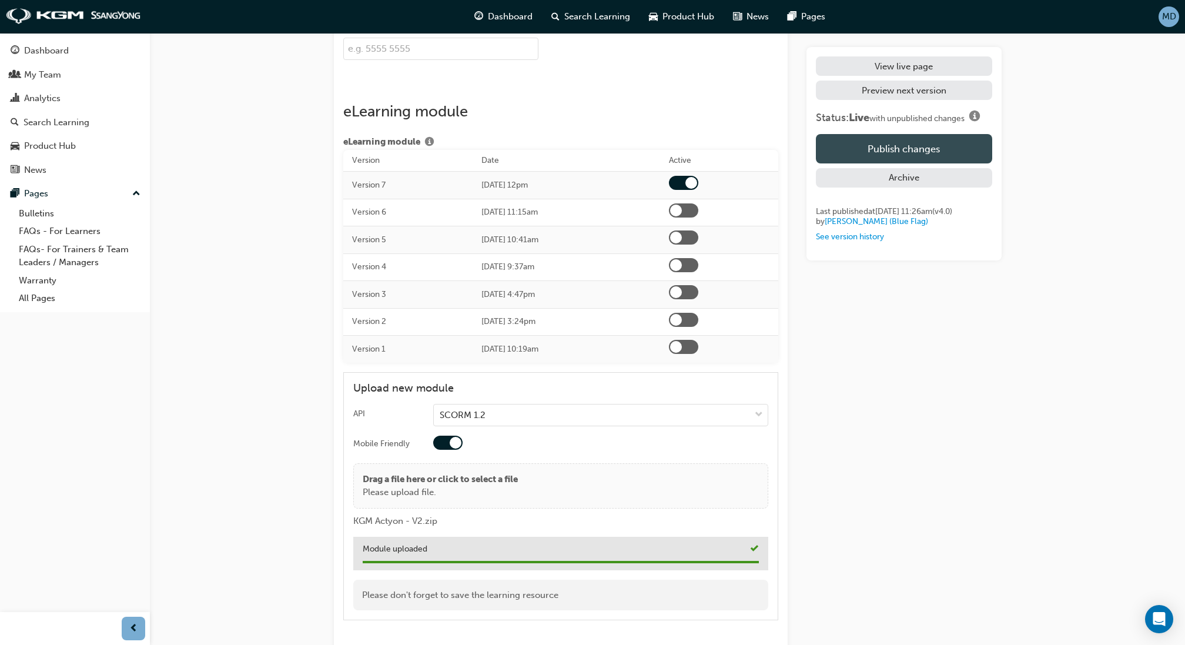
click at [887, 155] on button "Publish changes" at bounding box center [904, 148] width 176 height 29
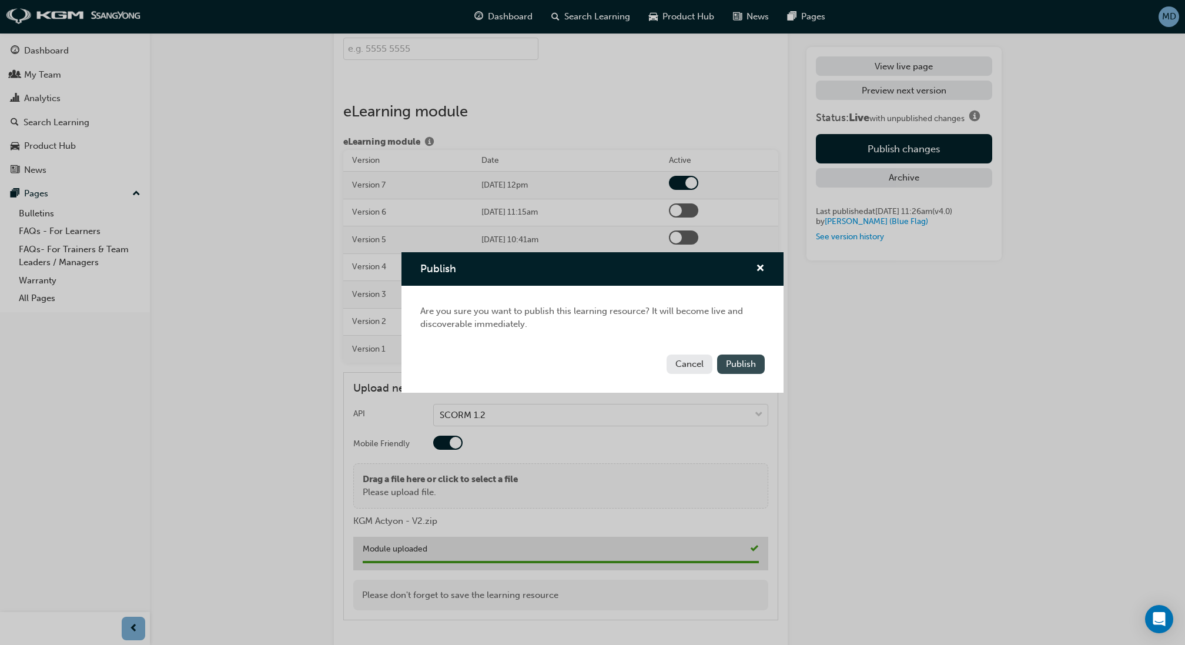
click at [744, 361] on span "Publish" at bounding box center [741, 363] width 30 height 11
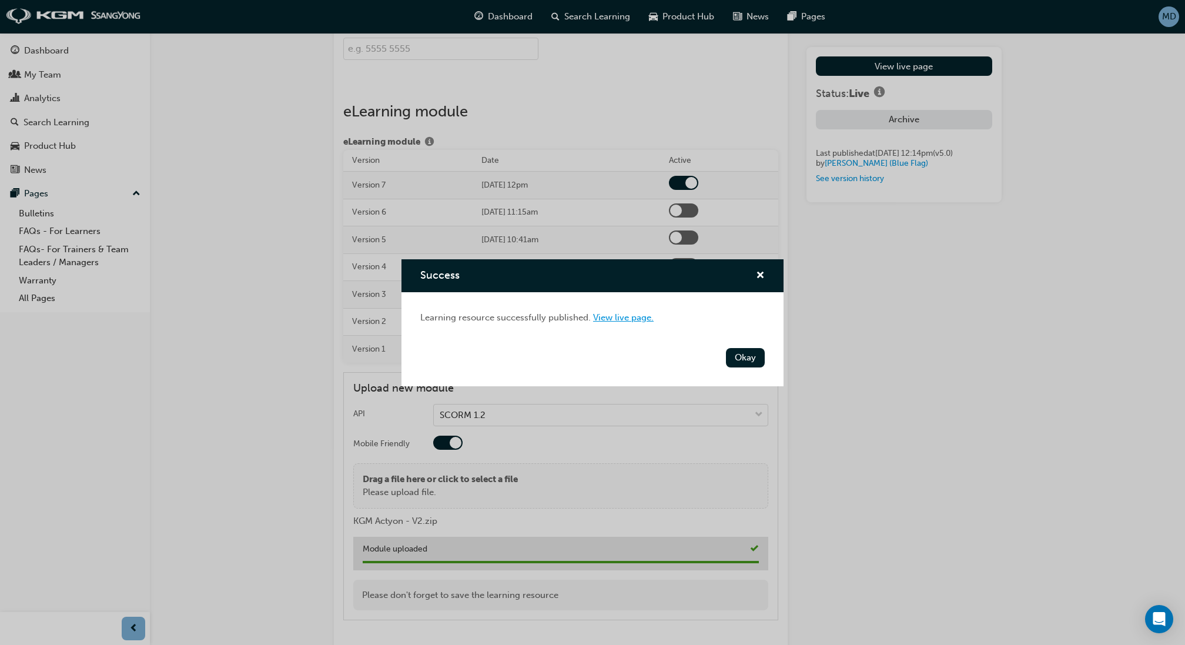
click at [628, 320] on link "View live page." at bounding box center [623, 317] width 61 height 11
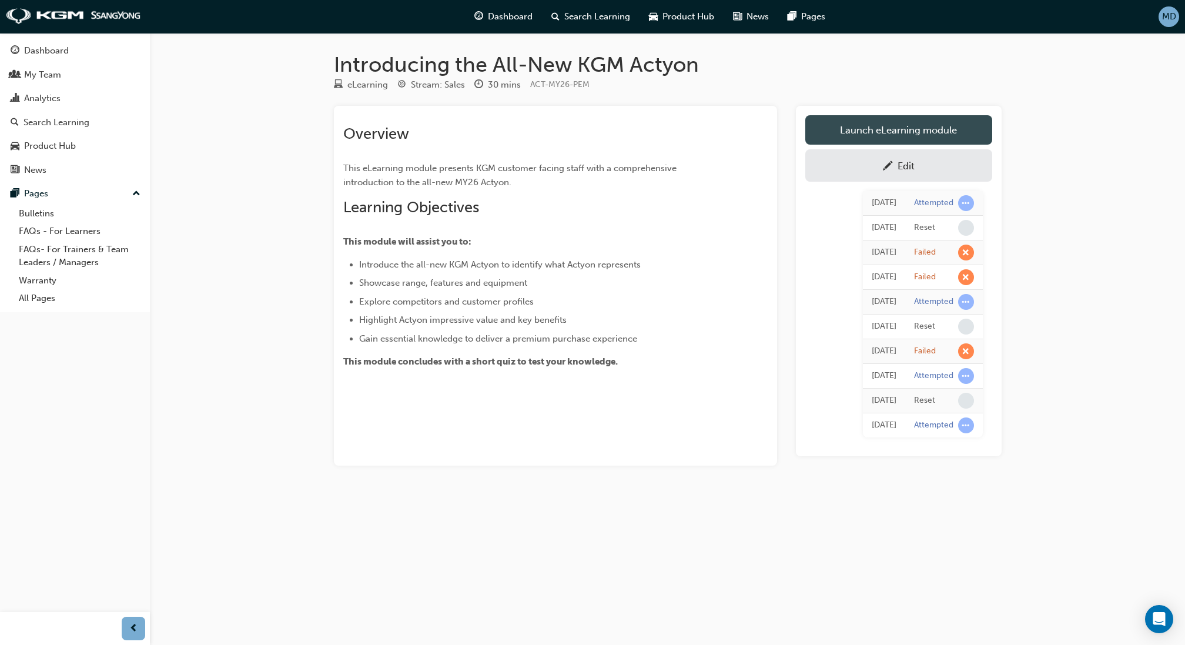
click at [854, 129] on link "Launch eLearning module" at bounding box center [898, 129] width 187 height 29
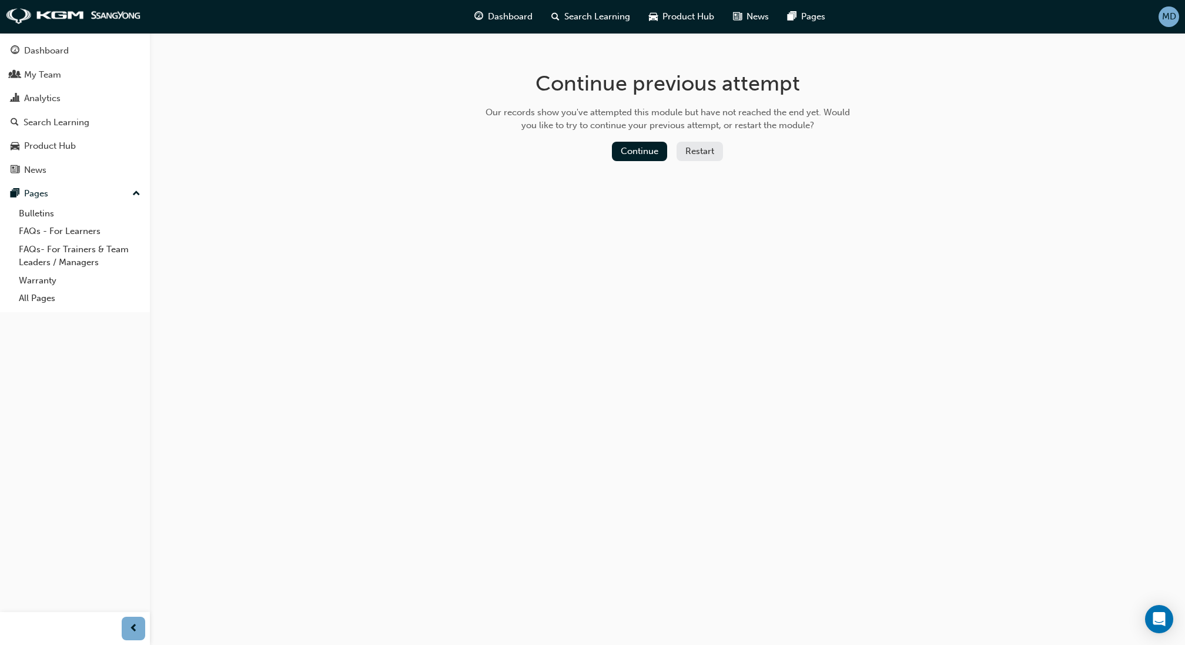
click at [722, 147] on div "Continue Restart" at bounding box center [667, 154] width 373 height 24
click at [707, 150] on button "Restart" at bounding box center [699, 151] width 46 height 19
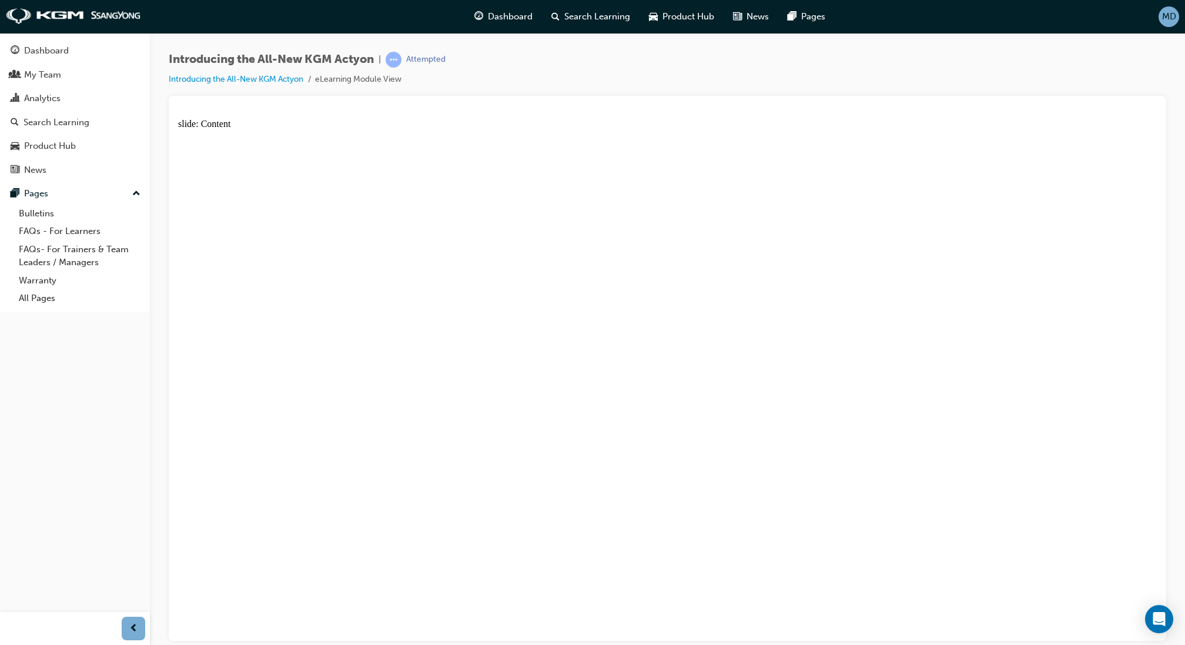
drag, startPoint x: 391, startPoint y: 236, endPoint x: 409, endPoint y: 245, distance: 19.7
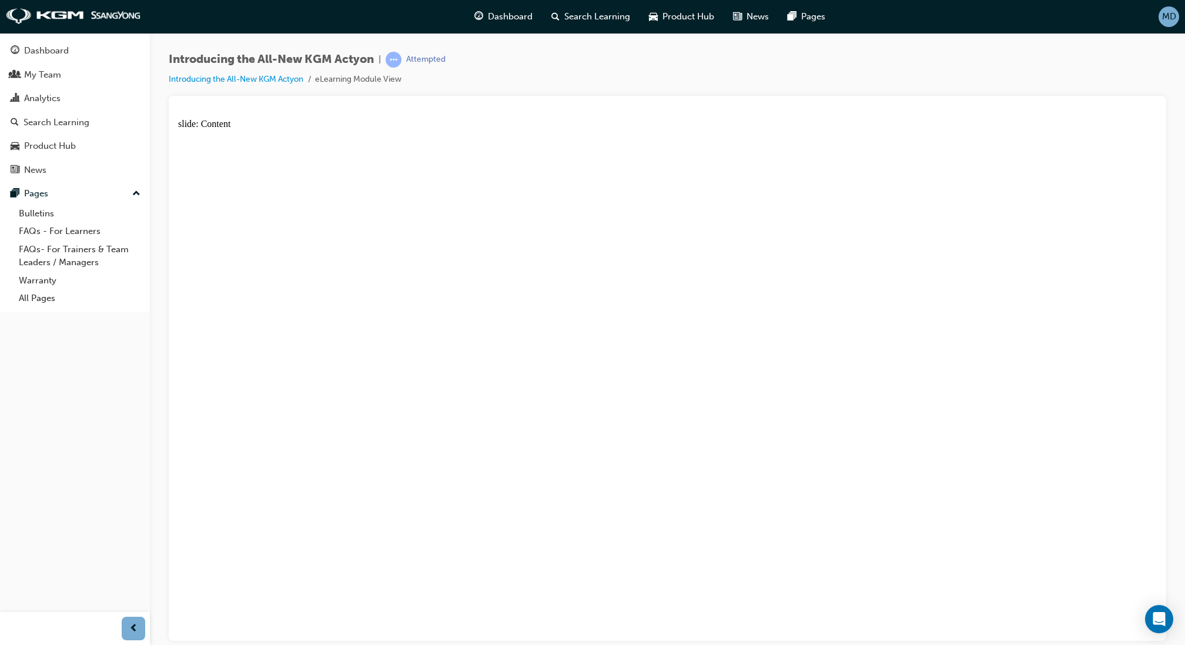
drag, startPoint x: 318, startPoint y: 353, endPoint x: 346, endPoint y: 415, distance: 68.4
drag, startPoint x: 394, startPoint y: 515, endPoint x: 574, endPoint y: 488, distance: 182.3
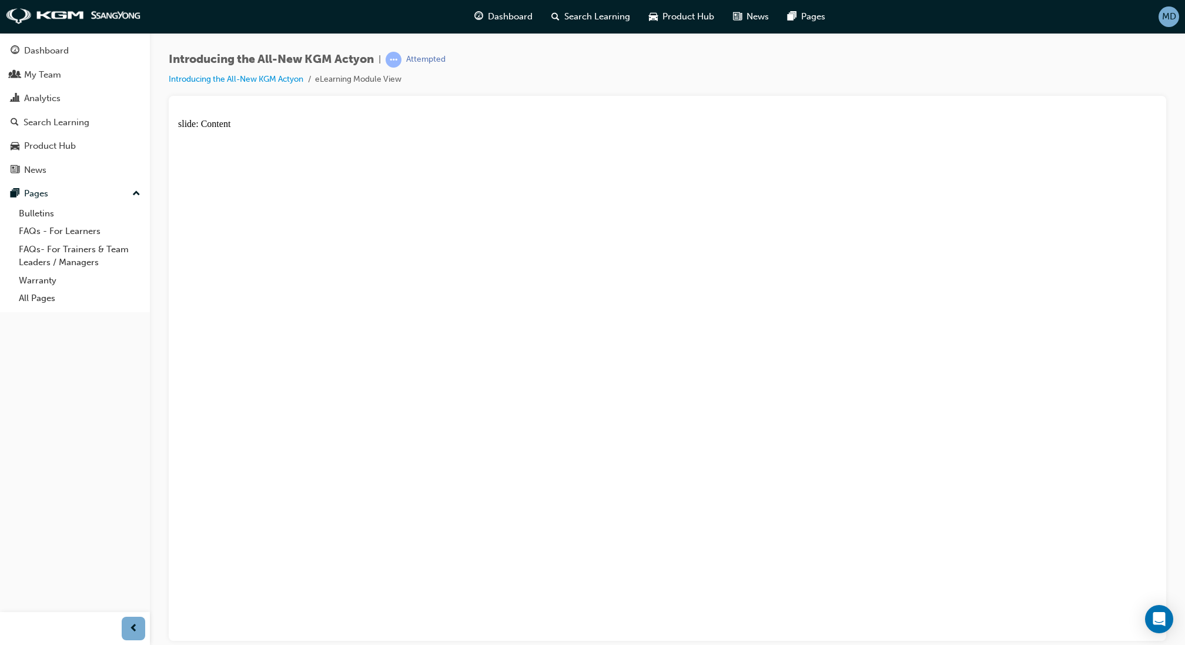
drag, startPoint x: 635, startPoint y: 448, endPoint x: 576, endPoint y: 572, distance: 138.0
drag, startPoint x: 587, startPoint y: 586, endPoint x: 675, endPoint y: 514, distance: 114.0
drag, startPoint x: 727, startPoint y: 451, endPoint x: 743, endPoint y: 447, distance: 16.5
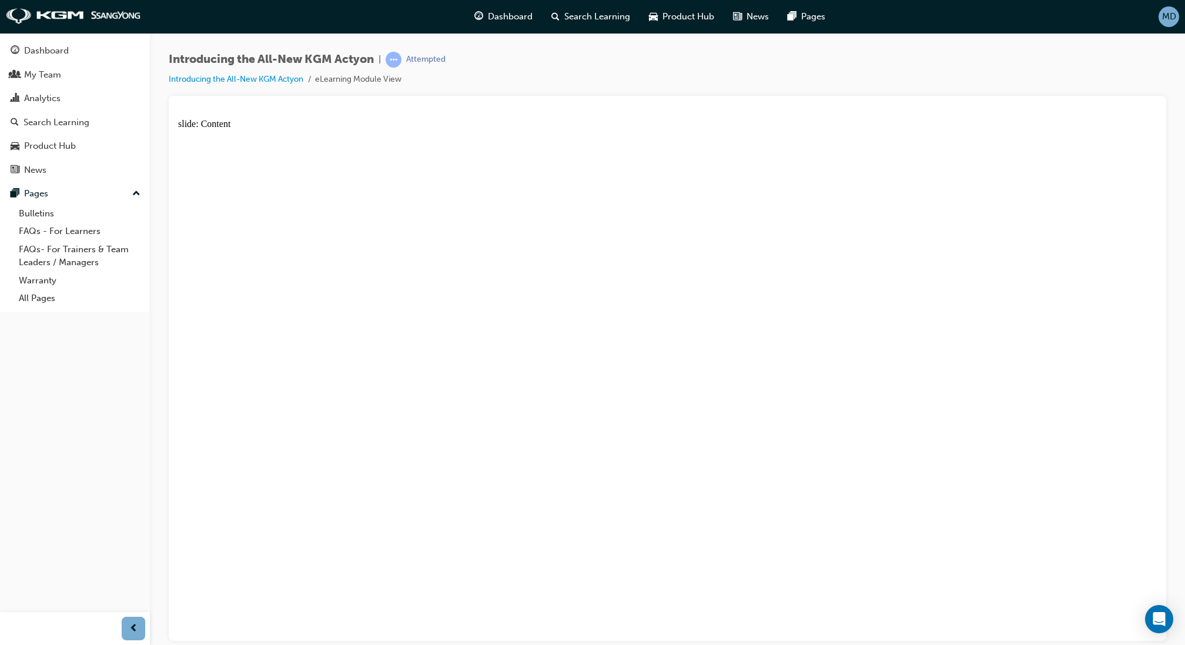
drag, startPoint x: 827, startPoint y: 321, endPoint x: 881, endPoint y: 394, distance: 91.2
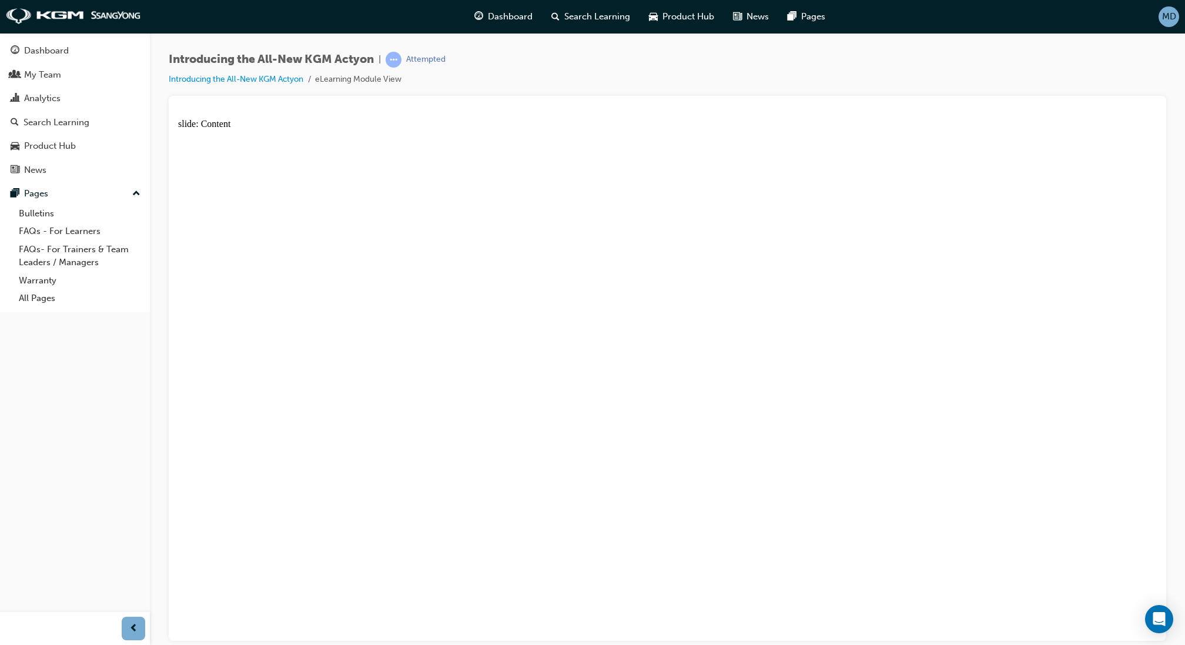
drag, startPoint x: 873, startPoint y: 398, endPoint x: 987, endPoint y: 502, distance: 153.9
drag, startPoint x: 1070, startPoint y: 548, endPoint x: 948, endPoint y: 478, distance: 140.8
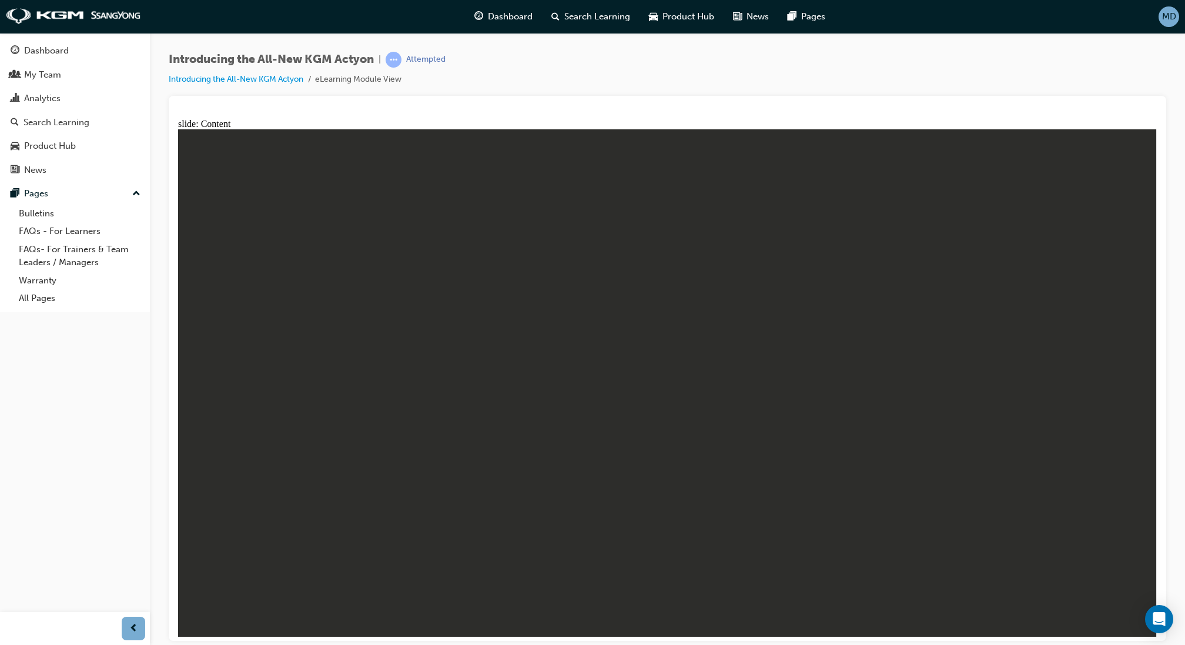
drag, startPoint x: 735, startPoint y: 442, endPoint x: 930, endPoint y: 462, distance: 195.5
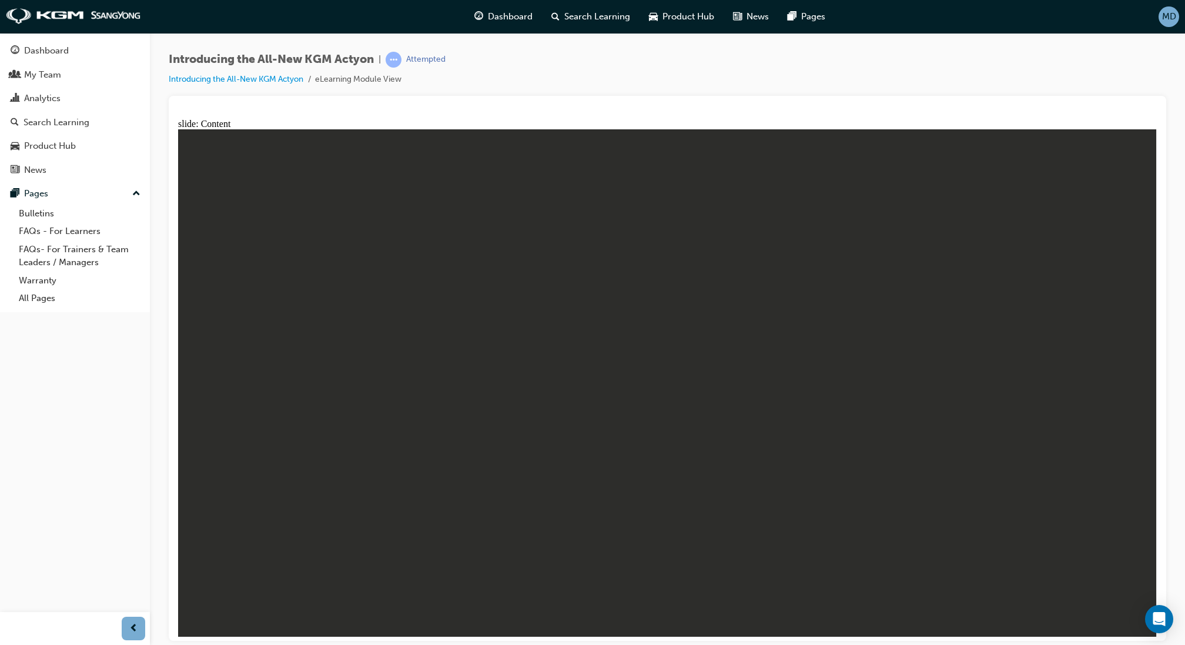
drag, startPoint x: 1111, startPoint y: 285, endPoint x: 999, endPoint y: 333, distance: 121.6
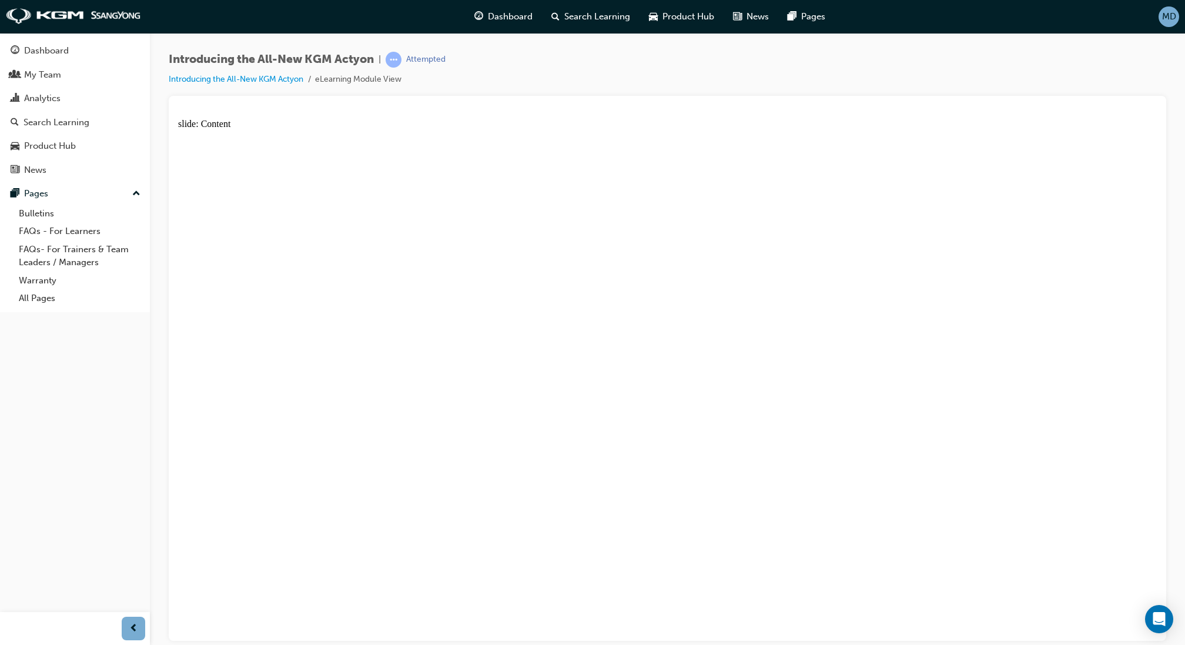
drag, startPoint x: 314, startPoint y: 392, endPoint x: 831, endPoint y: 267, distance: 532.0
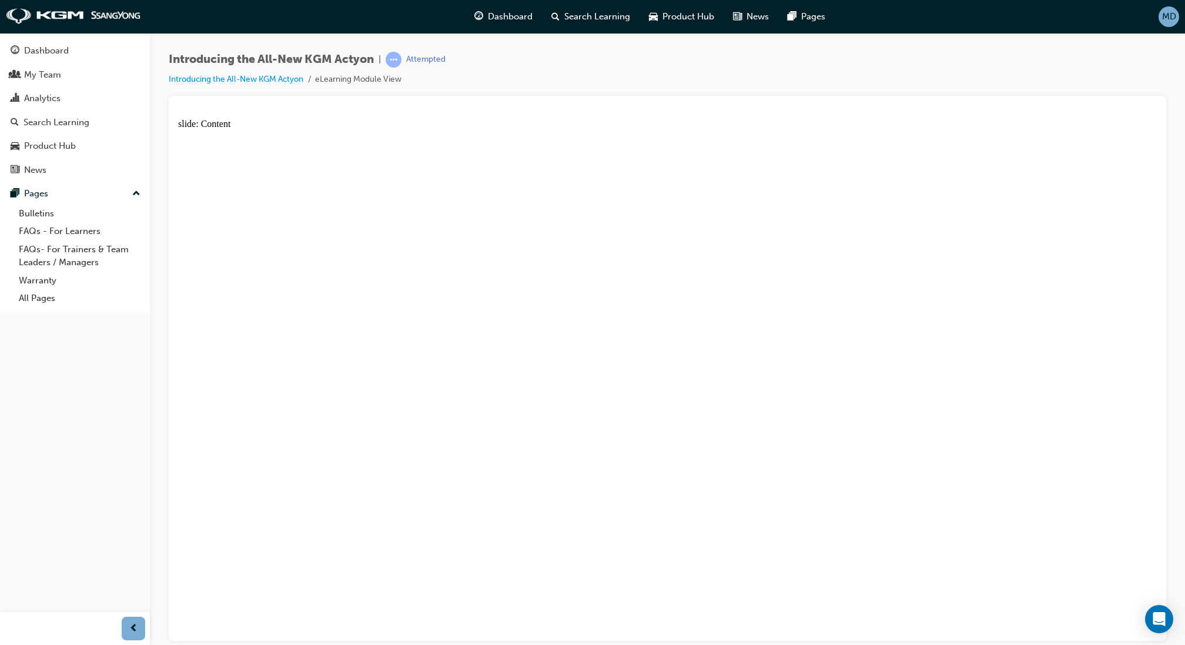
drag, startPoint x: 319, startPoint y: 216, endPoint x: 302, endPoint y: 399, distance: 184.1
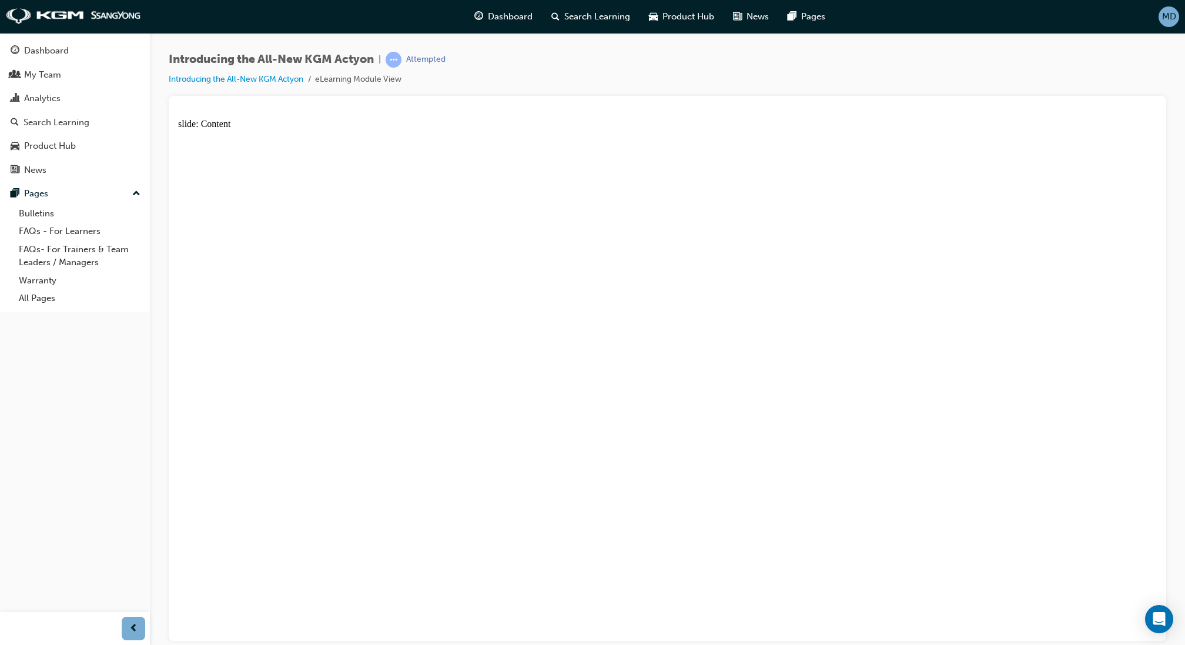
drag, startPoint x: 983, startPoint y: 254, endPoint x: 1030, endPoint y: 325, distance: 85.2
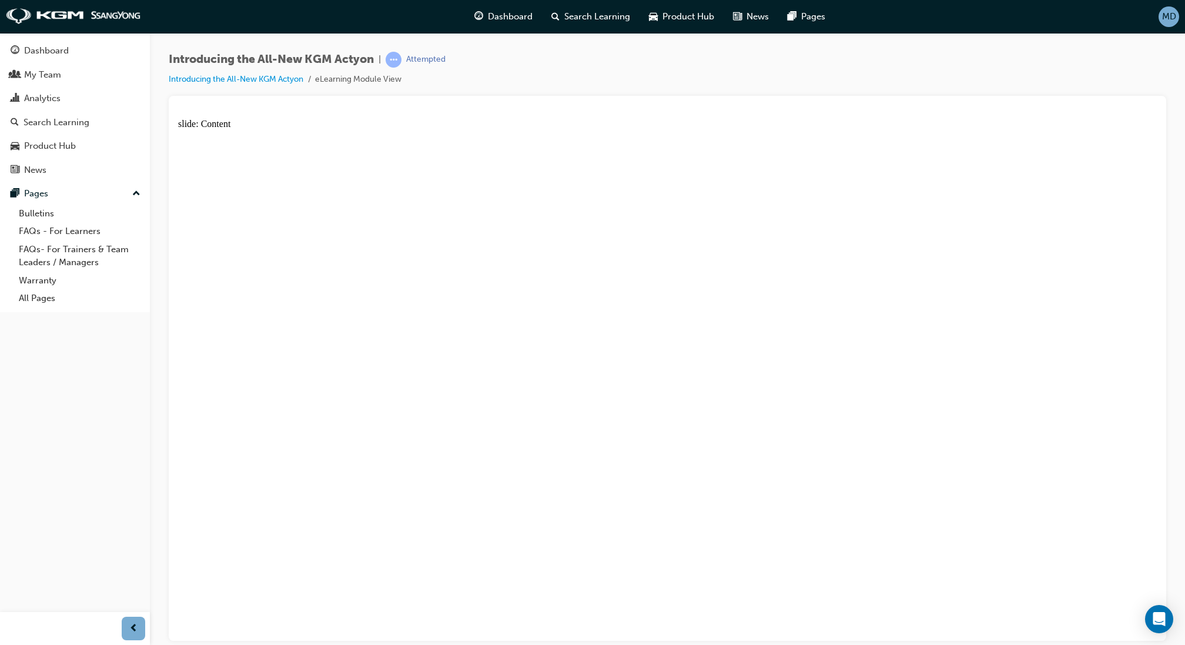
drag, startPoint x: 1023, startPoint y: 444, endPoint x: 637, endPoint y: 316, distance: 406.5
drag, startPoint x: 555, startPoint y: 233, endPoint x: 903, endPoint y: 213, distance: 349.0
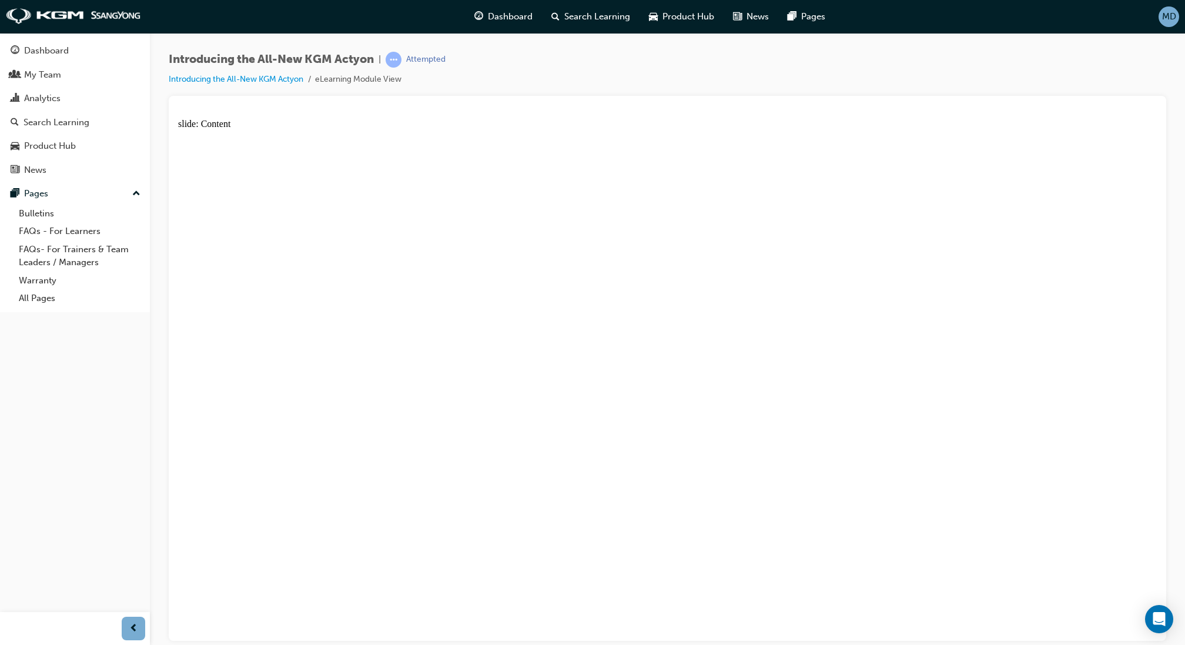
drag, startPoint x: 1109, startPoint y: 172, endPoint x: 1122, endPoint y: 160, distance: 17.0
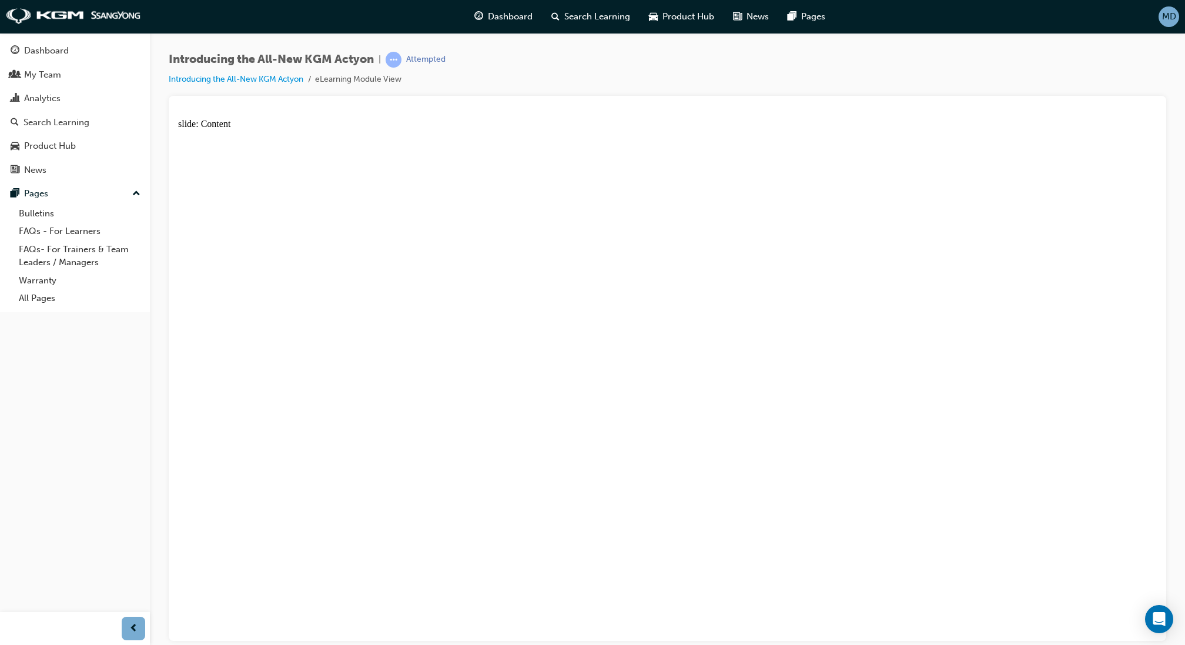
radio input "true"
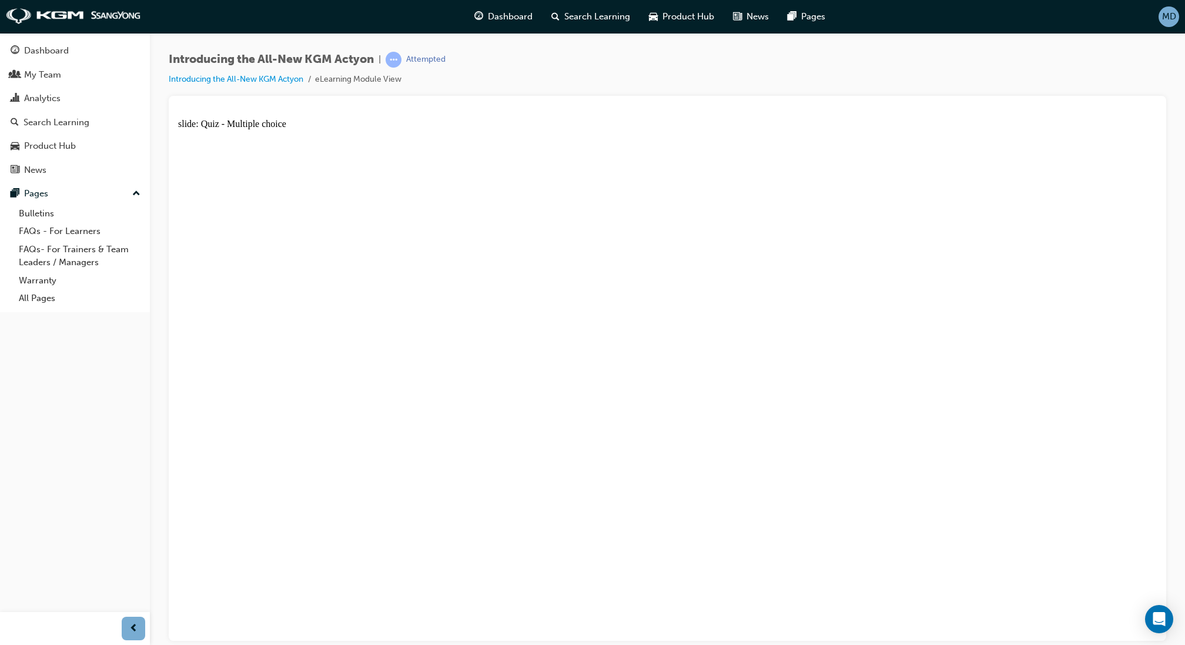
drag, startPoint x: 828, startPoint y: 256, endPoint x: 726, endPoint y: 326, distance: 123.0
radio input "true"
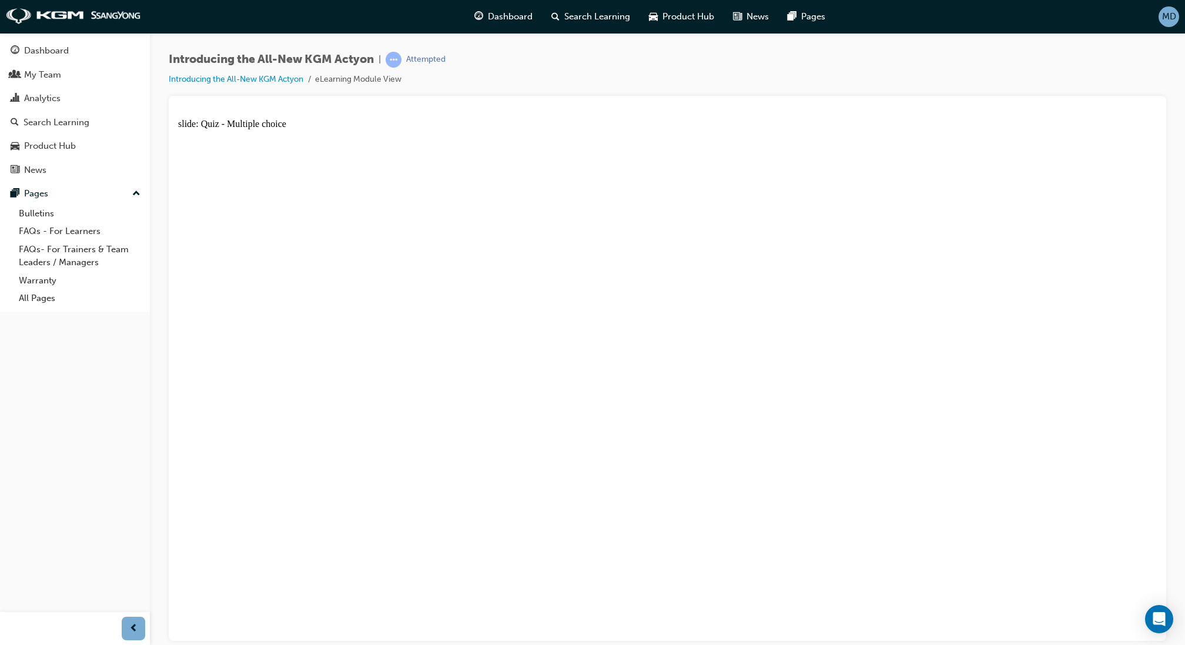
radio input "true"
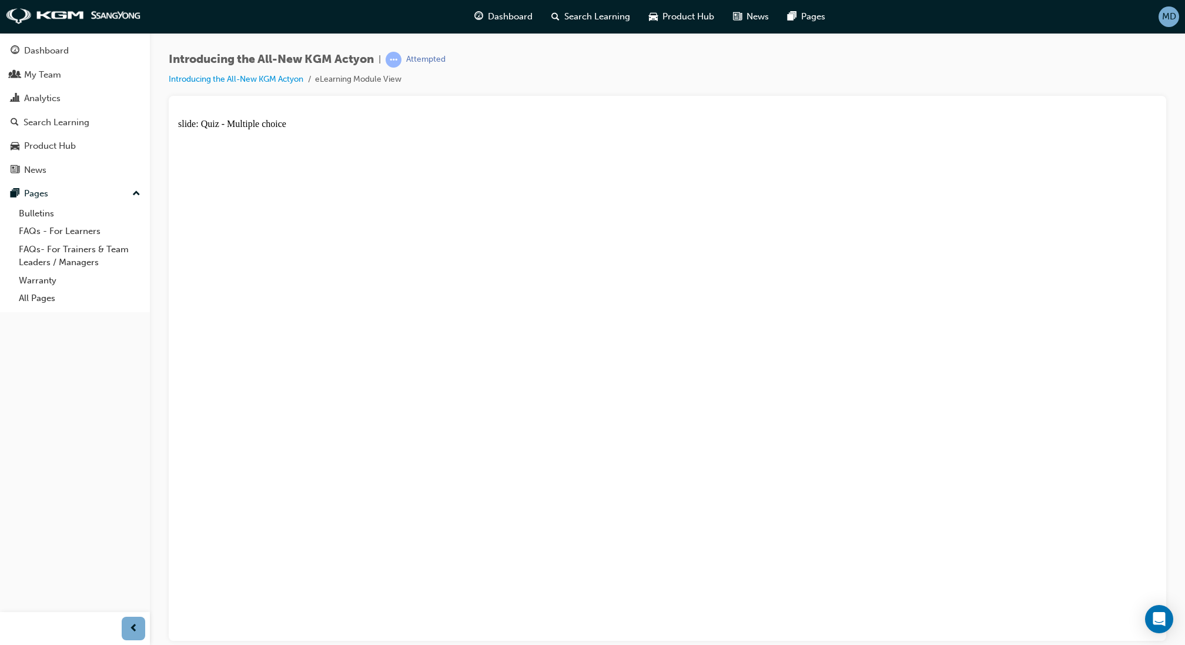
radio input "true"
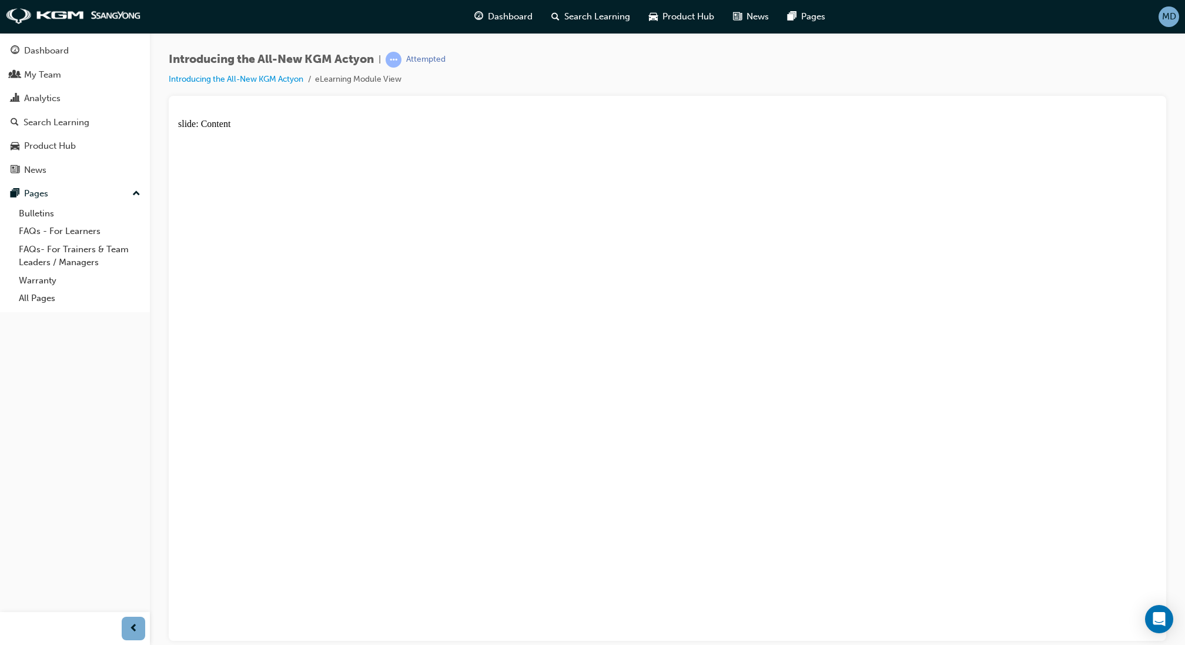
radio input "true"
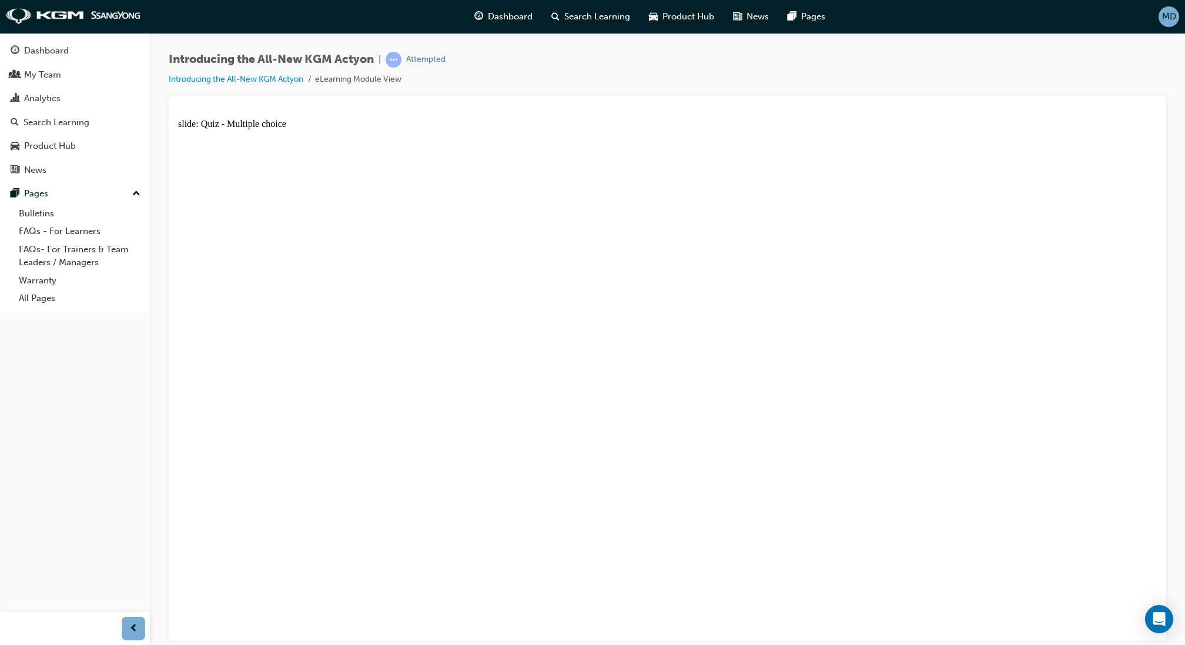
radio input "true"
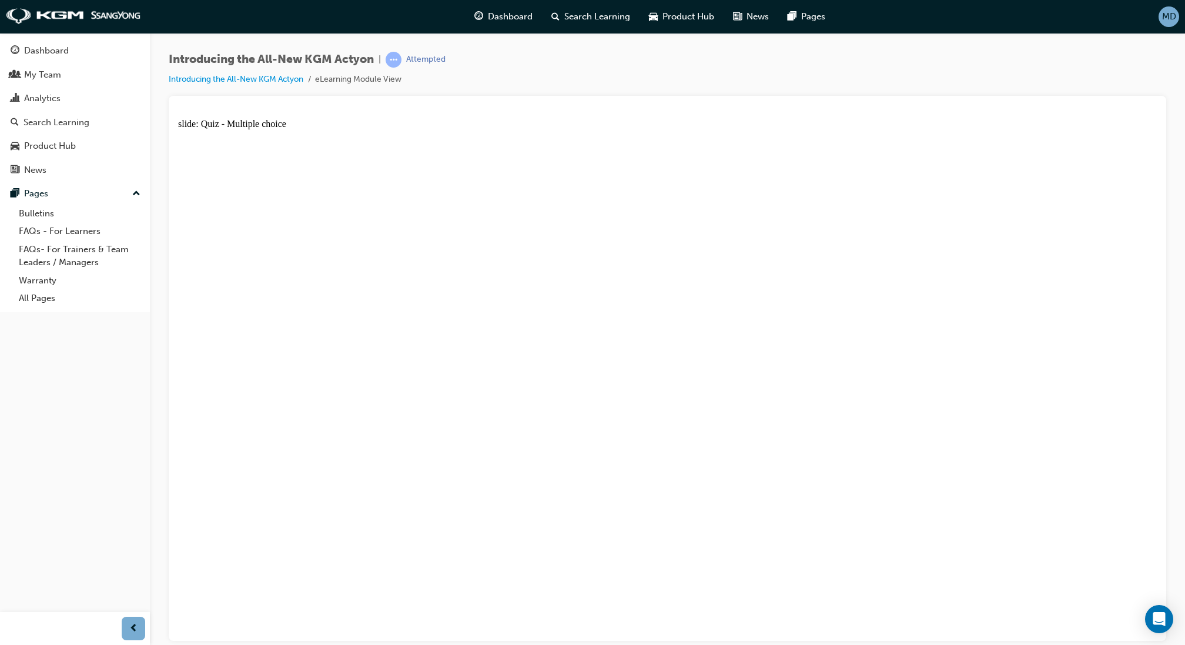
radio input "true"
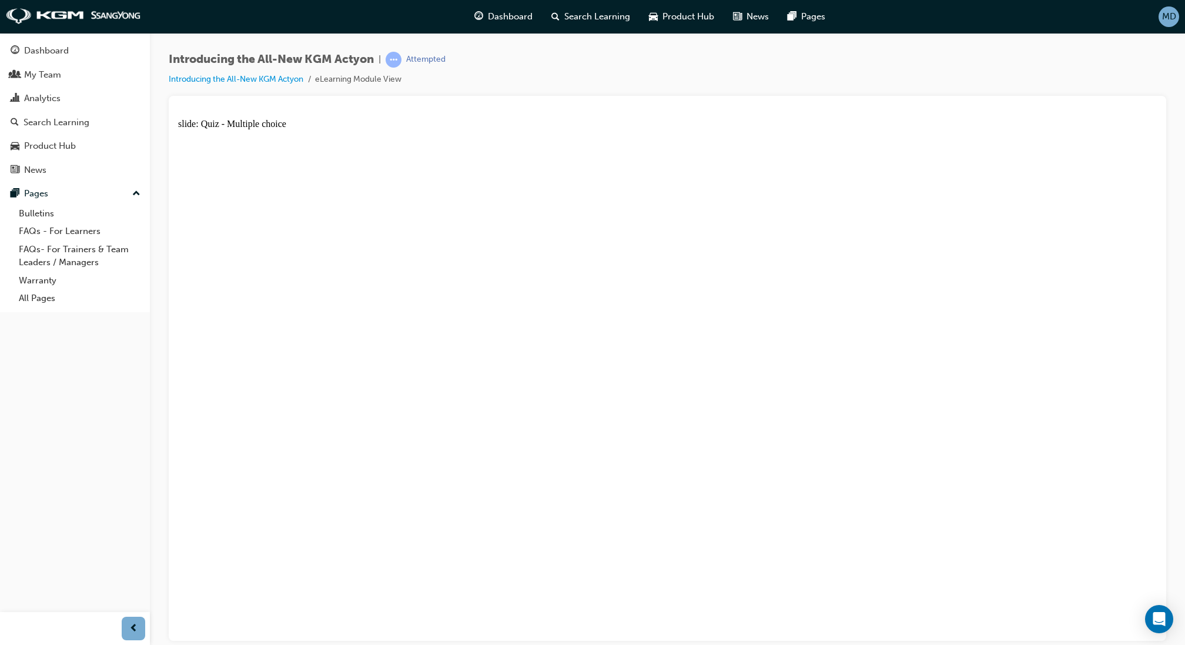
radio input "true"
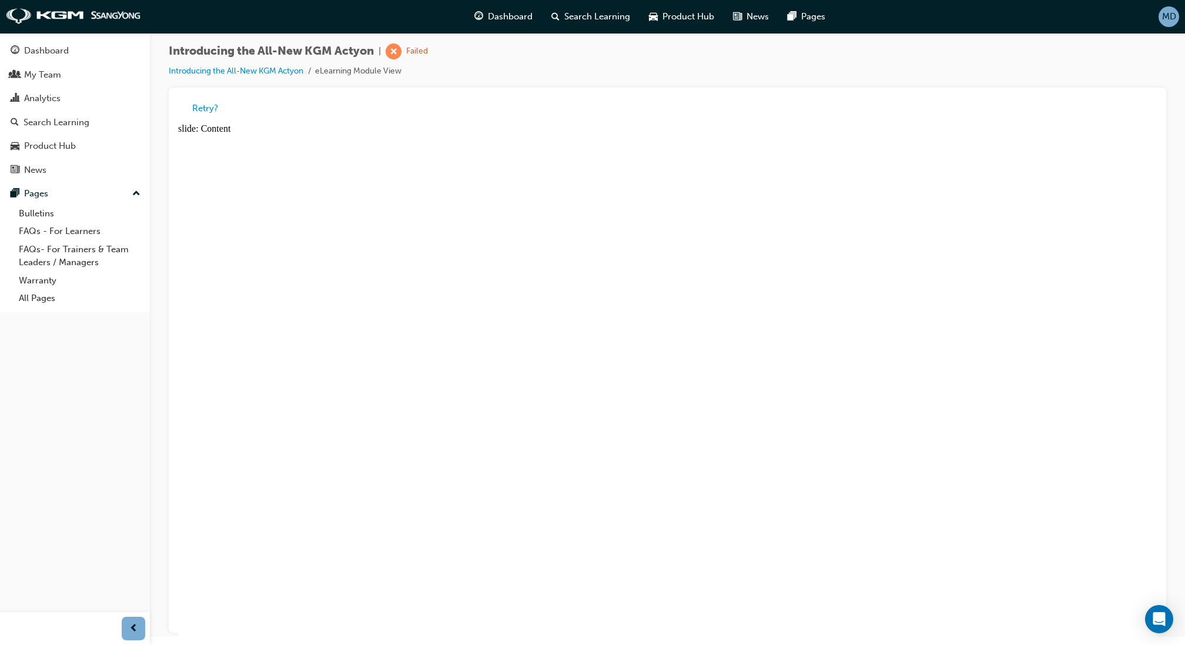
radio input "true"
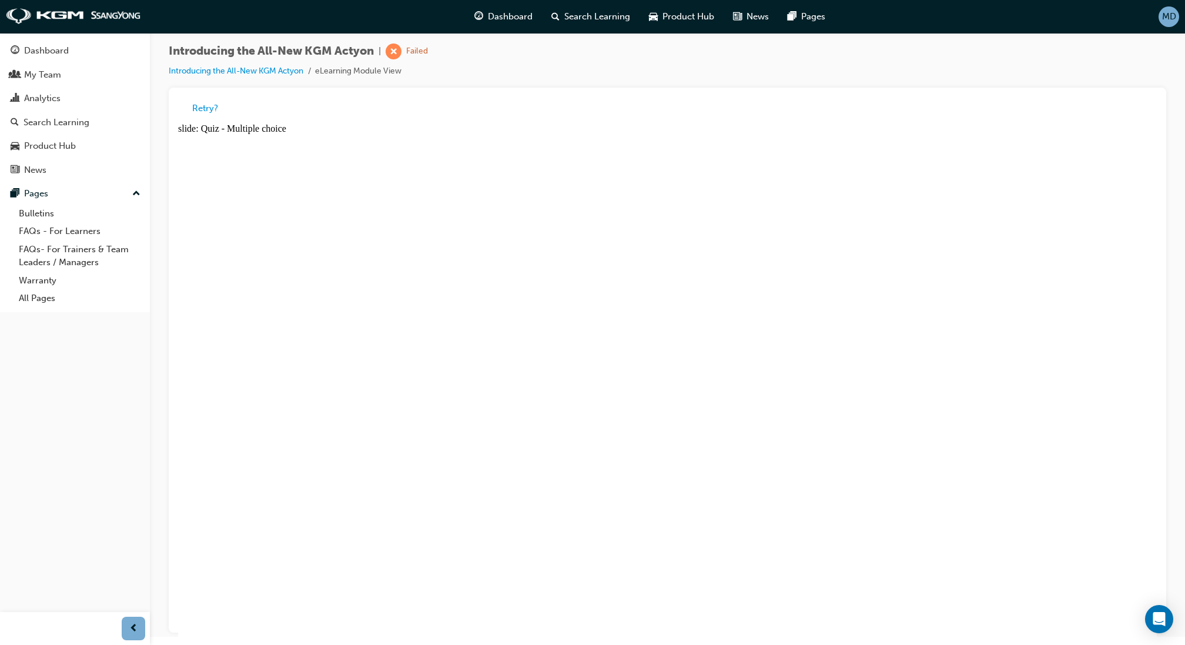
radio input "true"
drag, startPoint x: 662, startPoint y: 491, endPoint x: 669, endPoint y: 472, distance: 19.8
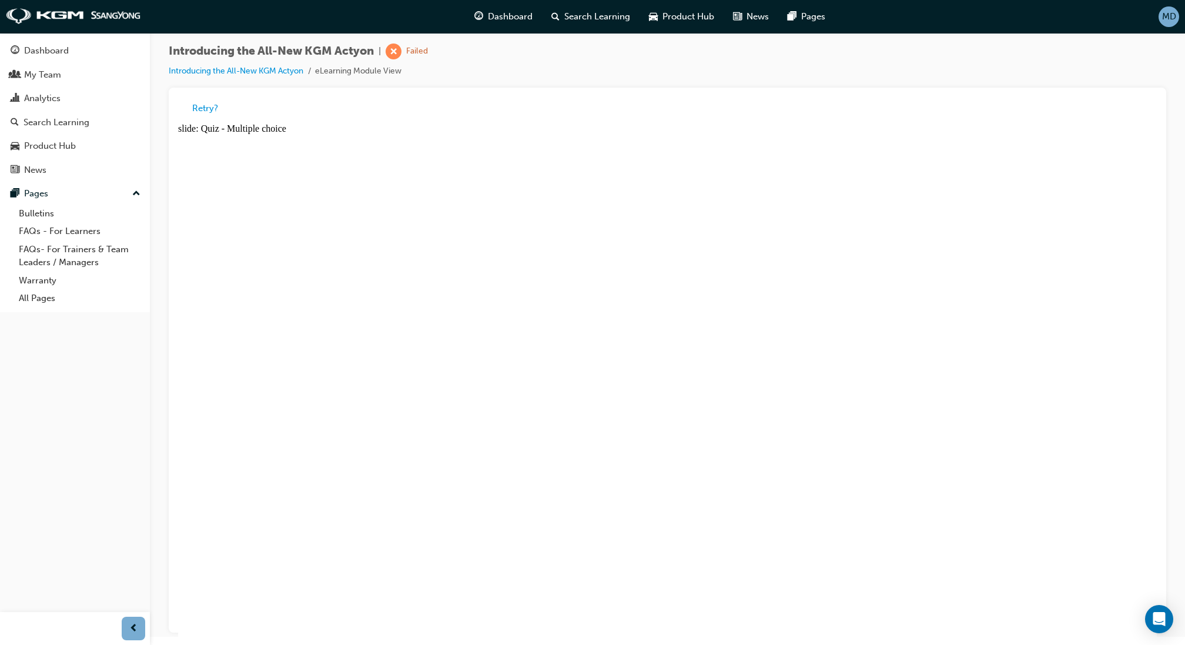
radio input "true"
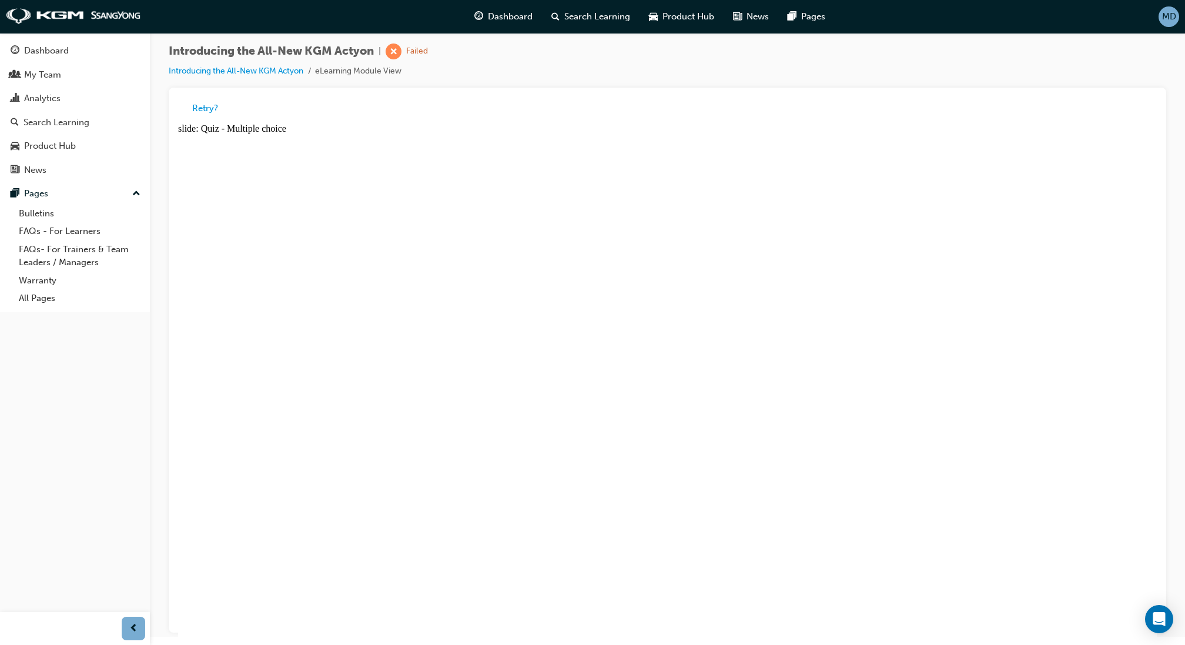
drag, startPoint x: 774, startPoint y: 504, endPoint x: 646, endPoint y: 521, distance: 128.7
radio input "true"
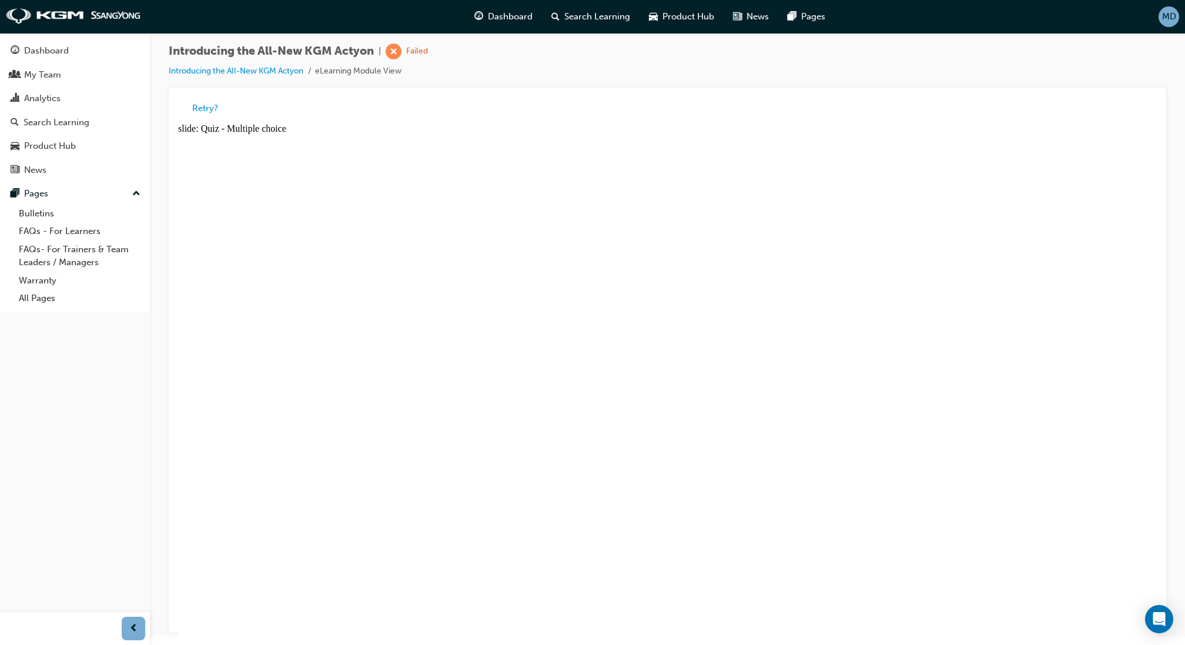
radio input "true"
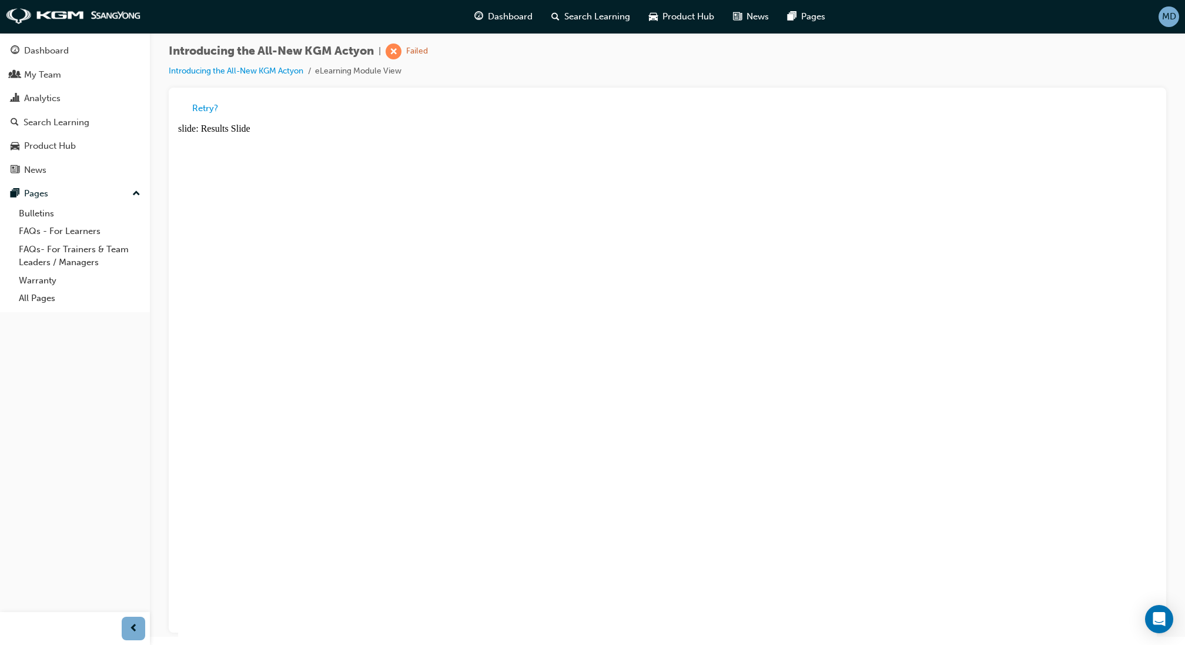
drag, startPoint x: 206, startPoint y: 623, endPoint x: 543, endPoint y: 344, distance: 437.8
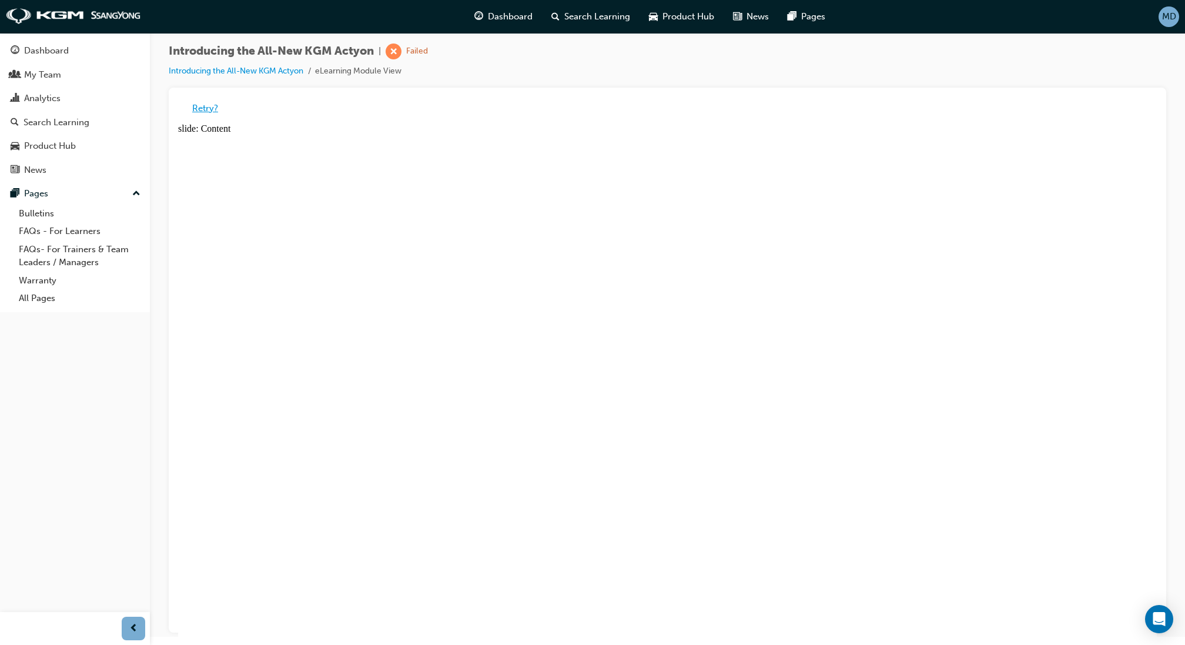
click at [207, 108] on button "Retry?" at bounding box center [205, 109] width 26 height 14
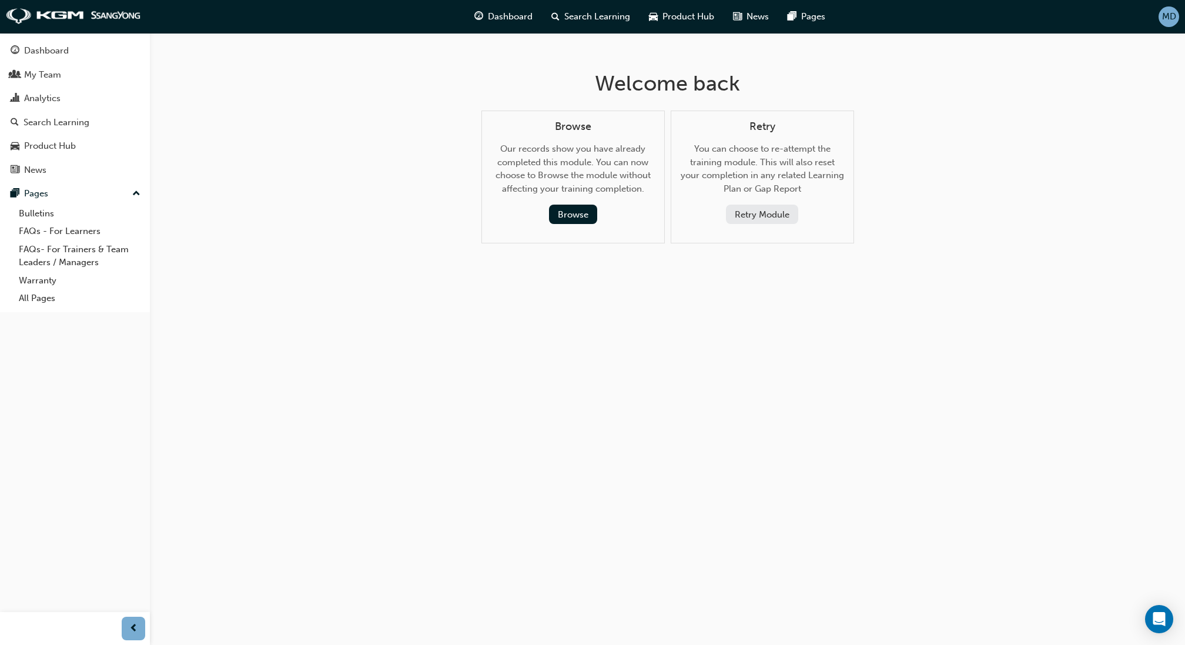
click at [759, 216] on button "Retry Module" at bounding box center [762, 213] width 72 height 19
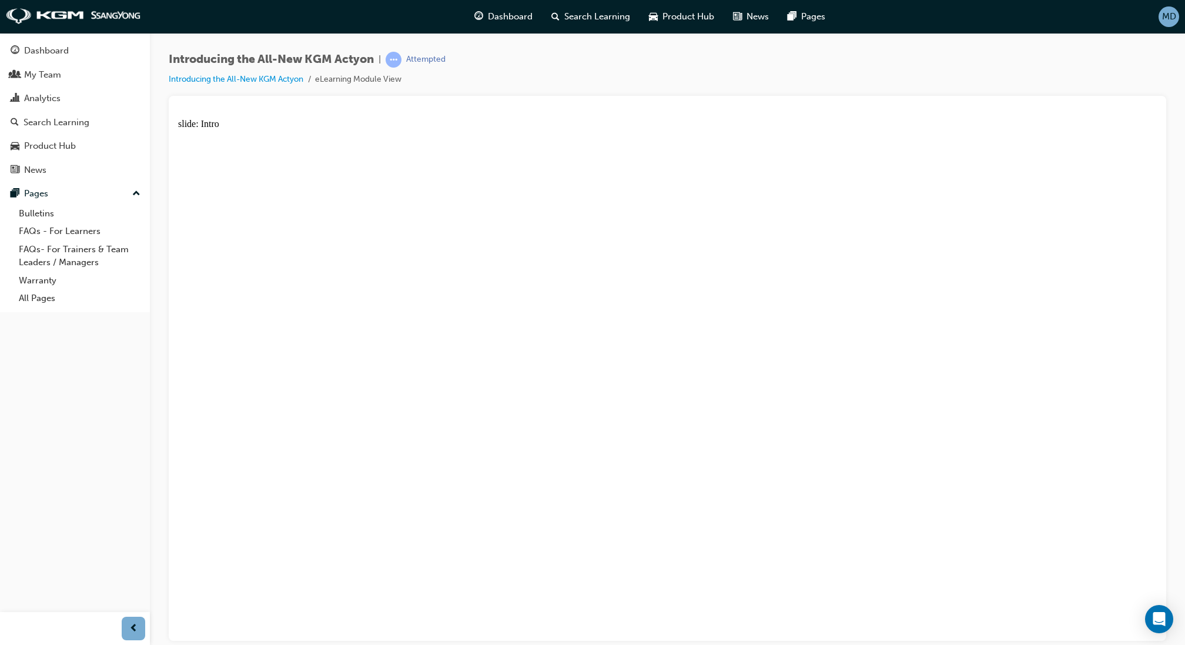
drag, startPoint x: 680, startPoint y: 368, endPoint x: 707, endPoint y: 367, distance: 27.0
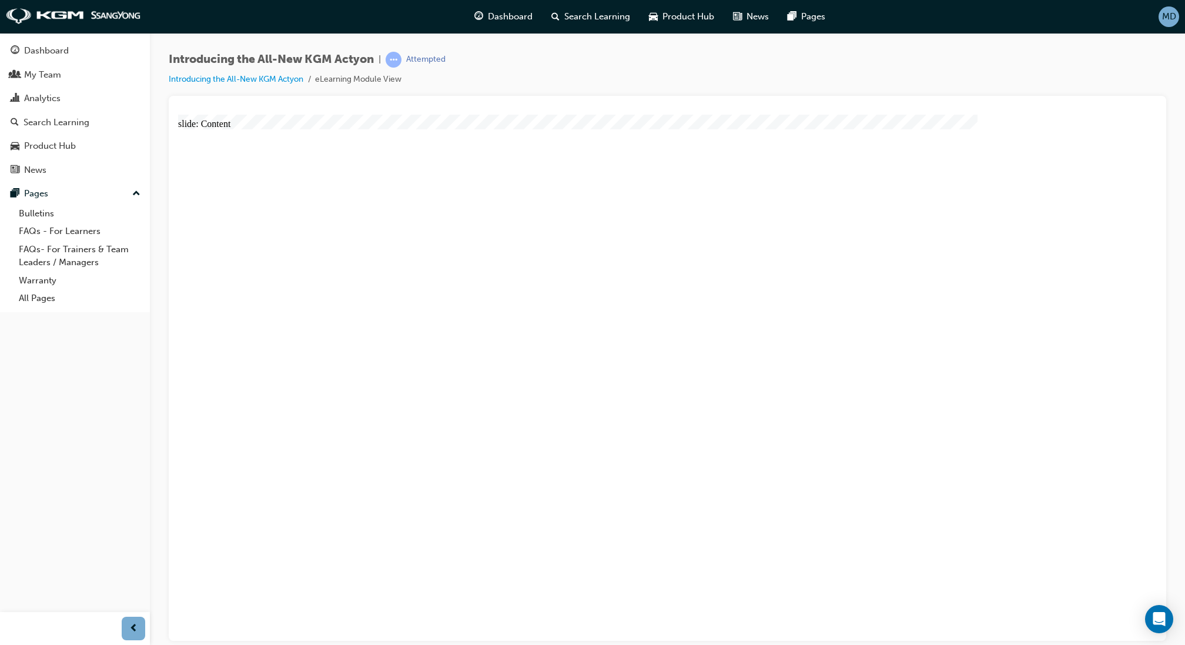
click at [77, 52] on div "Dashboard" at bounding box center [75, 50] width 129 height 15
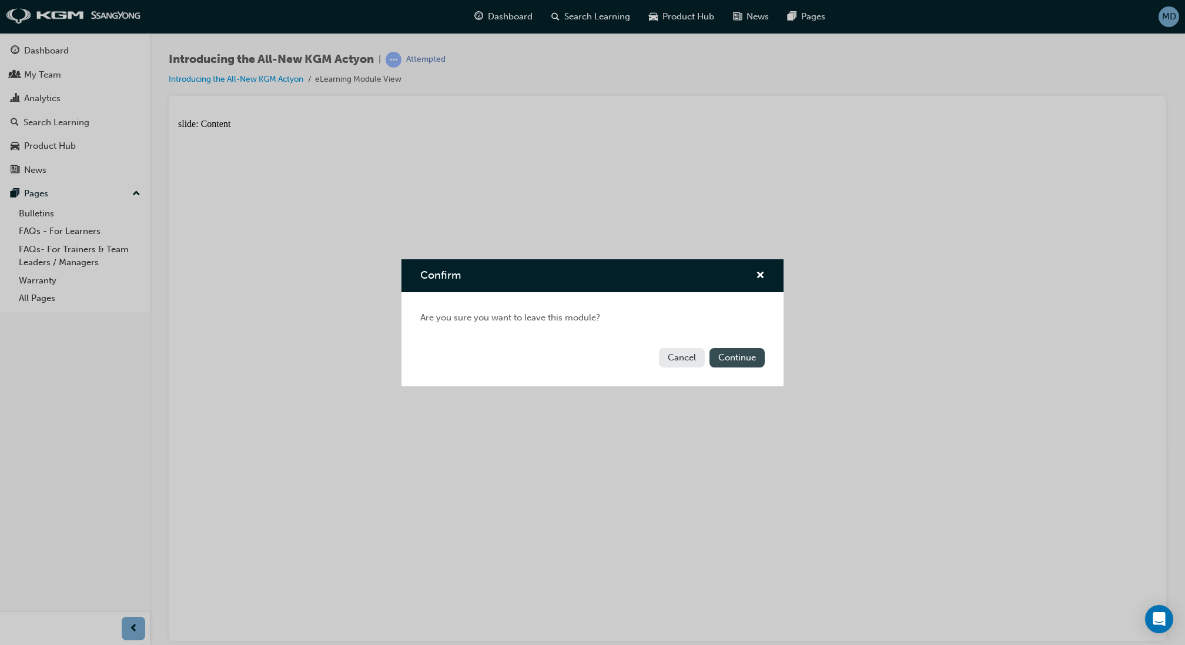
click at [743, 360] on button "Continue" at bounding box center [736, 357] width 55 height 19
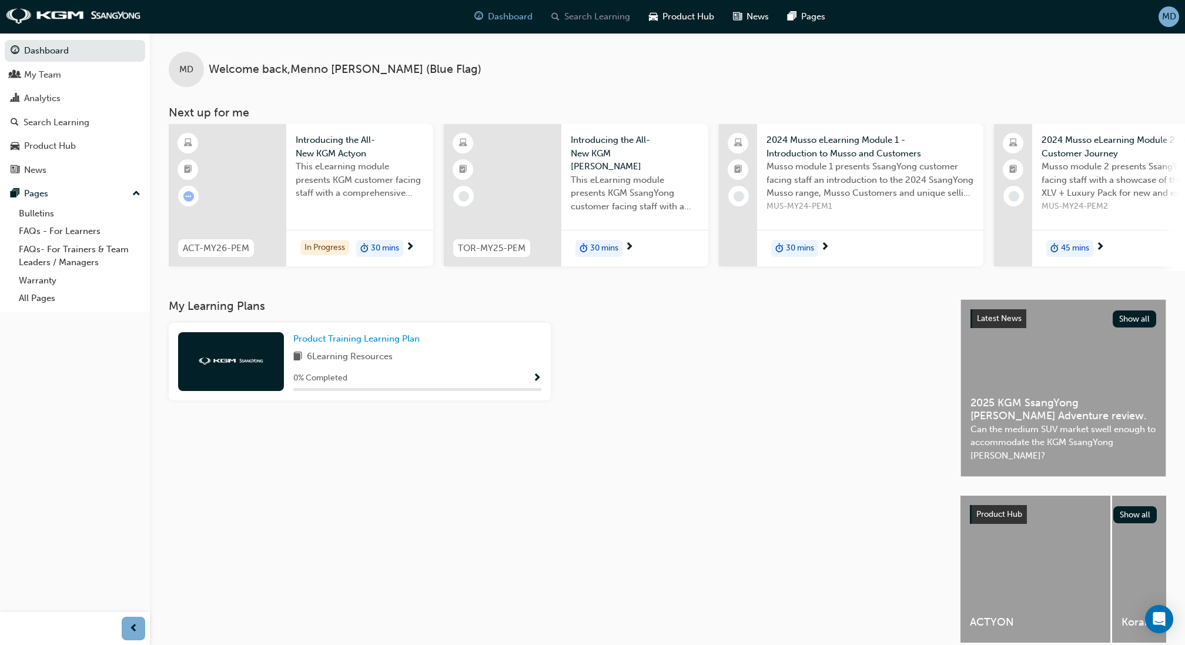
click at [614, 21] on span "Search Learning" at bounding box center [597, 17] width 66 height 14
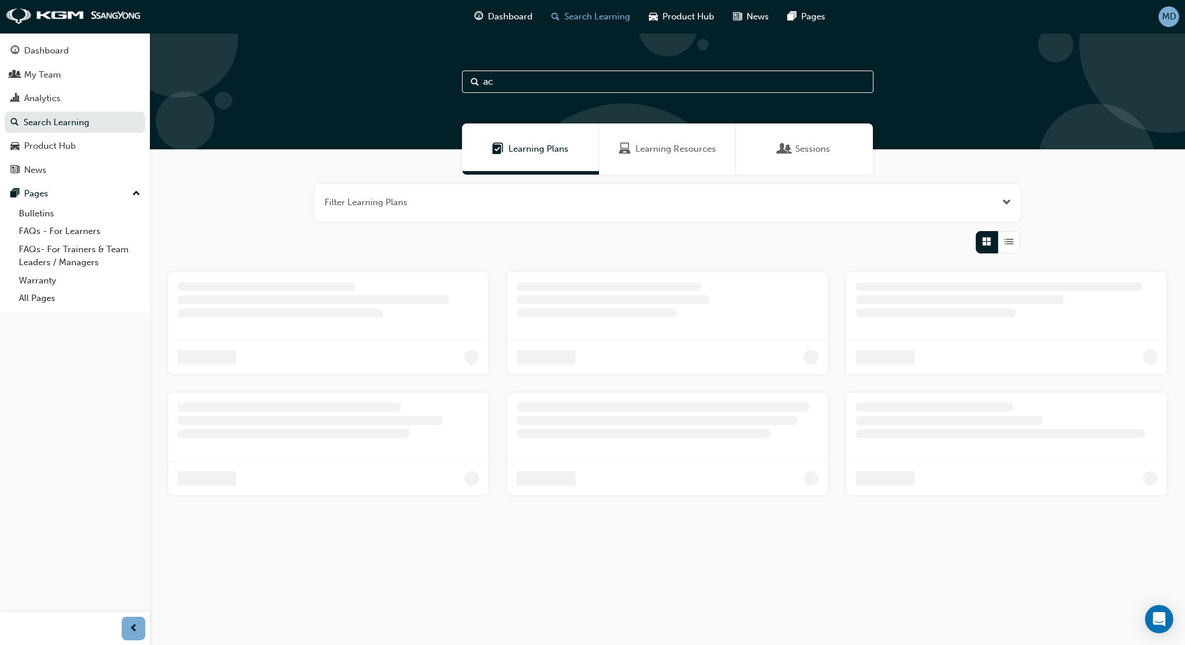
click at [671, 153] on span "Learning Resources" at bounding box center [675, 149] width 80 height 14
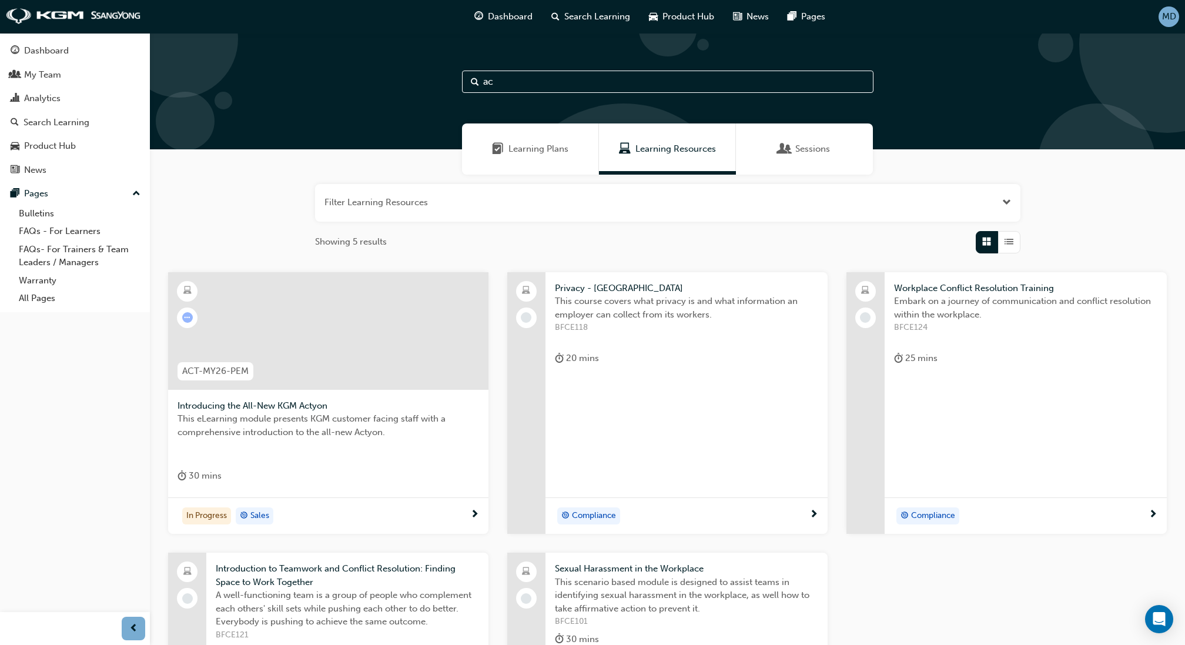
click at [373, 361] on div at bounding box center [328, 331] width 320 height 118
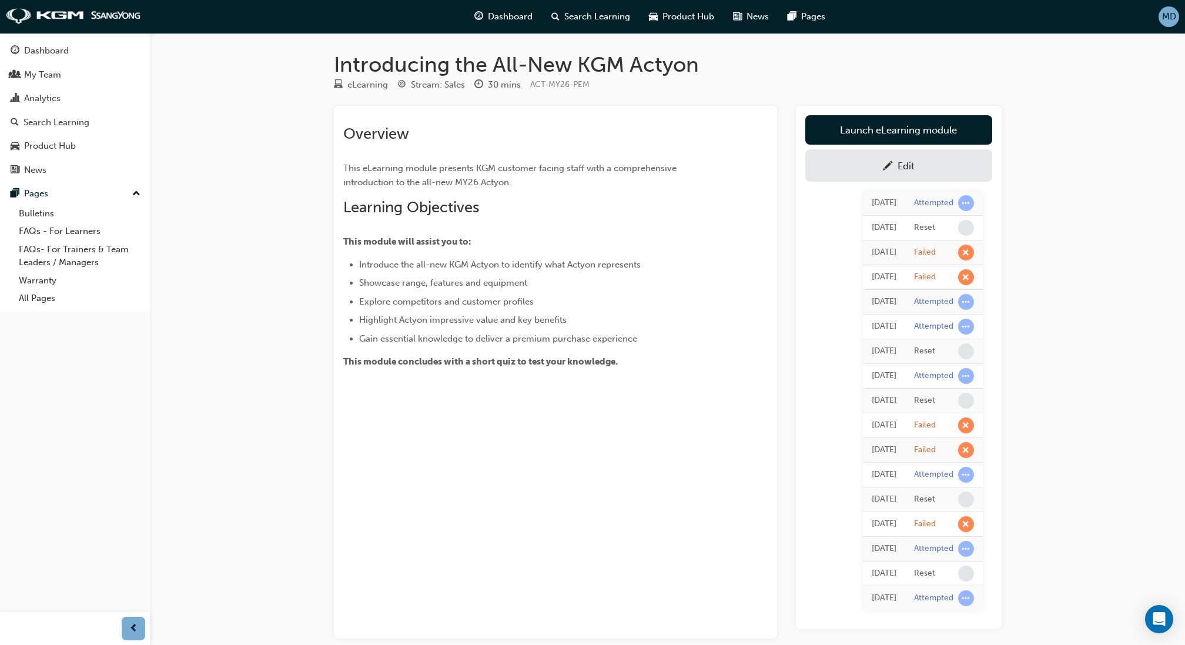
click at [887, 165] on span "pencil-icon" at bounding box center [888, 167] width 10 height 12
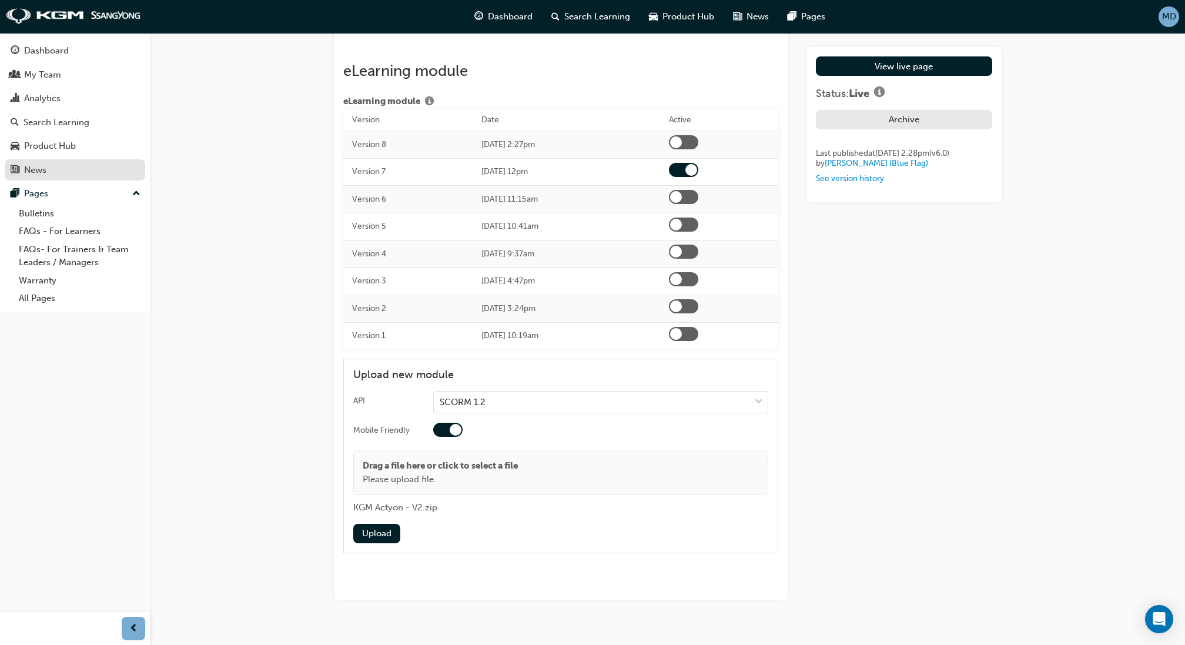
scroll to position [1797, 0]
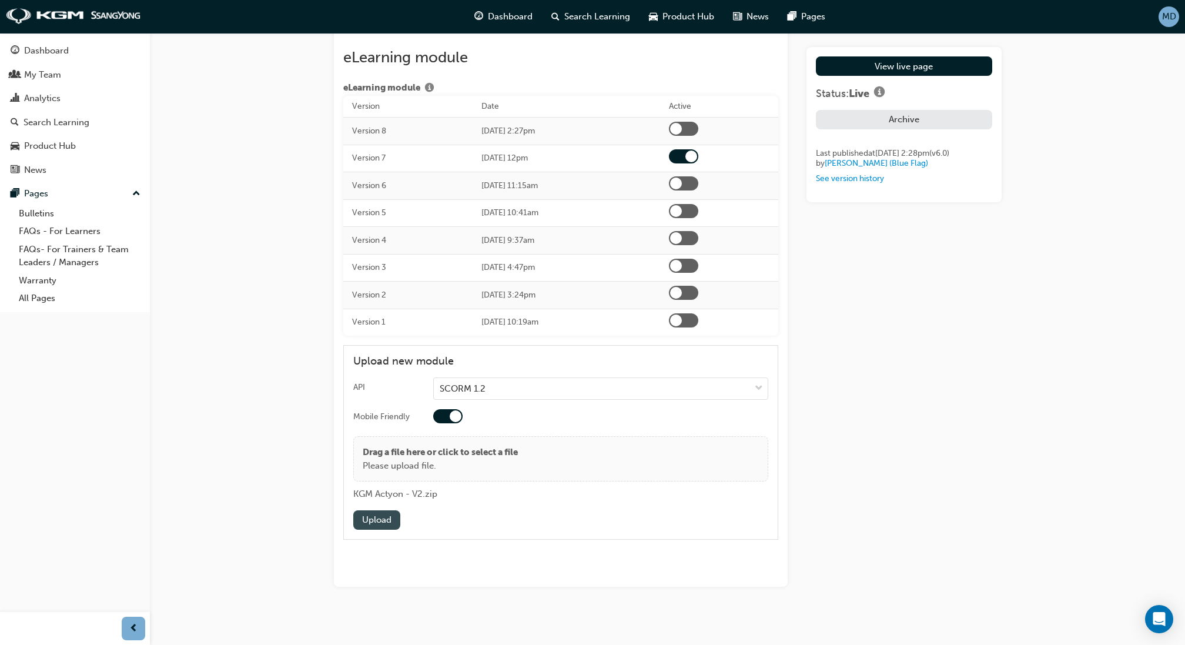
click at [367, 510] on button "Upload" at bounding box center [376, 519] width 47 height 19
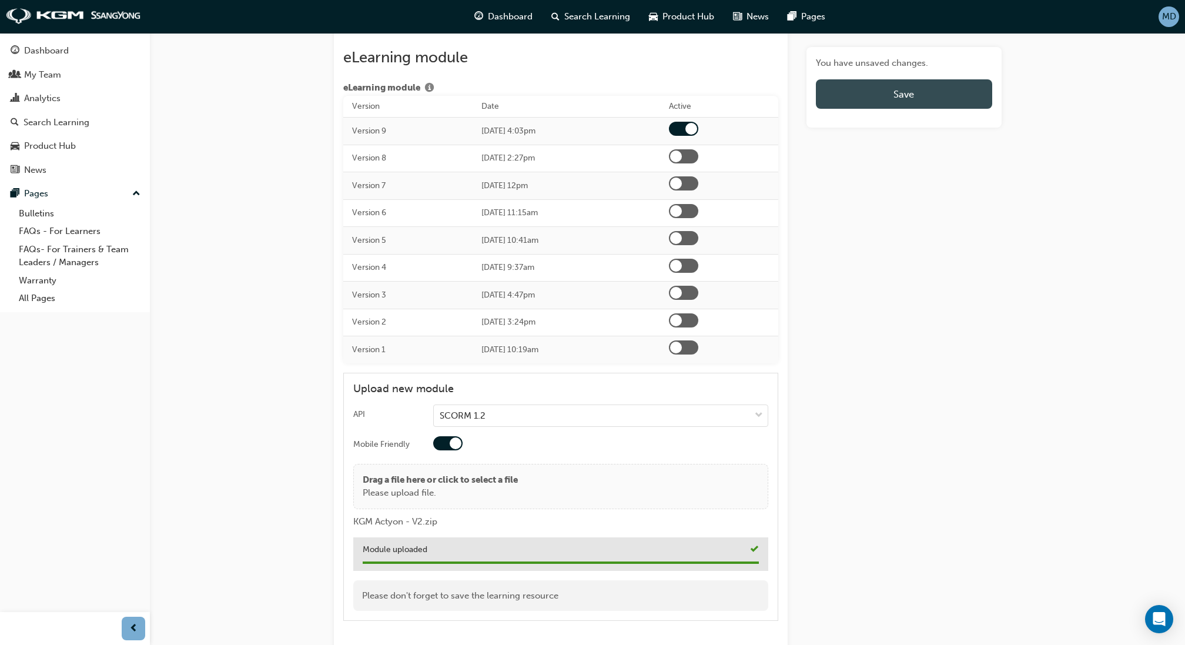
click at [887, 100] on button "Save" at bounding box center [904, 93] width 176 height 29
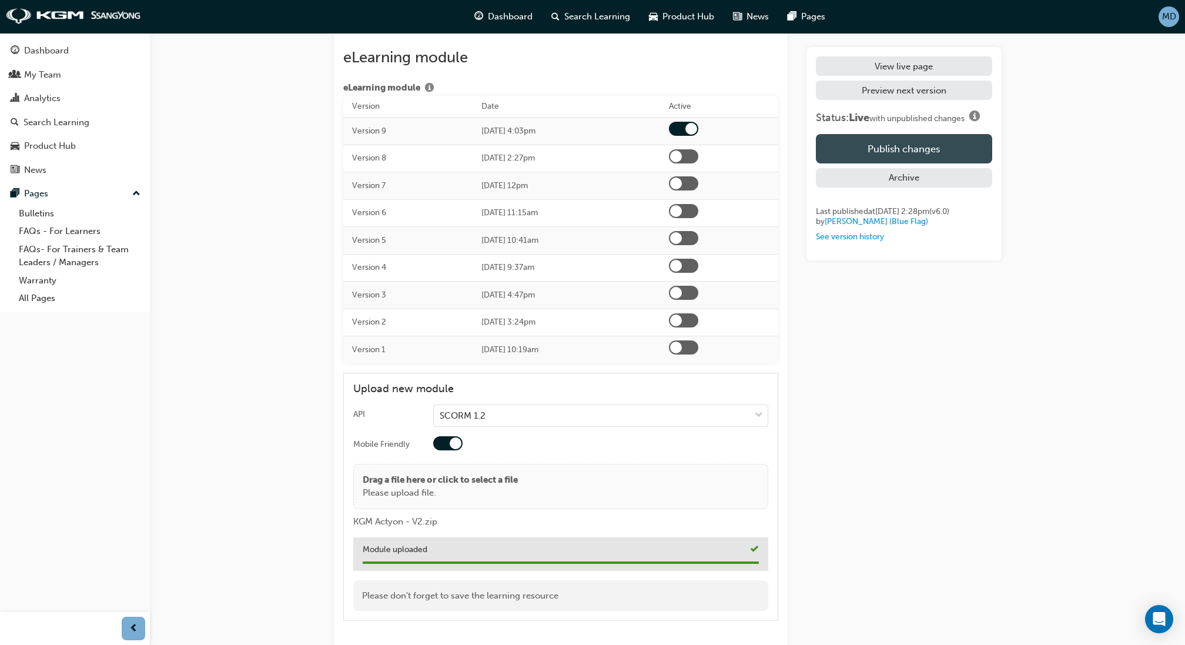
click at [880, 157] on button "Publish changes" at bounding box center [904, 148] width 176 height 29
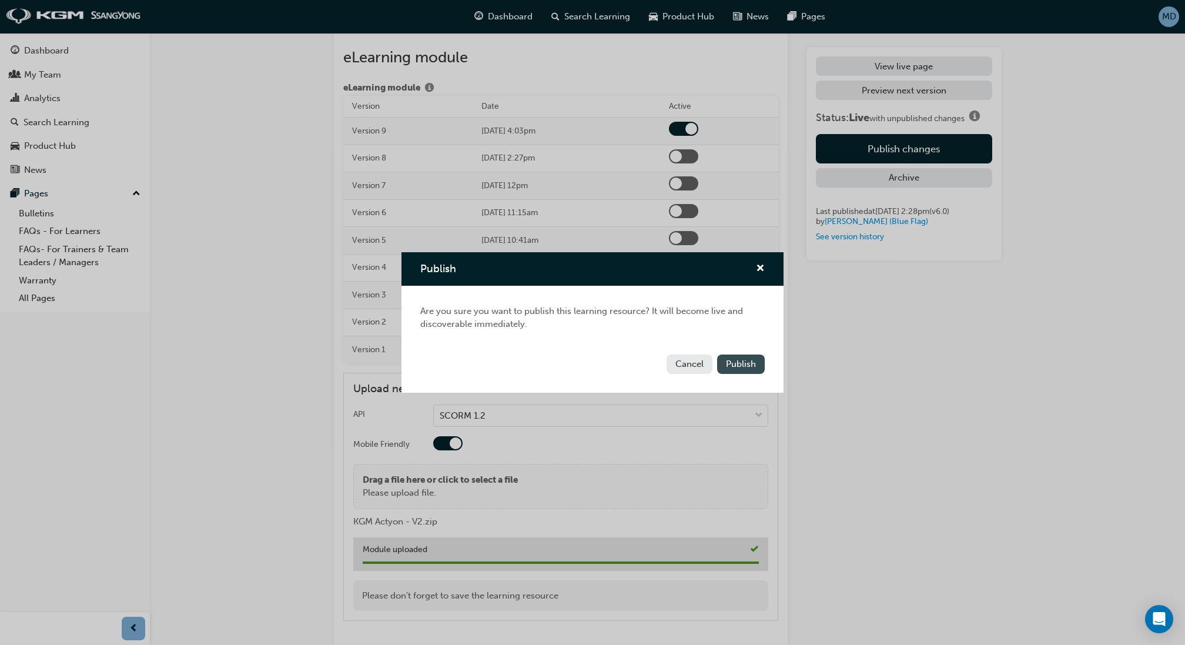
click at [739, 364] on span "Publish" at bounding box center [741, 363] width 30 height 11
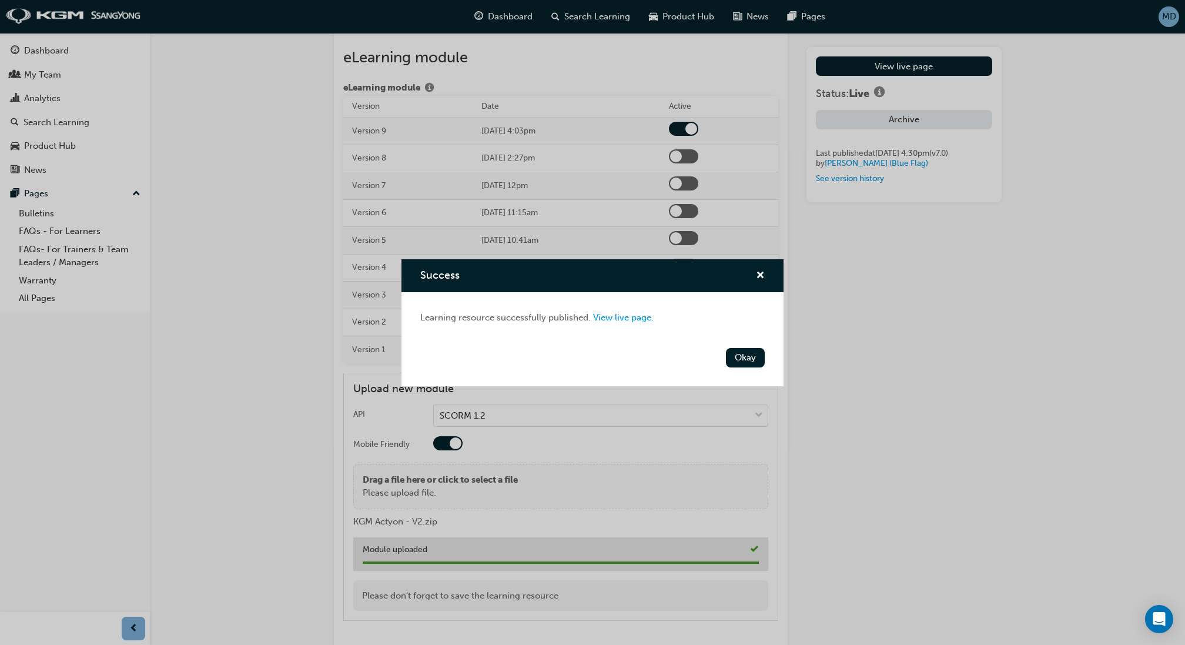
click at [615, 323] on div "Learning resource successfully published. View live page." at bounding box center [592, 318] width 344 height 14
click at [626, 319] on link "View live page." at bounding box center [623, 317] width 61 height 11
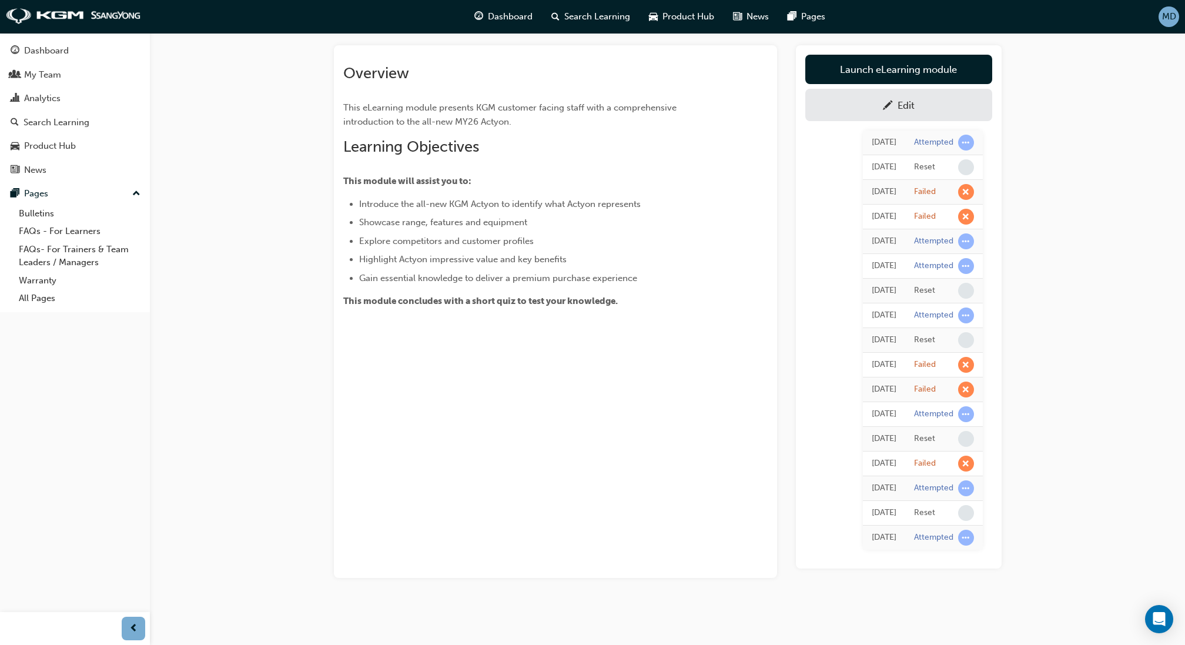
scroll to position [56, 0]
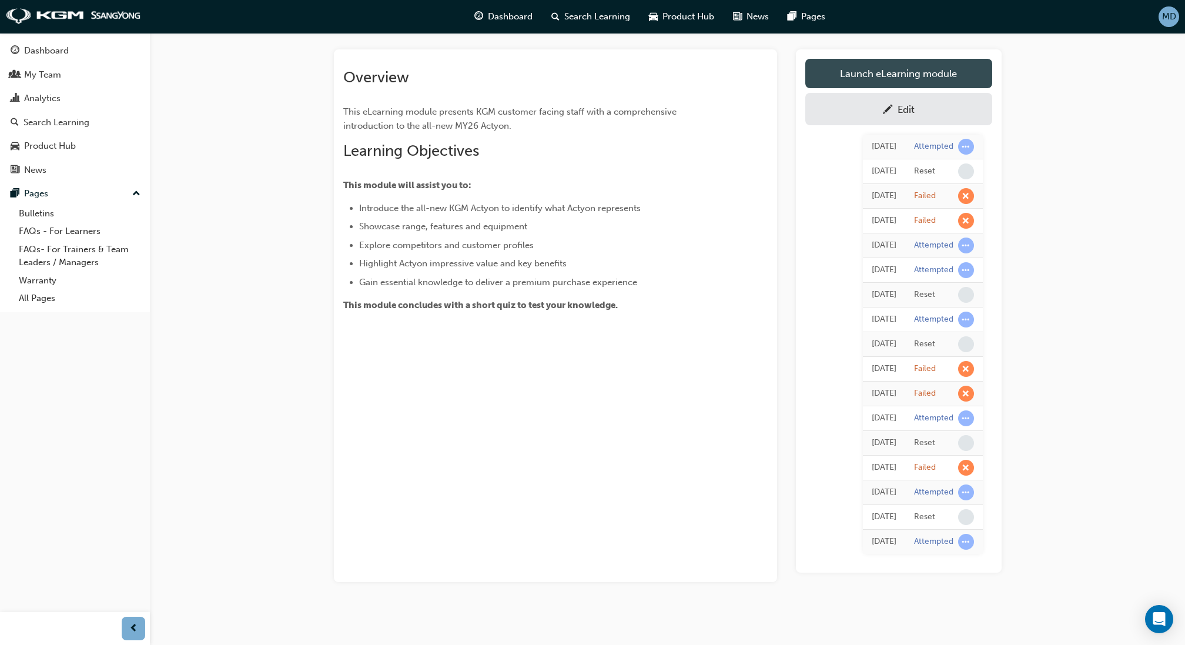
click at [880, 72] on link "Launch eLearning module" at bounding box center [898, 73] width 187 height 29
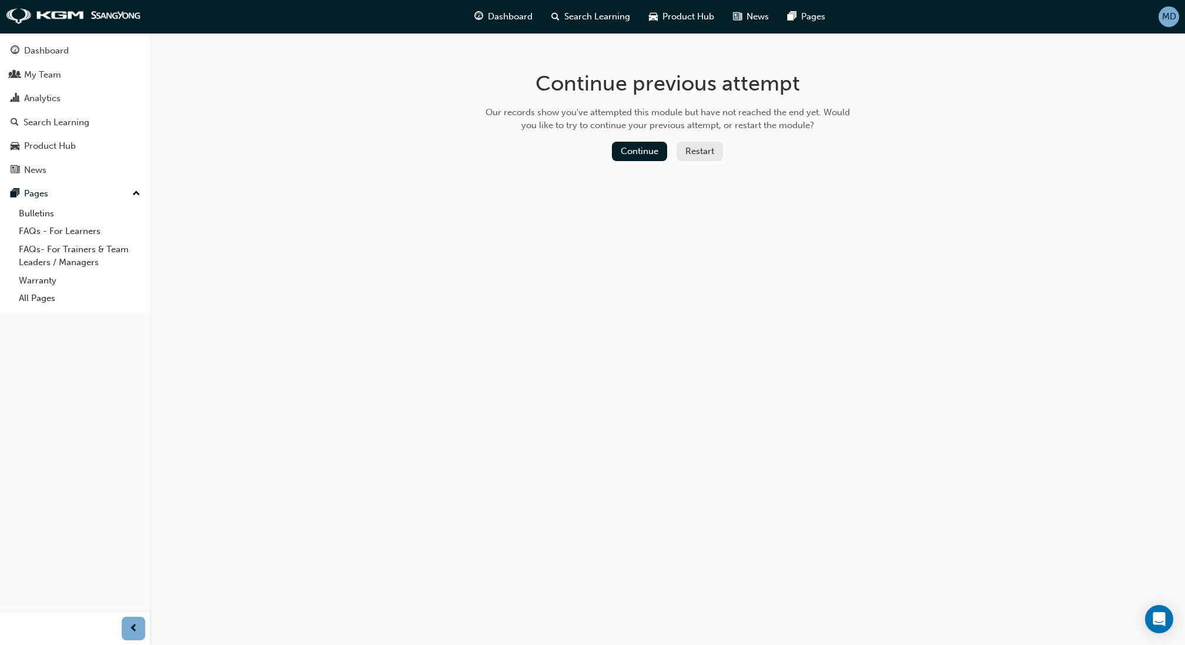
click at [695, 159] on button "Restart" at bounding box center [699, 151] width 46 height 19
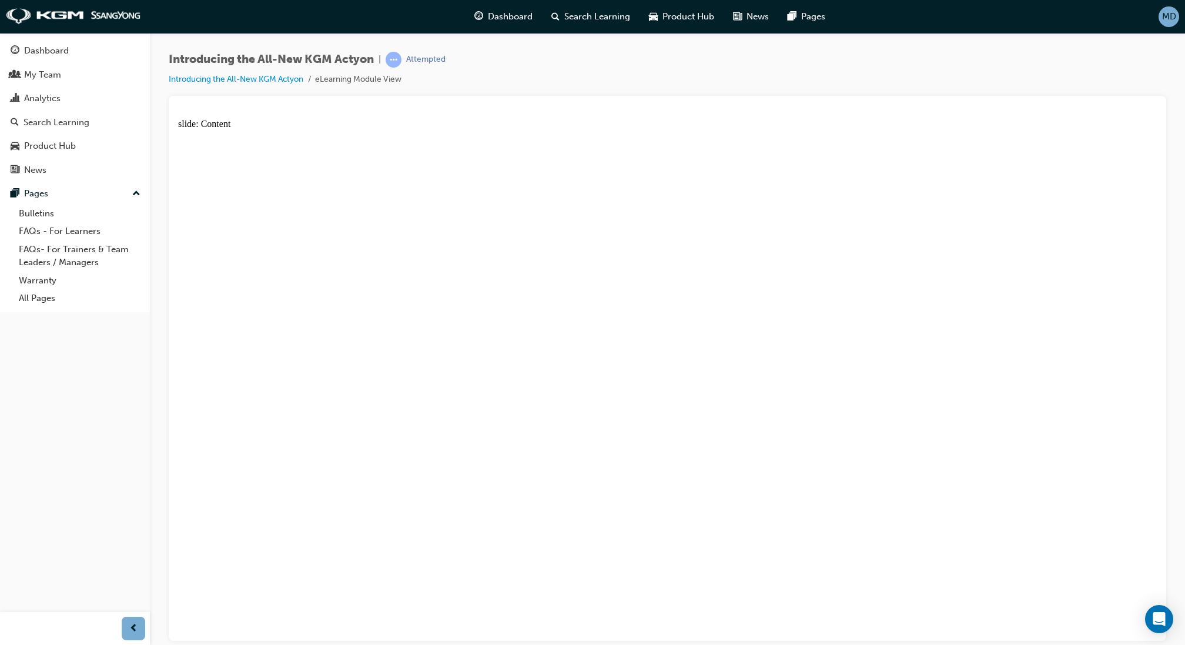
drag, startPoint x: 1140, startPoint y: 476, endPoint x: 1141, endPoint y: 466, distance: 10.1
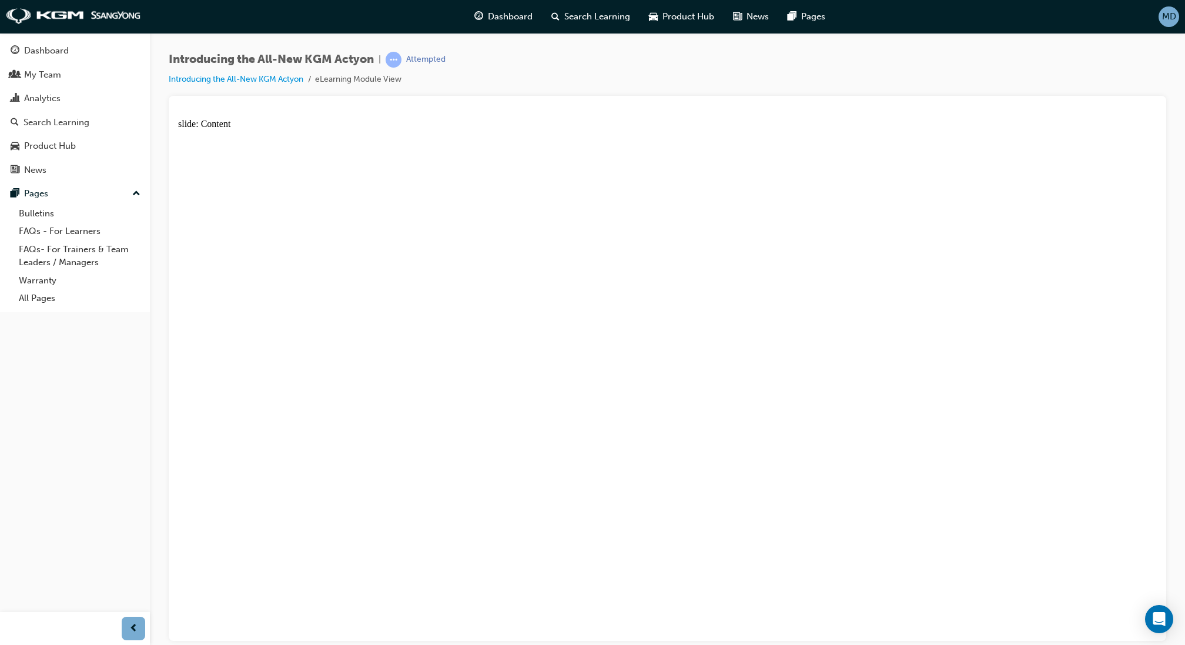
drag, startPoint x: 579, startPoint y: 238, endPoint x: 614, endPoint y: 249, distance: 37.0
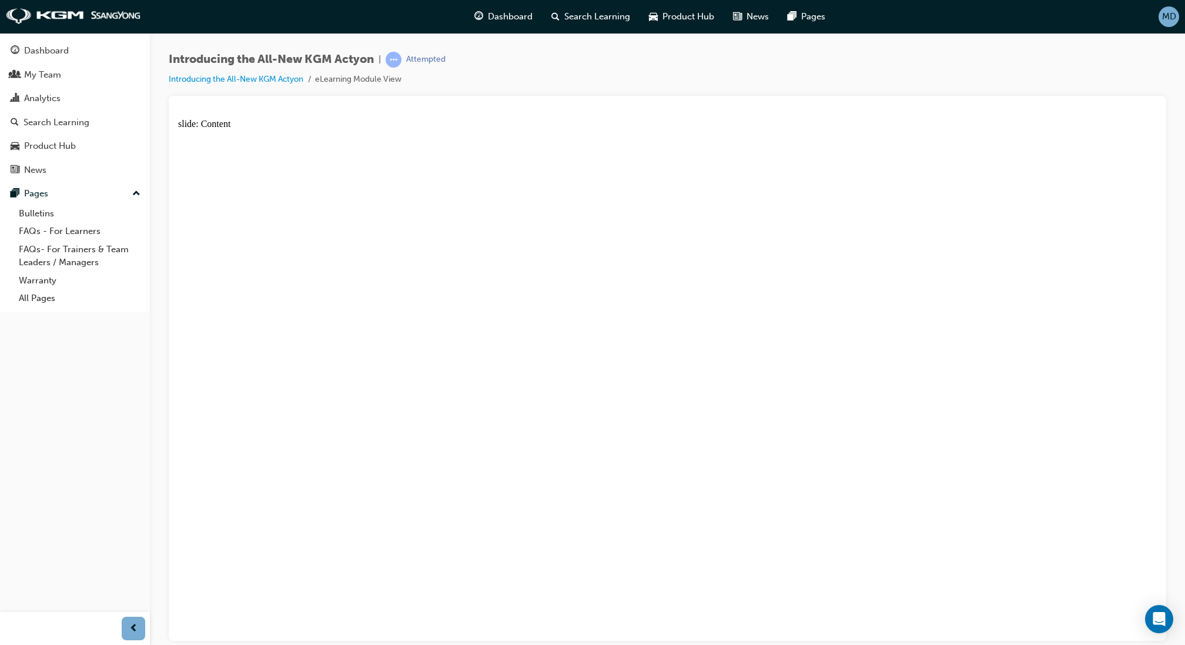
drag, startPoint x: 1136, startPoint y: 467, endPoint x: 1137, endPoint y: 460, distance: 7.1
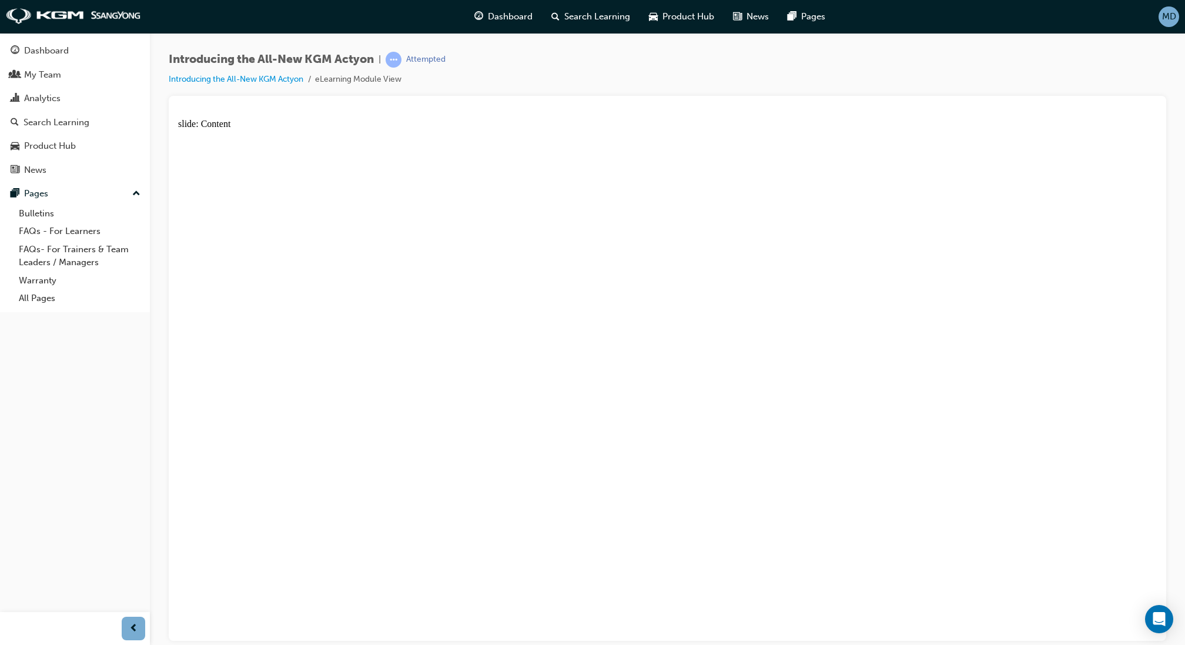
drag, startPoint x: 1126, startPoint y: 465, endPoint x: 1135, endPoint y: 461, distance: 10.0
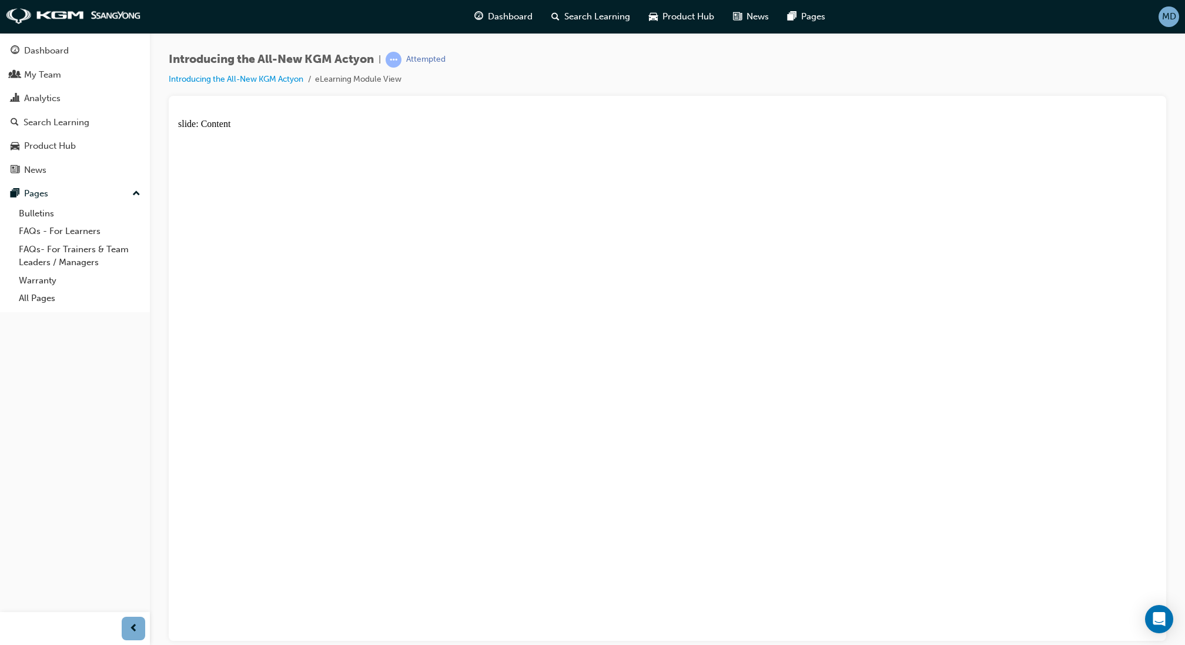
drag, startPoint x: 1018, startPoint y: 316, endPoint x: 1017, endPoint y: 298, distance: 18.3
drag, startPoint x: 1135, startPoint y: 461, endPoint x: 1152, endPoint y: 297, distance: 165.3
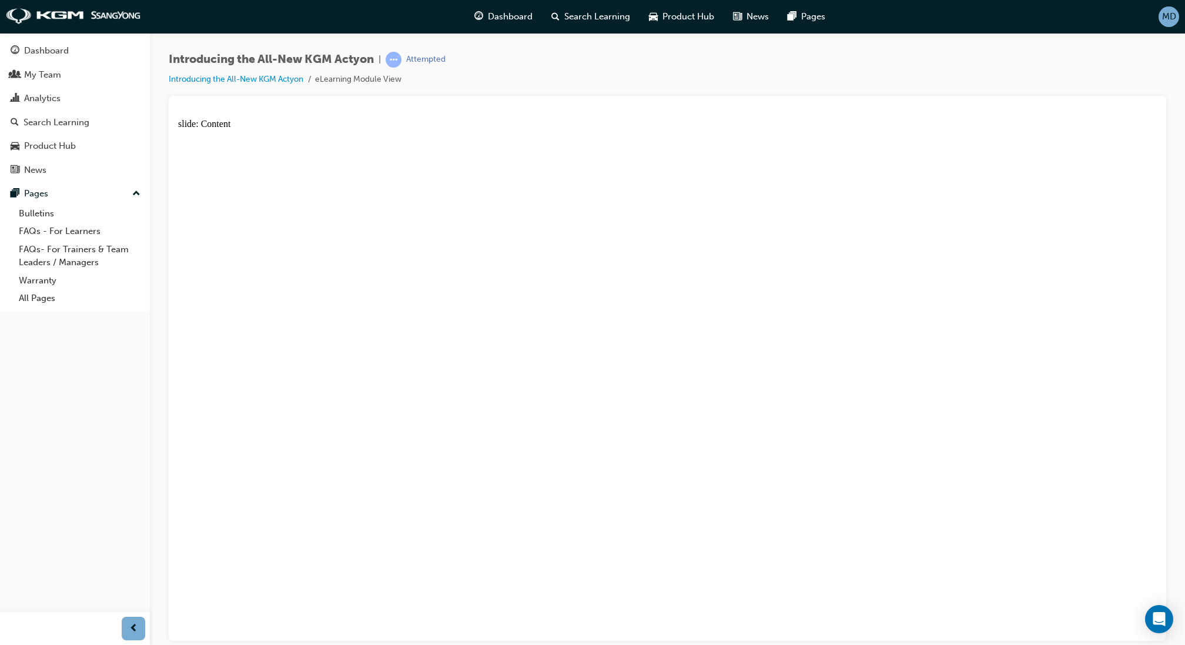
drag, startPoint x: 593, startPoint y: 201, endPoint x: 727, endPoint y: 234, distance: 137.9
drag, startPoint x: 637, startPoint y: 339, endPoint x: 644, endPoint y: 347, distance: 10.5
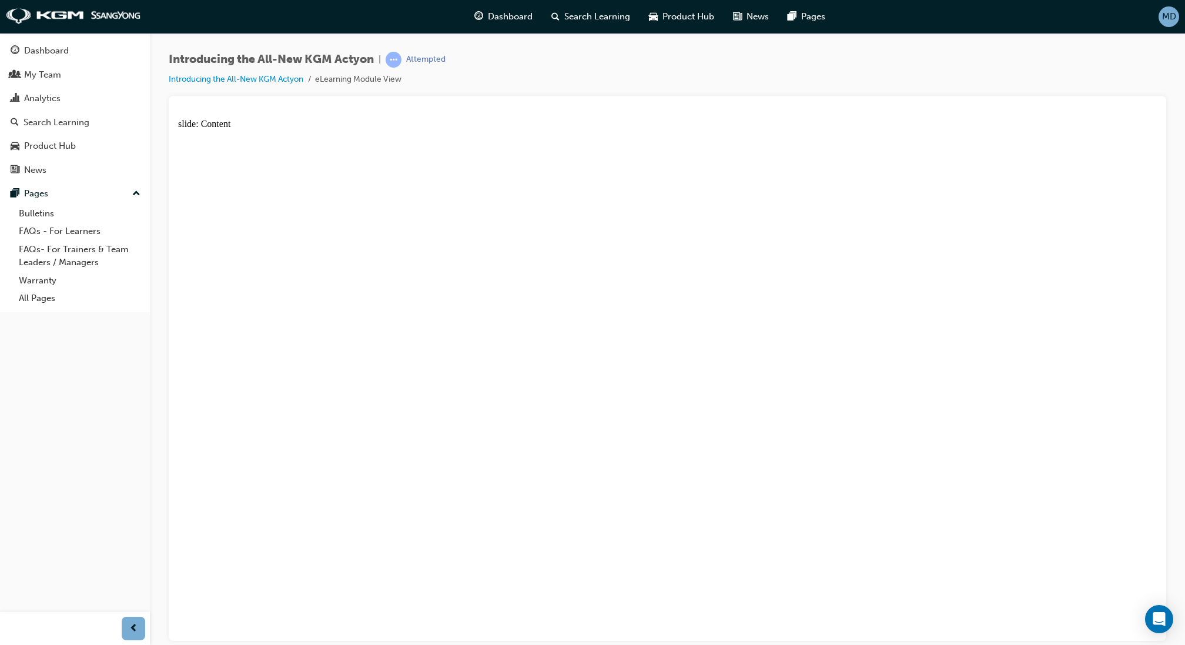
drag, startPoint x: 414, startPoint y: 326, endPoint x: 515, endPoint y: 316, distance: 101.6
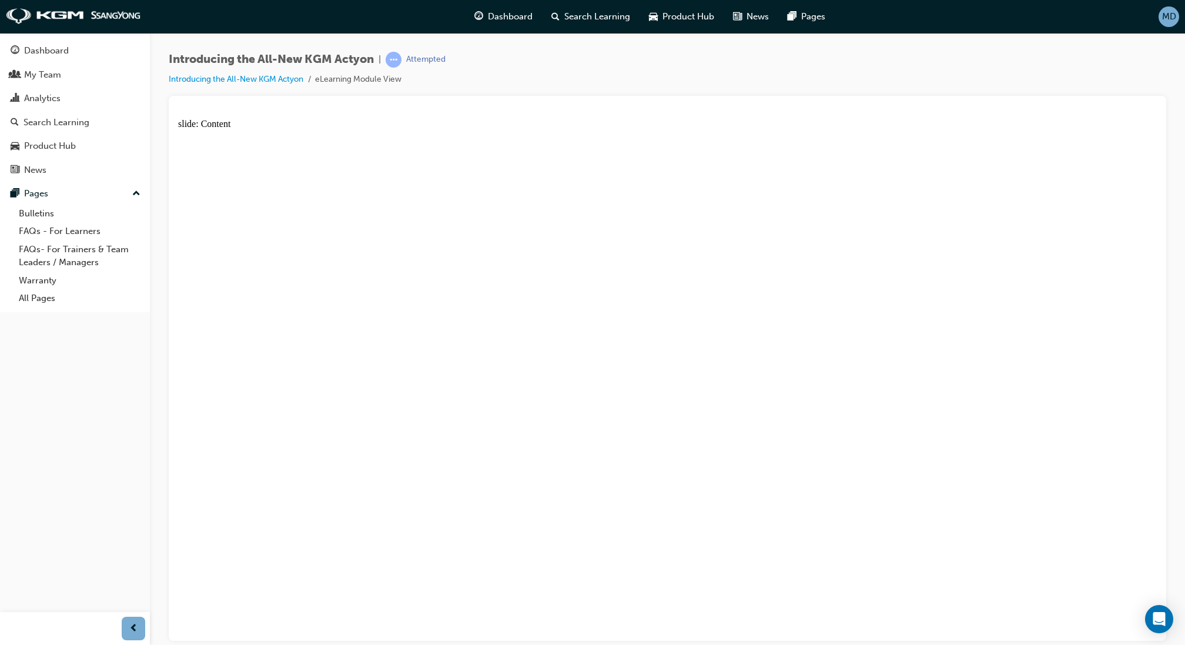
drag, startPoint x: 319, startPoint y: 350, endPoint x: 329, endPoint y: 321, distance: 30.5
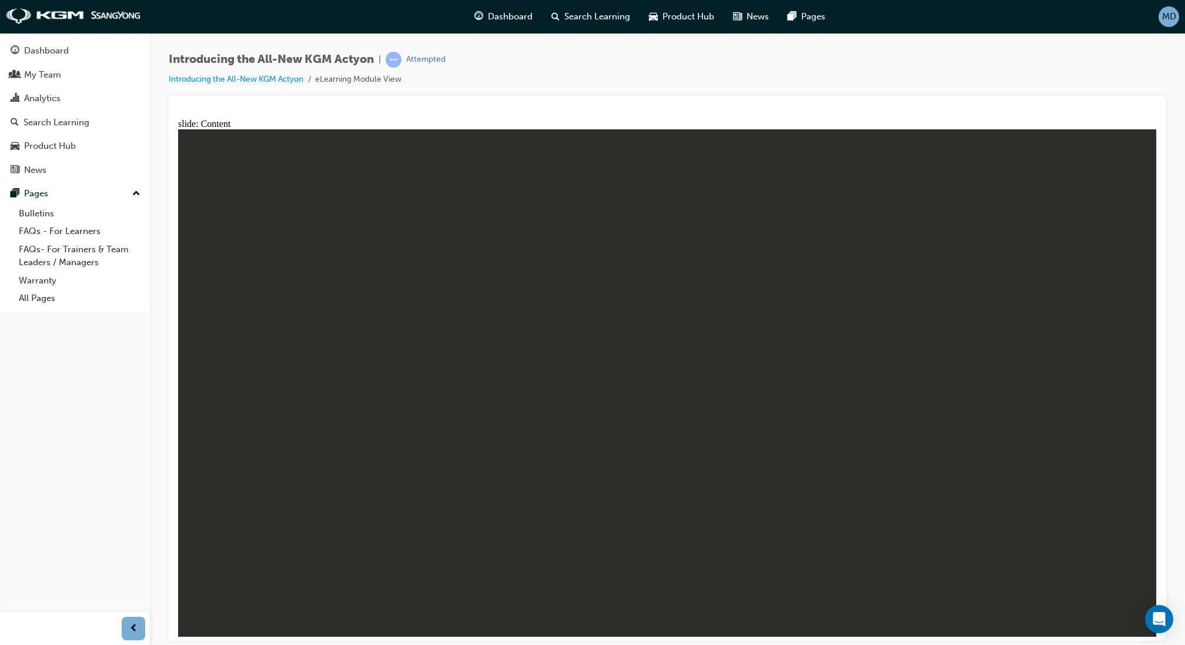
drag, startPoint x: 969, startPoint y: 441, endPoint x: 977, endPoint y: 414, distance: 28.1
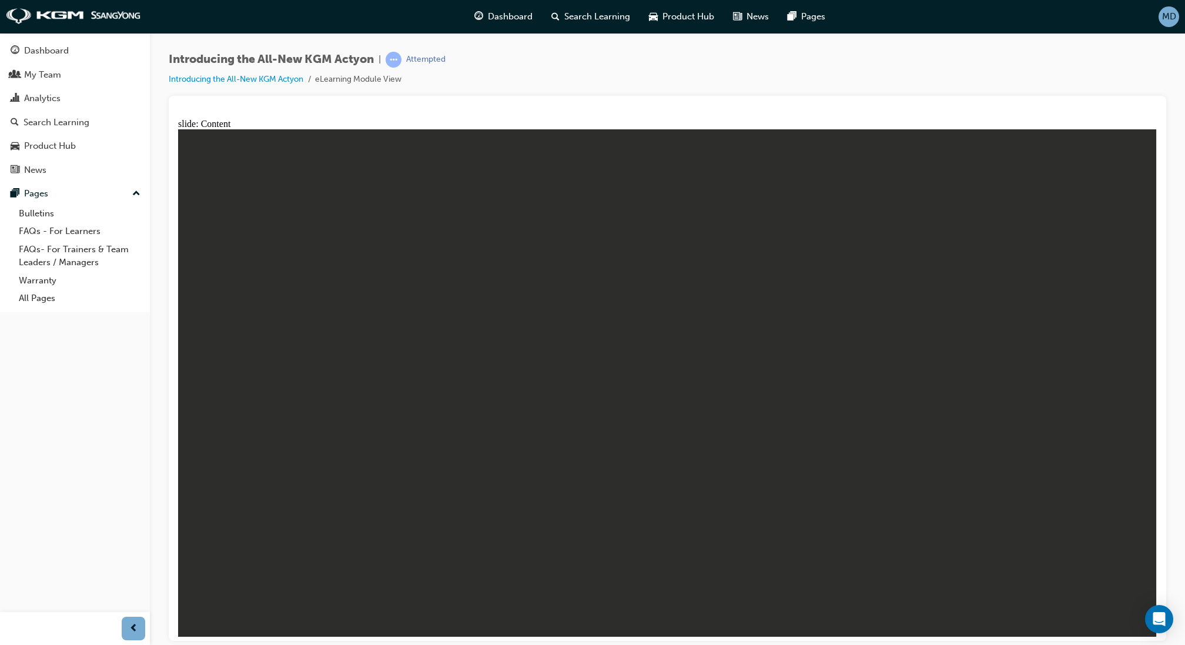
drag, startPoint x: 1105, startPoint y: 295, endPoint x: 1086, endPoint y: 318, distance: 30.5
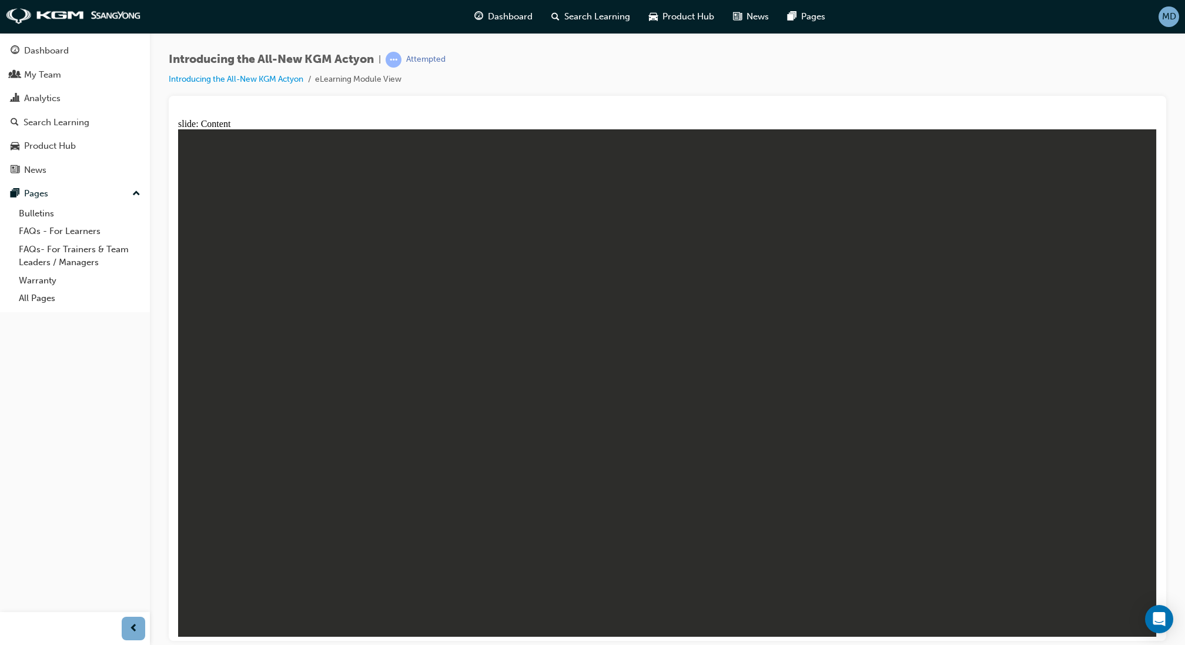
drag, startPoint x: 1099, startPoint y: 178, endPoint x: 1105, endPoint y: 158, distance: 20.8
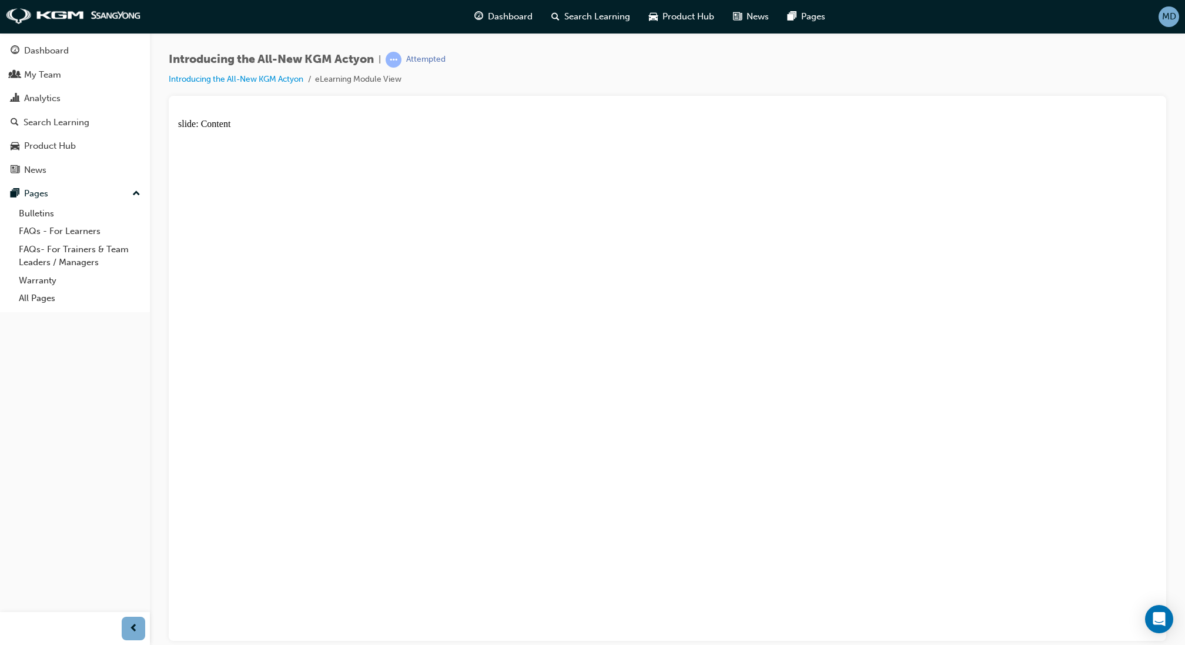
drag, startPoint x: 285, startPoint y: 224, endPoint x: 268, endPoint y: 218, distance: 18.2
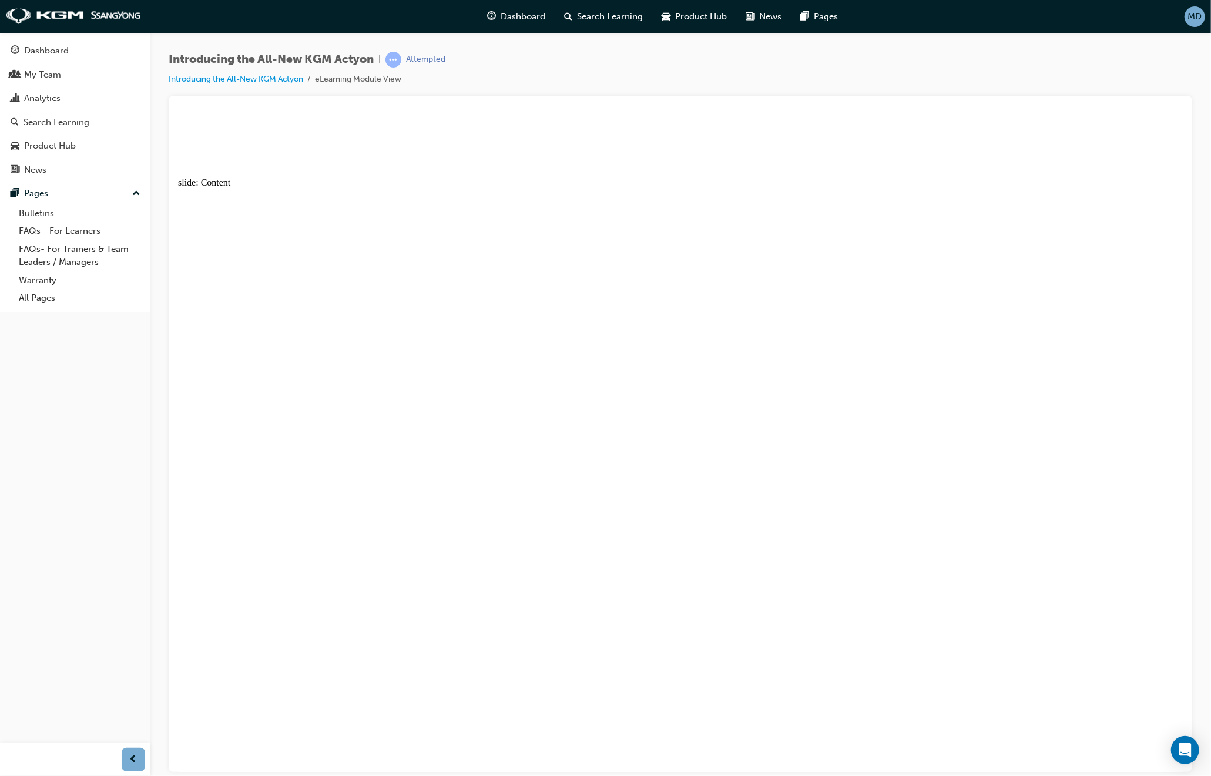
drag, startPoint x: 779, startPoint y: 698, endPoint x: 948, endPoint y: 541, distance: 230.3
drag, startPoint x: 980, startPoint y: 509, endPoint x: 941, endPoint y: 430, distance: 89.1
drag, startPoint x: 315, startPoint y: 333, endPoint x: 271, endPoint y: 333, distance: 44.1
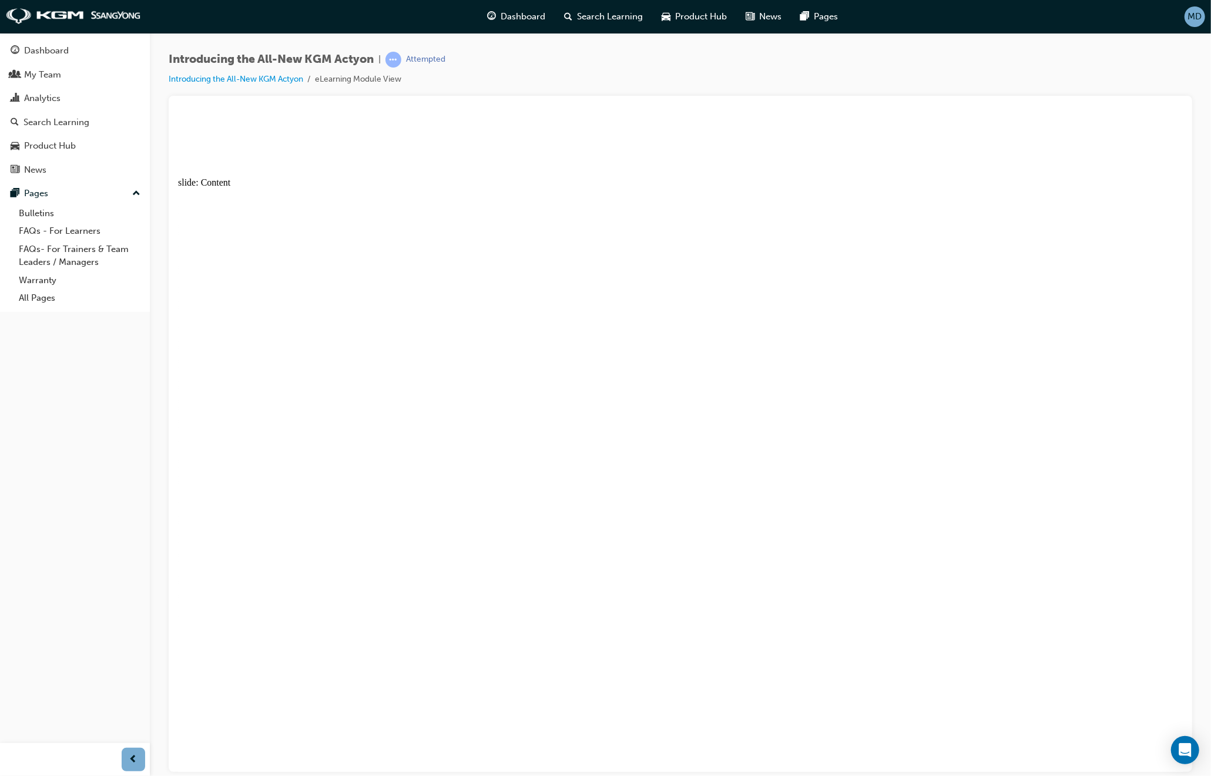
drag, startPoint x: 324, startPoint y: 499, endPoint x: 429, endPoint y: 429, distance: 126.3
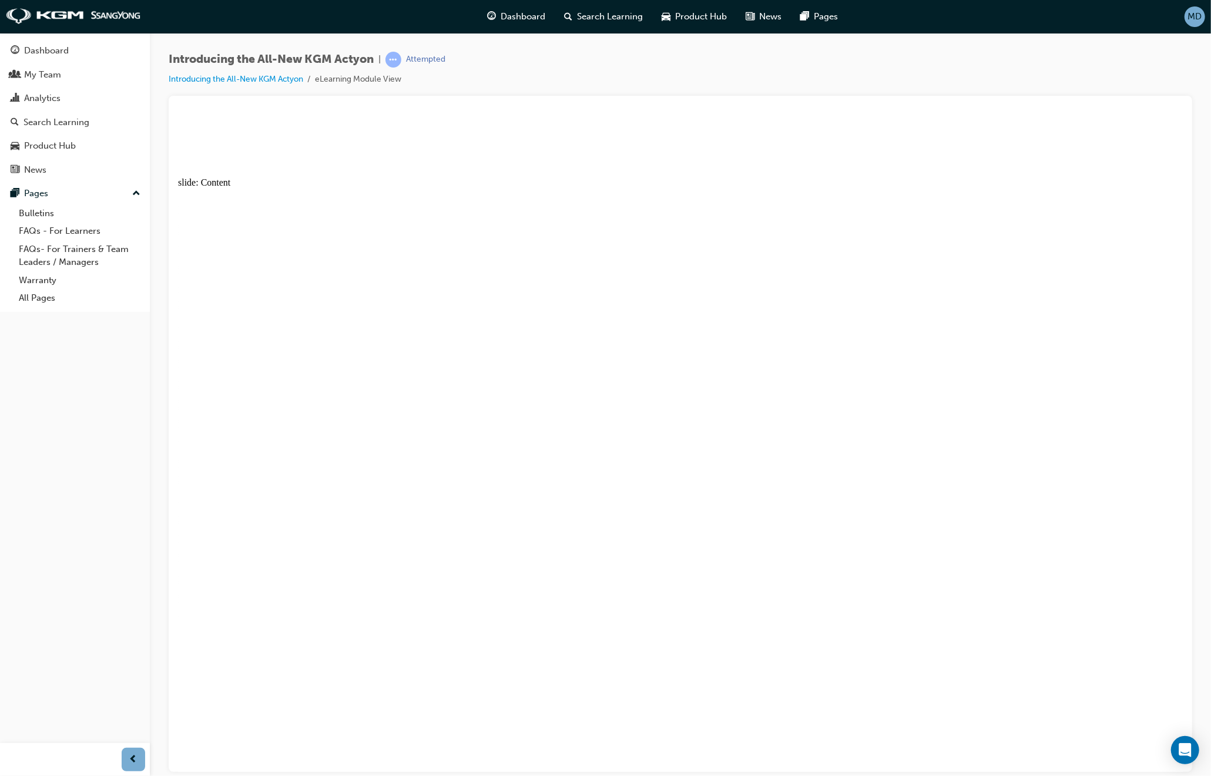
drag, startPoint x: 1011, startPoint y: 274, endPoint x: 1037, endPoint y: 330, distance: 61.5
drag, startPoint x: 1038, startPoint y: 329, endPoint x: 1029, endPoint y: 338, distance: 12.5
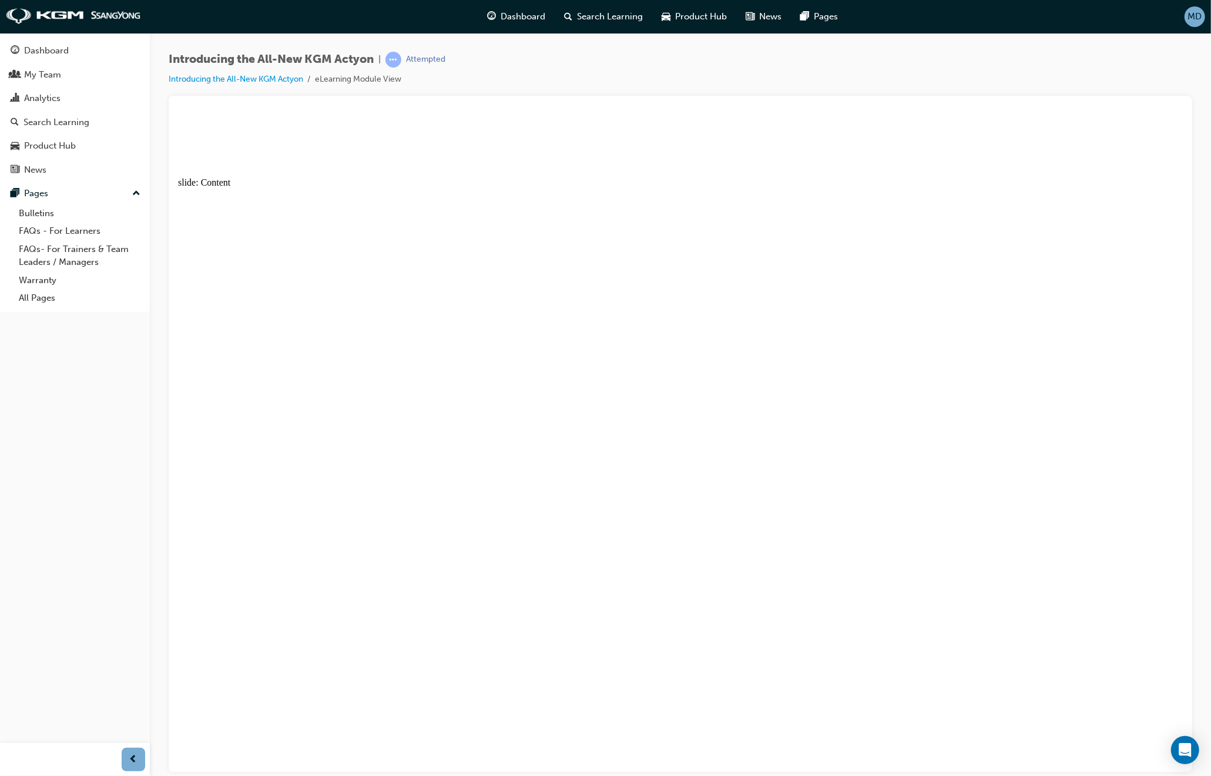
drag, startPoint x: 1011, startPoint y: 428, endPoint x: 1026, endPoint y: 460, distance: 35.7
drag, startPoint x: 1050, startPoint y: 521, endPoint x: 1049, endPoint y: 514, distance: 6.6
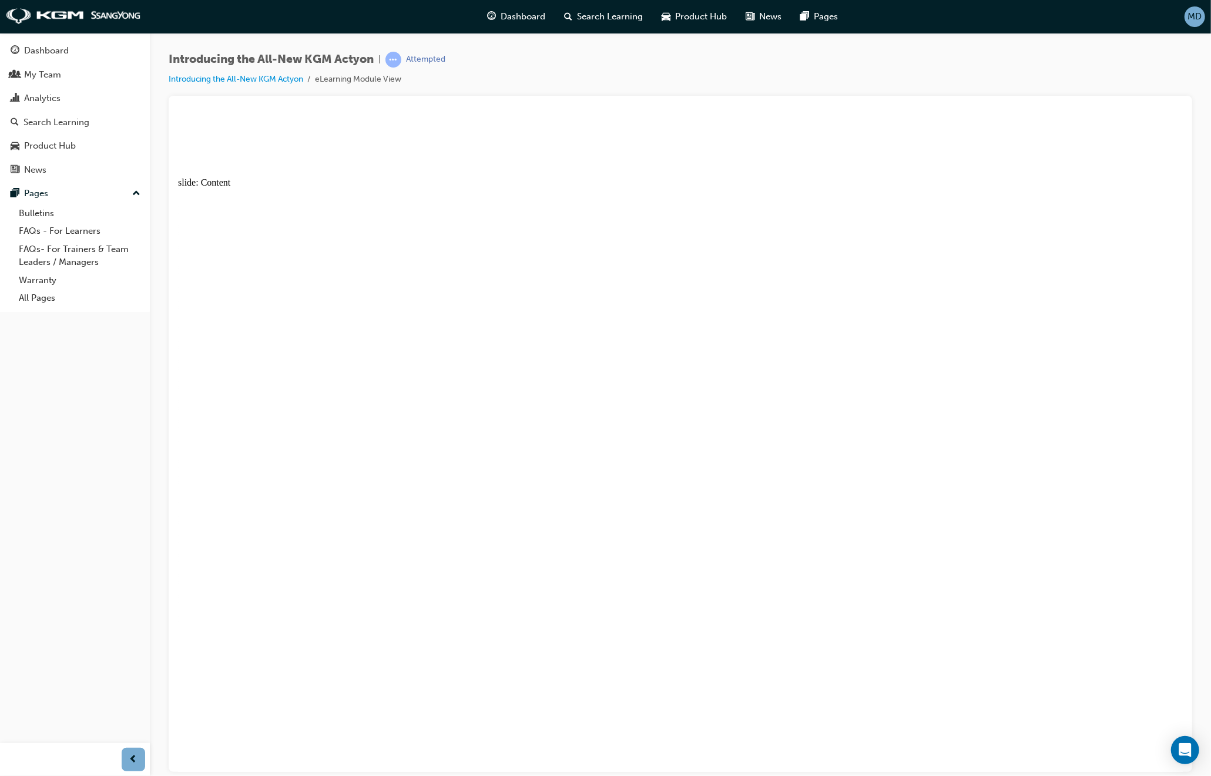
drag, startPoint x: 246, startPoint y: 620, endPoint x: 357, endPoint y: 599, distance: 113.0
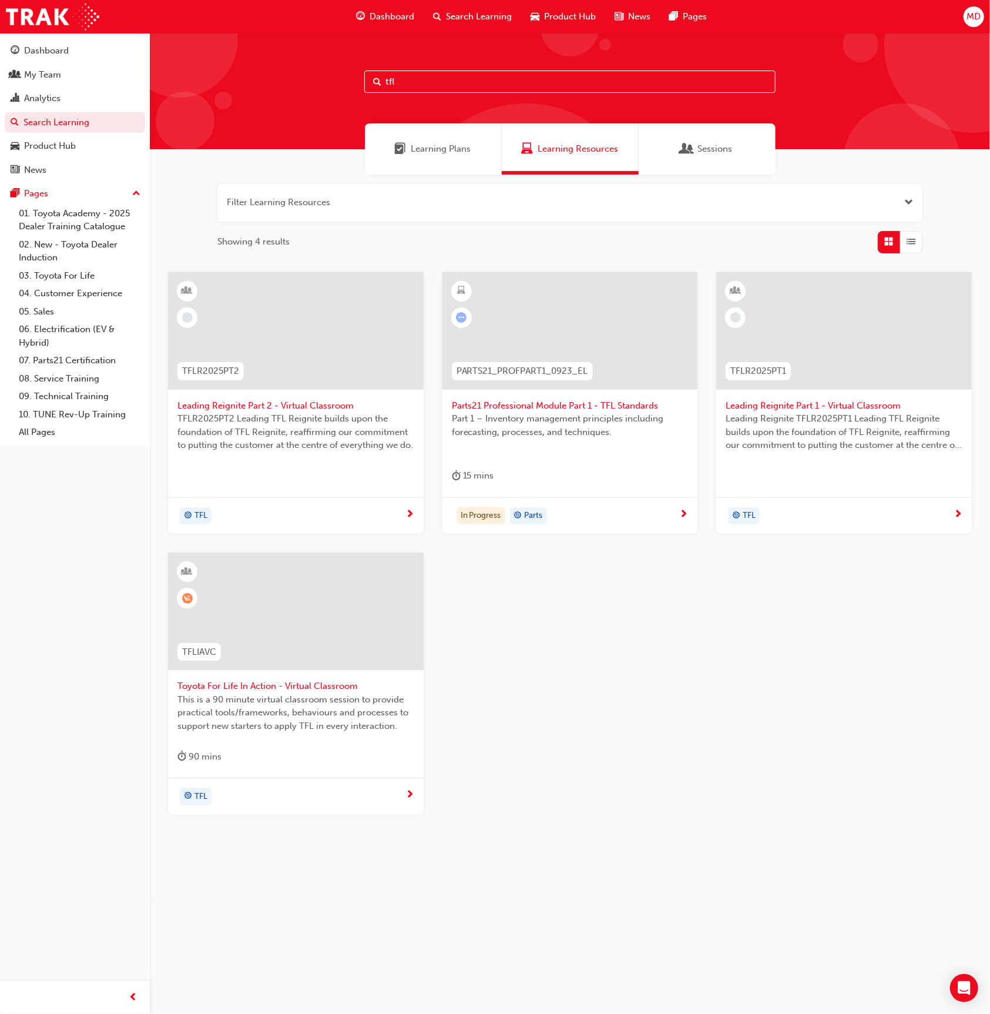
click at [350, 603] on div at bounding box center [296, 611] width 256 height 118
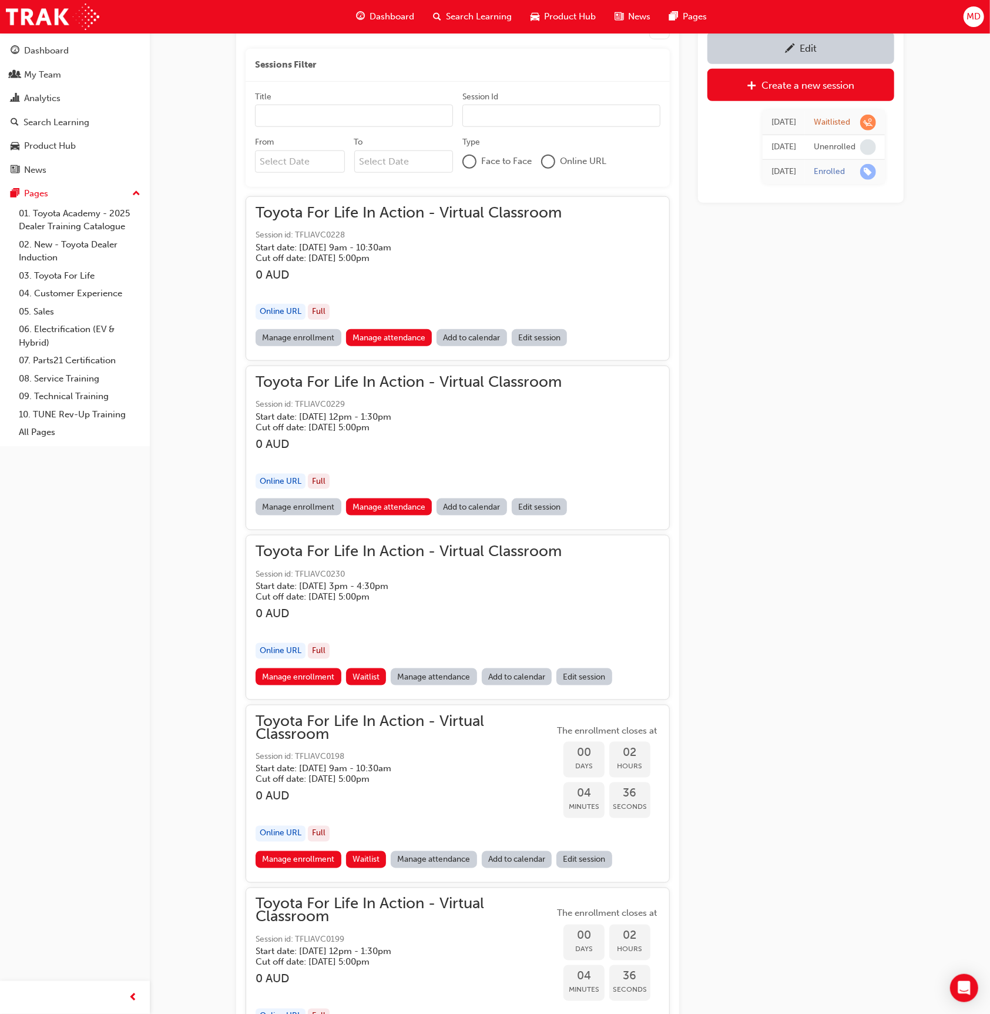
scroll to position [737, 0]
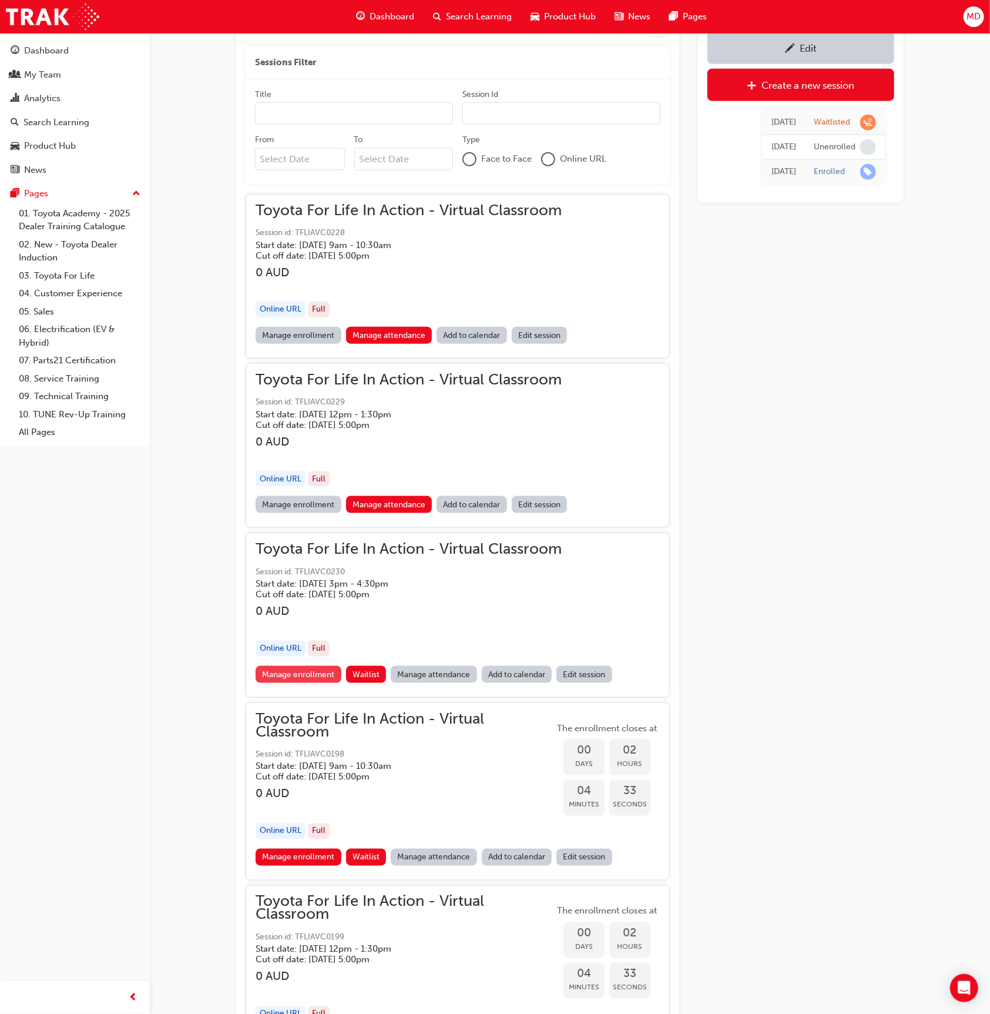
click at [308, 669] on link "Manage enrollment" at bounding box center [299, 674] width 86 height 17
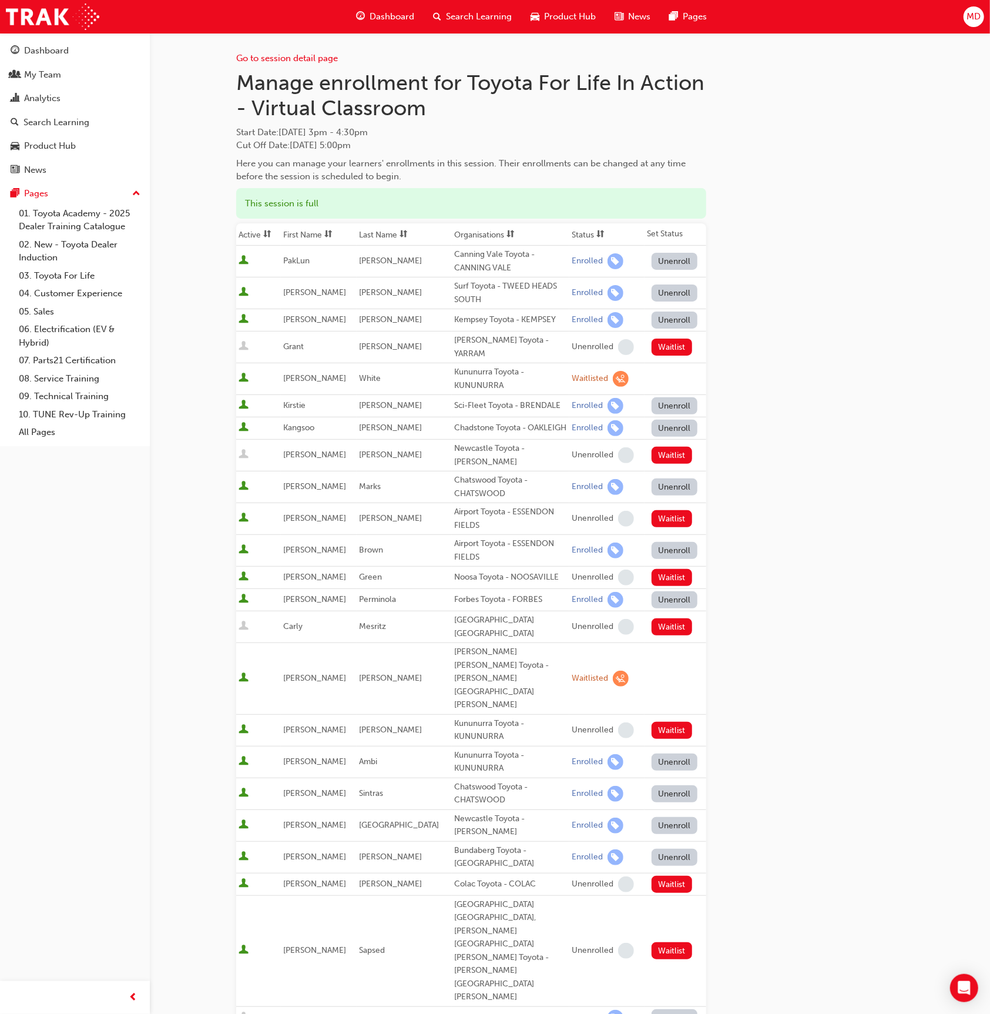
scroll to position [20, 0]
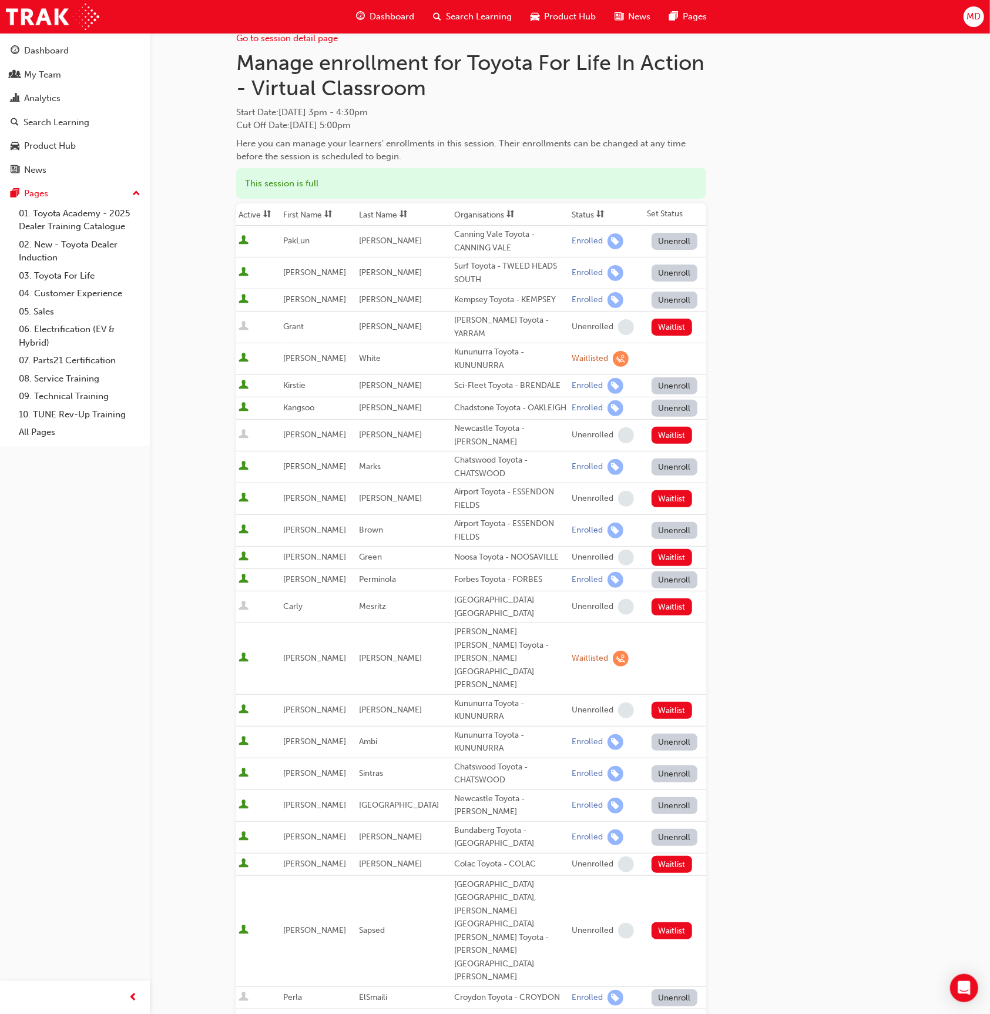
click at [669, 271] on button "Unenroll" at bounding box center [675, 272] width 46 height 17
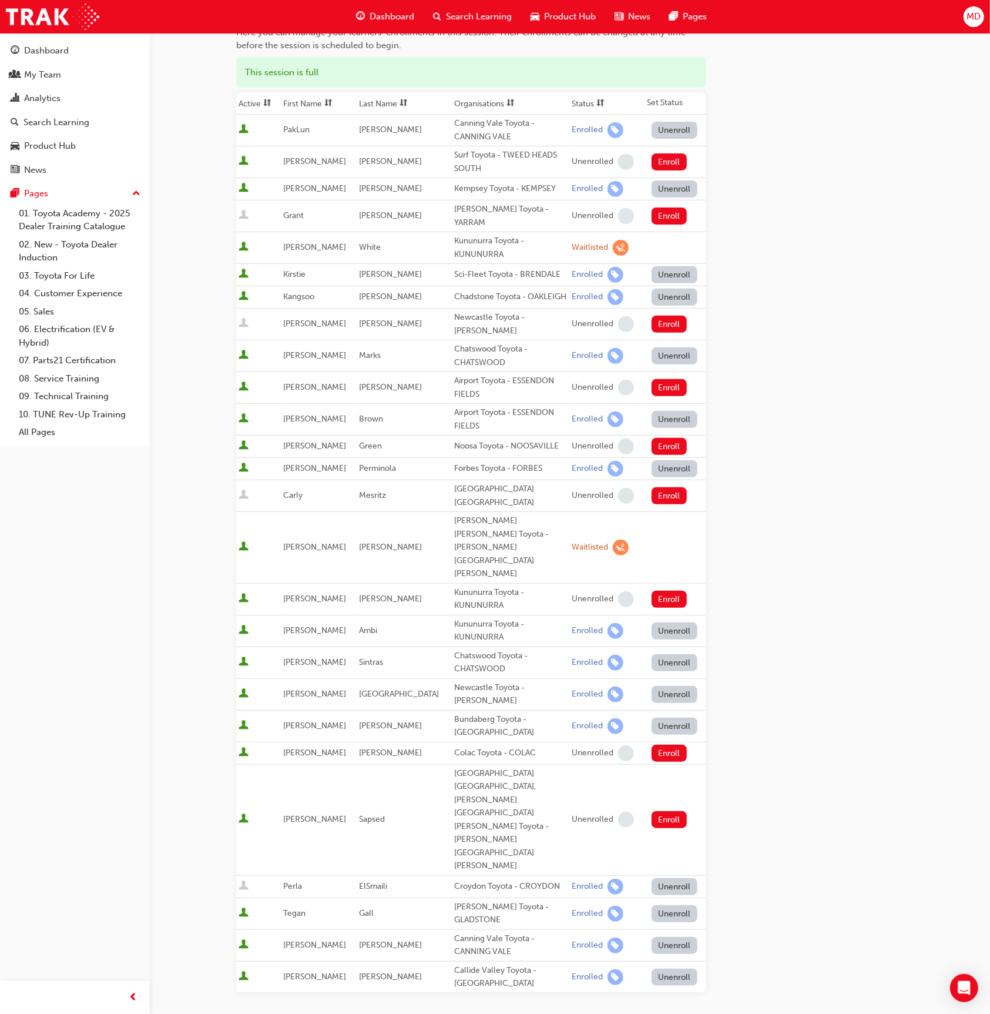
scroll to position [195, 0]
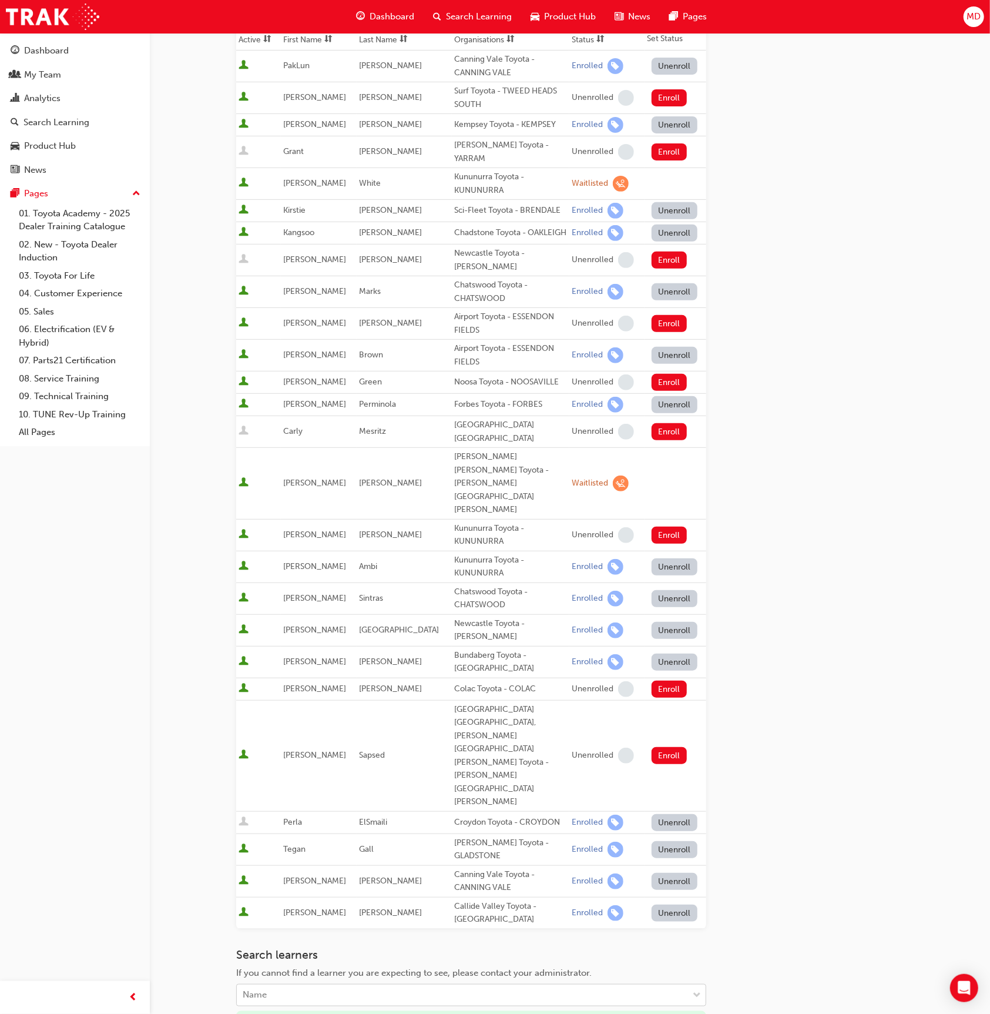
click at [344, 985] on div "Name" at bounding box center [462, 995] width 451 height 21
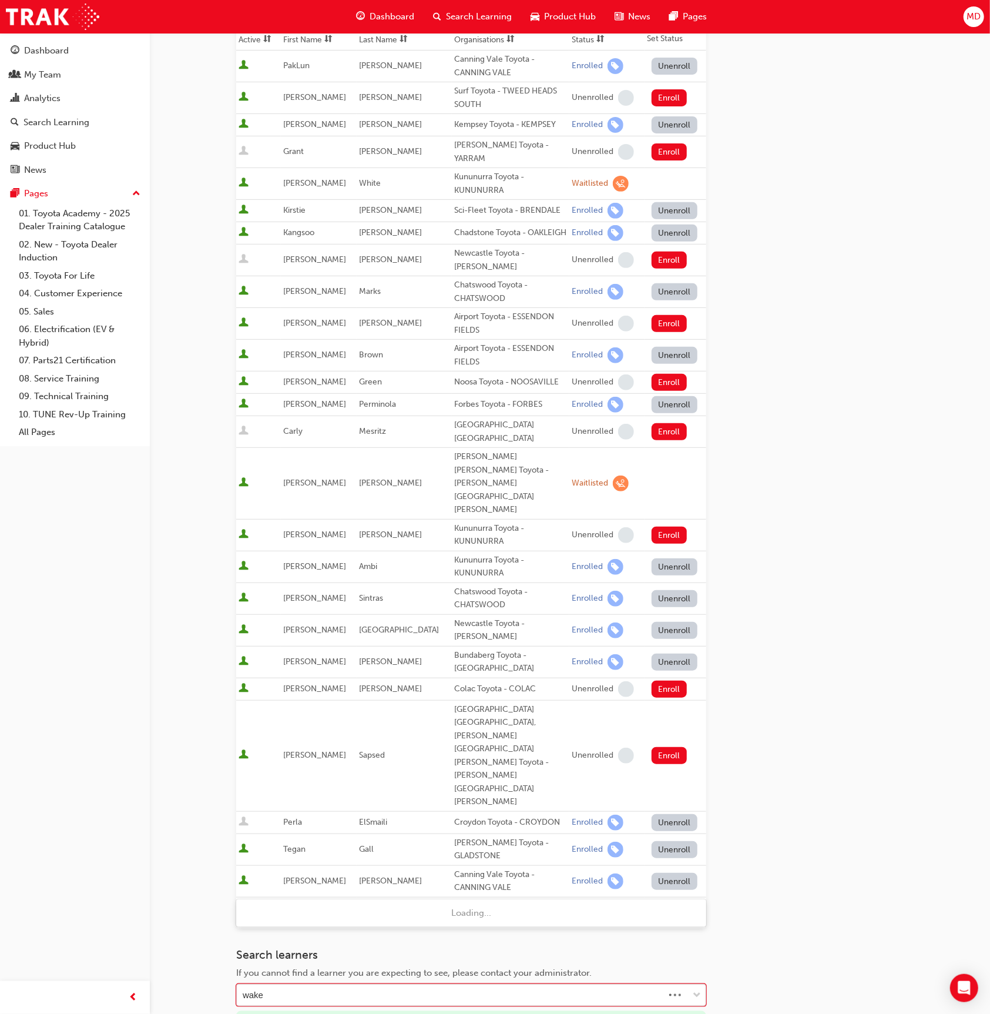
type input "wakeh"
click at [352, 906] on div "Anthony Wakeham - Surf Toyota - TWEED HEADS SOUTH" at bounding box center [471, 912] width 470 height 23
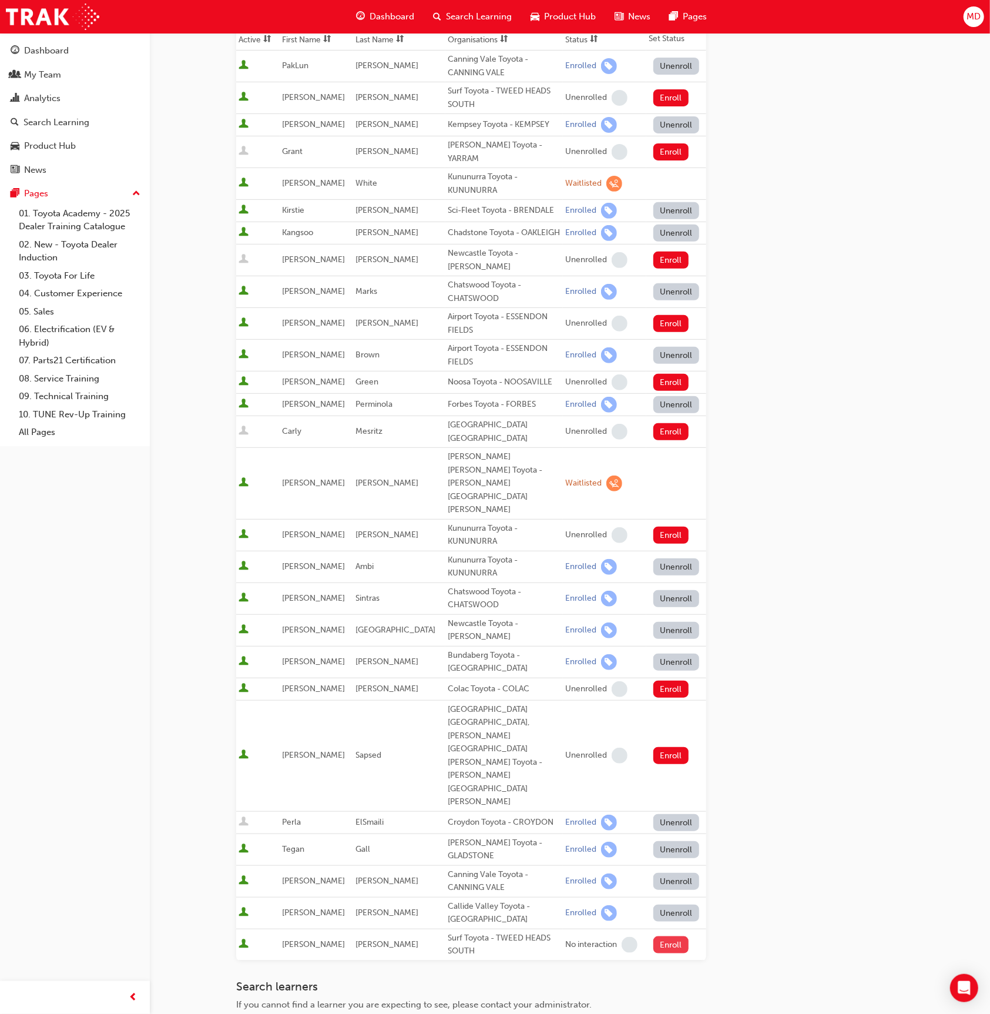
click at [662, 936] on button "Enroll" at bounding box center [670, 944] width 35 height 17
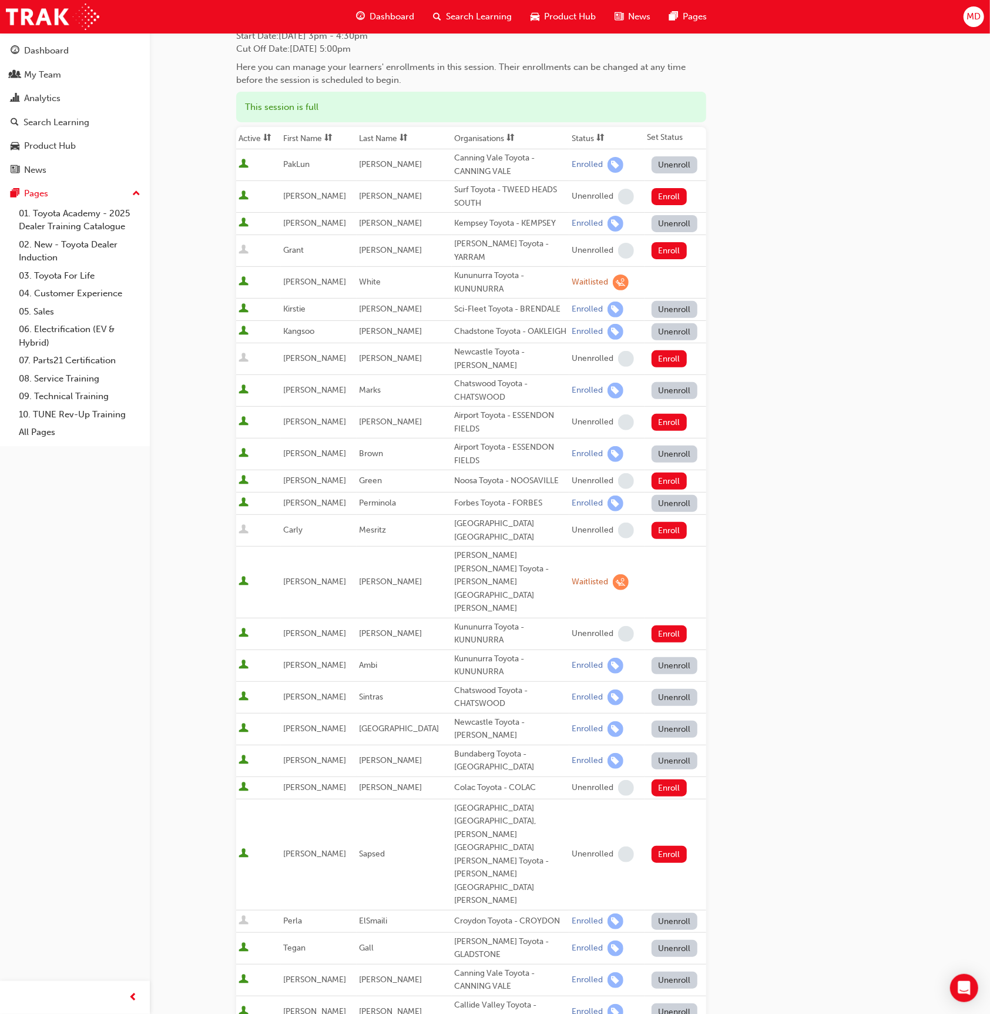
scroll to position [235, 0]
